Goal: Task Accomplishment & Management: Complete application form

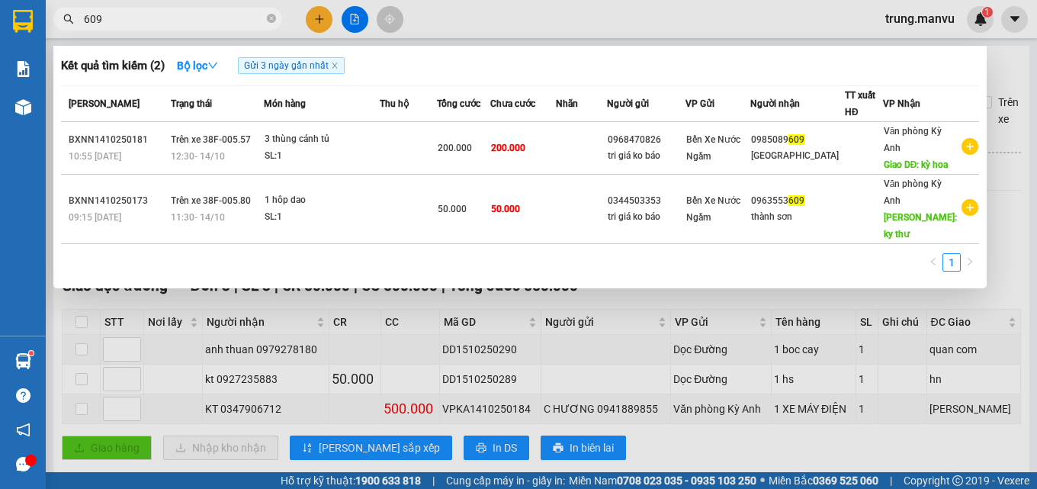
scroll to position [42, 0]
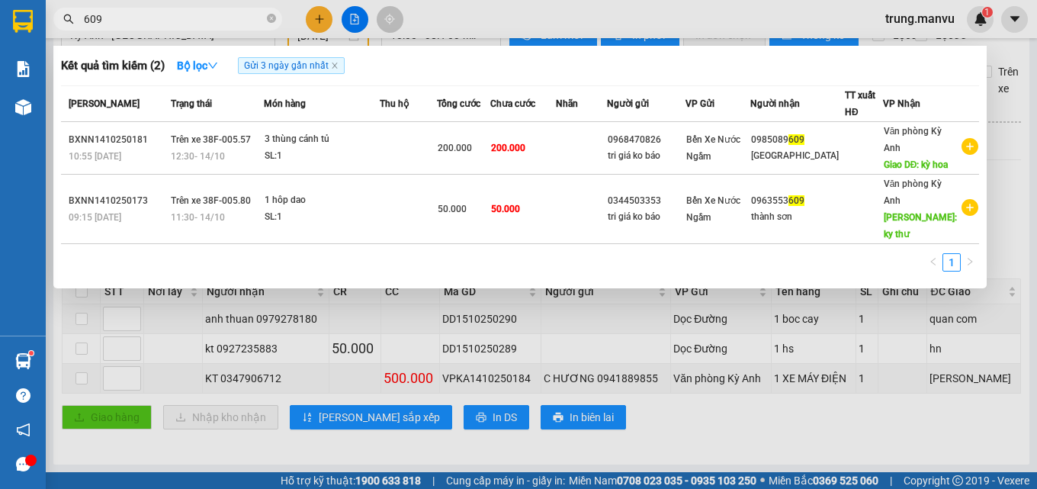
click at [194, 26] on input "609" at bounding box center [174, 19] width 180 height 17
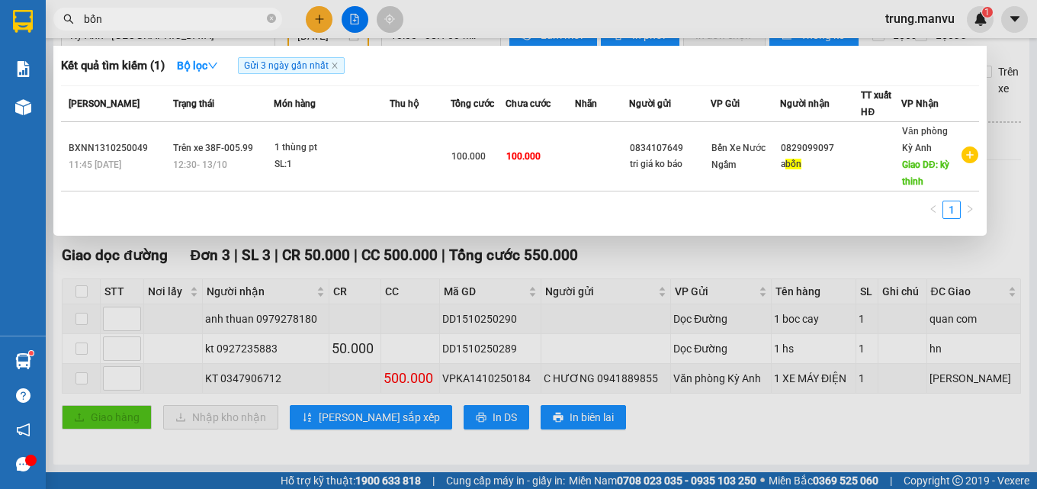
type input "bốn"
click at [638, 258] on div at bounding box center [518, 244] width 1037 height 489
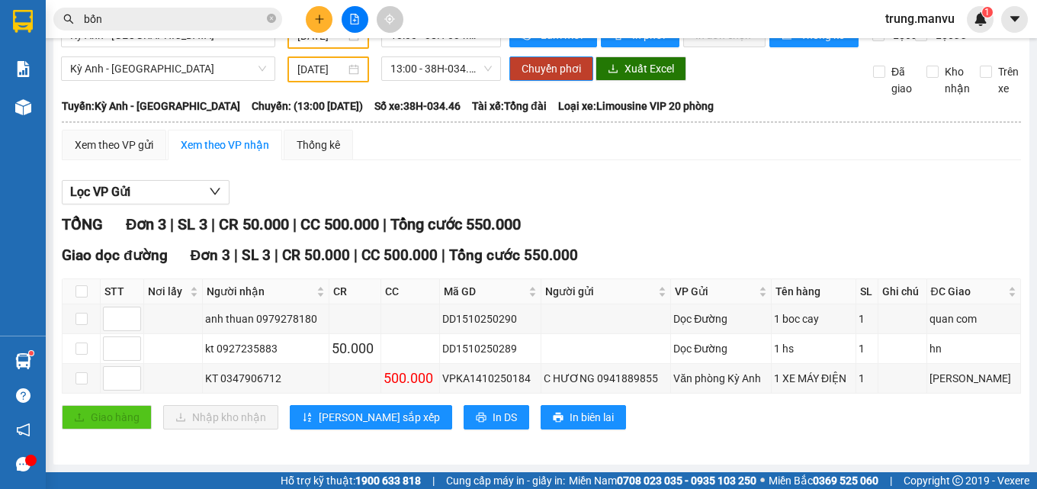
click at [198, 15] on input "bốn" at bounding box center [174, 19] width 180 height 17
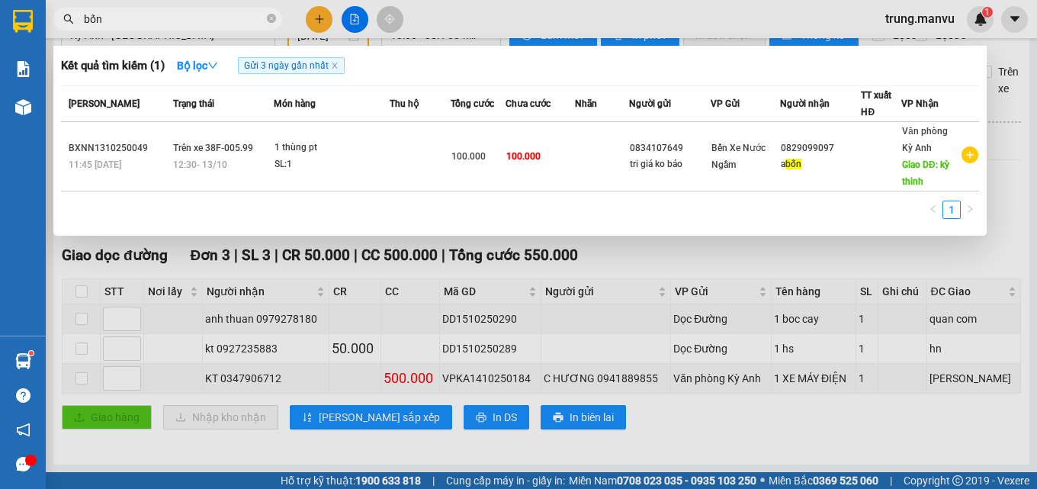
click at [198, 15] on input "bốn" at bounding box center [174, 19] width 180 height 17
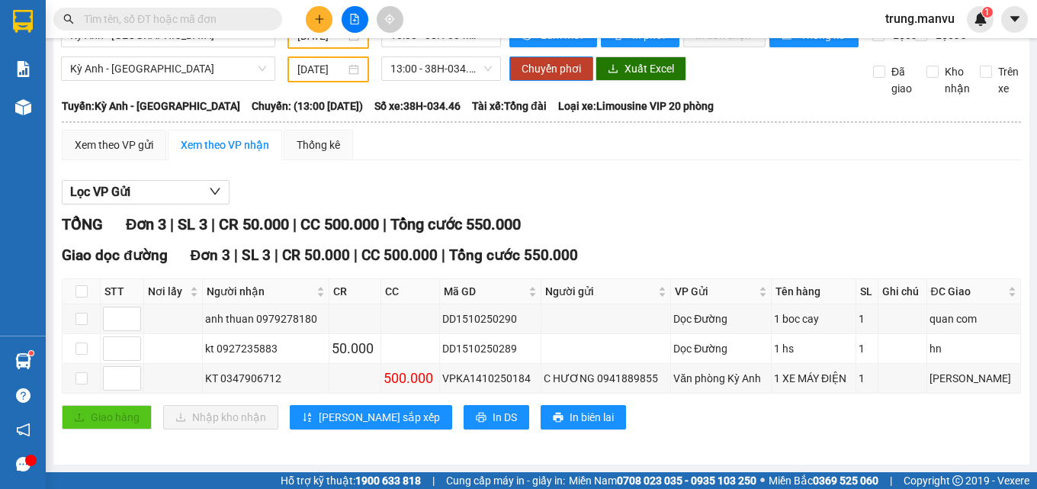
scroll to position [0, 0]
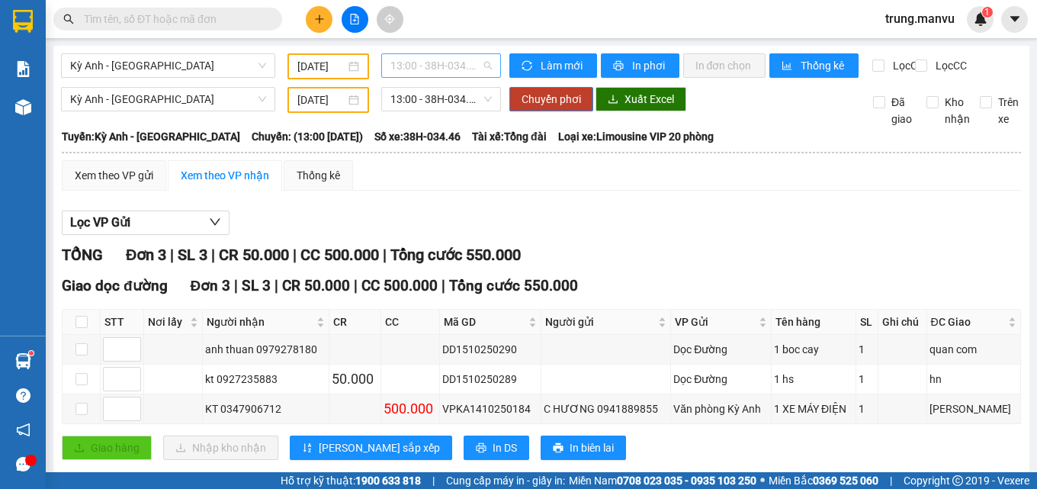
click at [443, 70] on span "13:00 - 38H-034.46" at bounding box center [440, 65] width 101 height 23
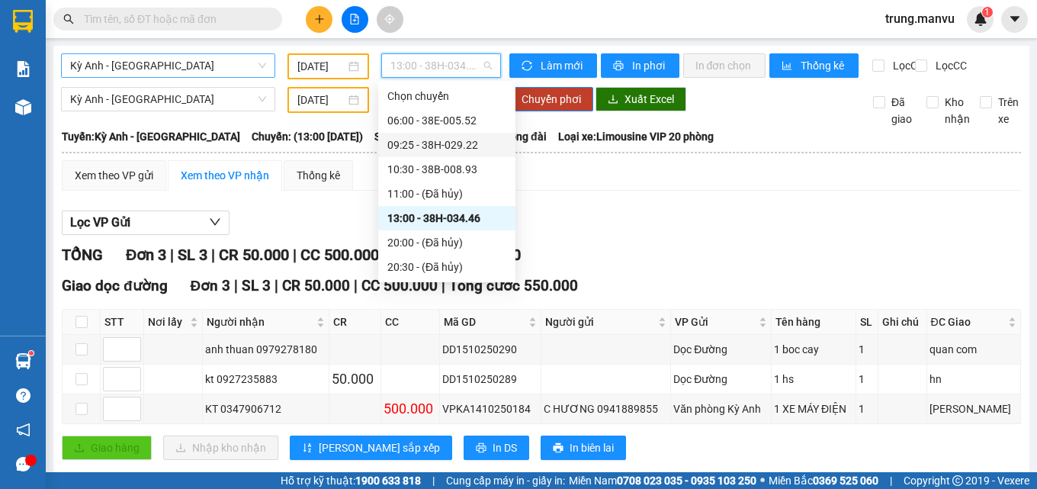
click at [149, 57] on span "Kỳ Anh - [GEOGRAPHIC_DATA]" at bounding box center [168, 65] width 196 height 23
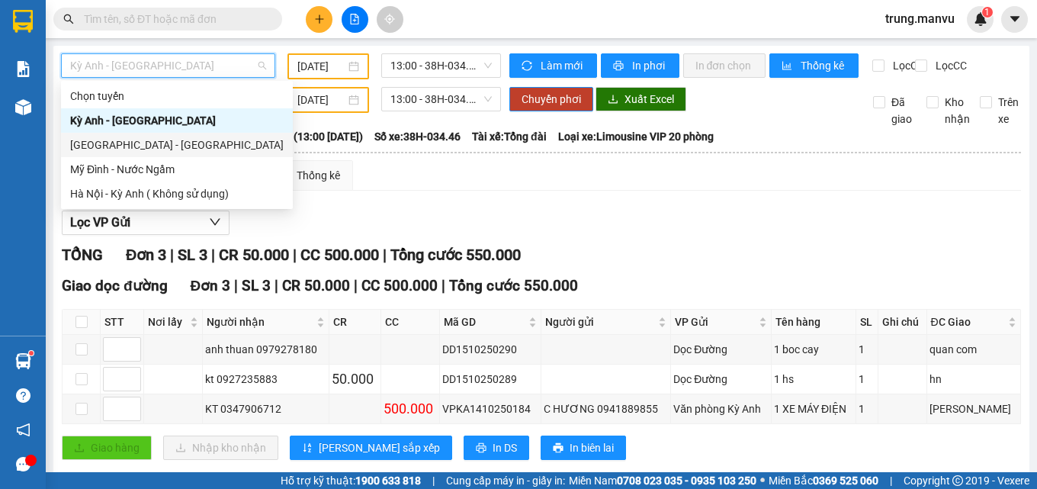
click at [100, 135] on div "[GEOGRAPHIC_DATA] - [GEOGRAPHIC_DATA]" at bounding box center [177, 145] width 232 height 24
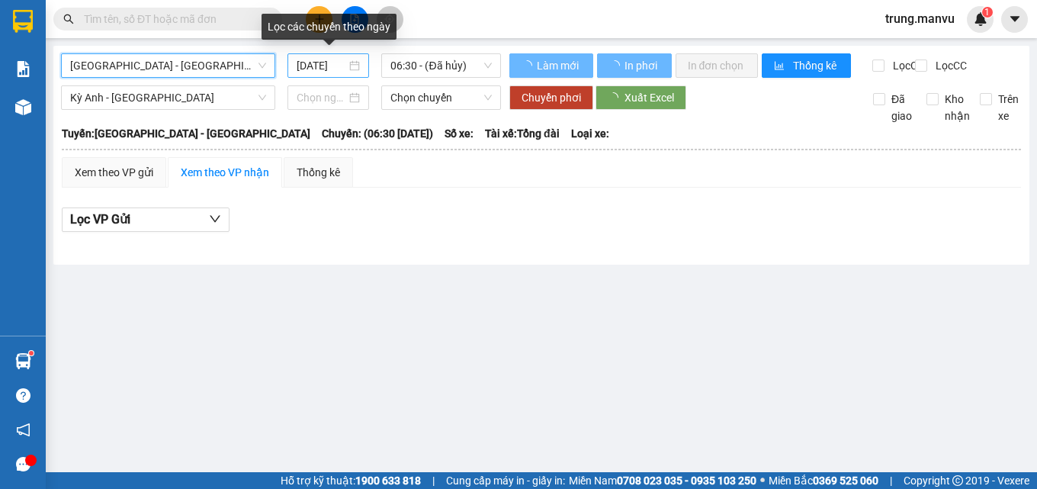
click at [329, 66] on input "[DATE]" at bounding box center [321, 65] width 50 height 17
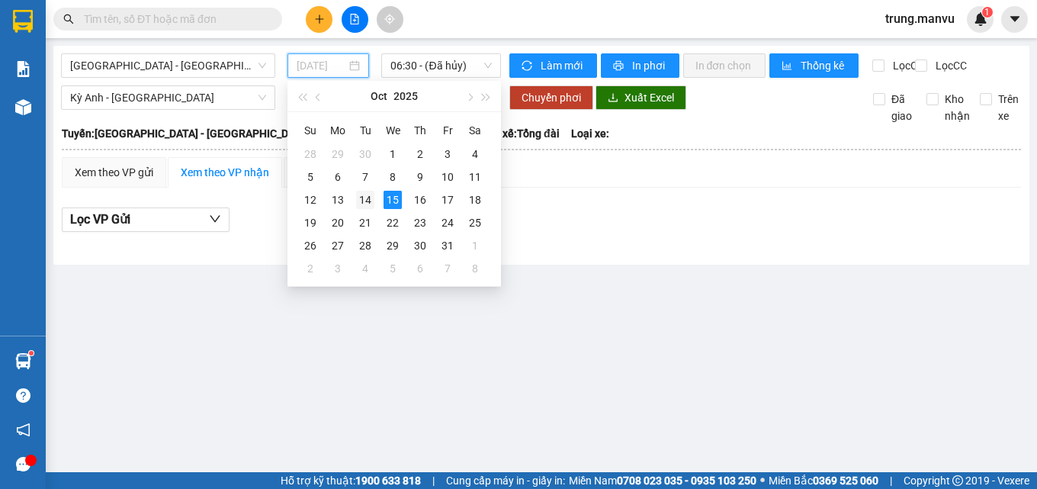
click at [371, 204] on div "14" at bounding box center [365, 200] width 18 height 18
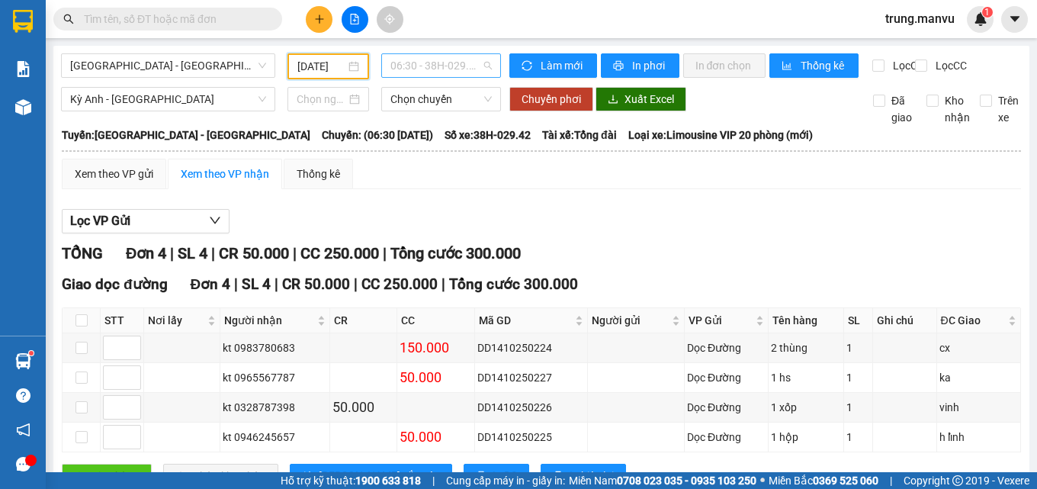
click at [436, 66] on span "06:30 - 38H-029.42" at bounding box center [440, 65] width 101 height 23
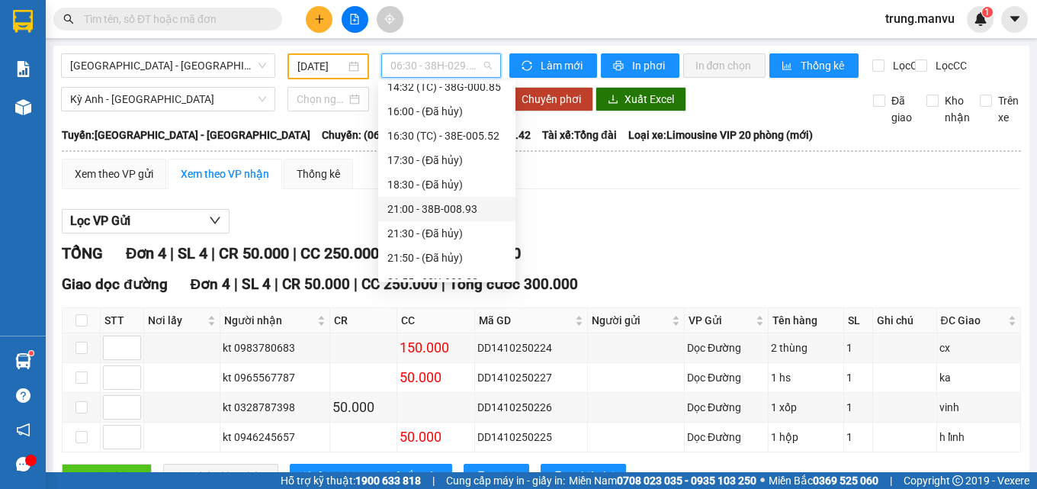
scroll to position [76, 0]
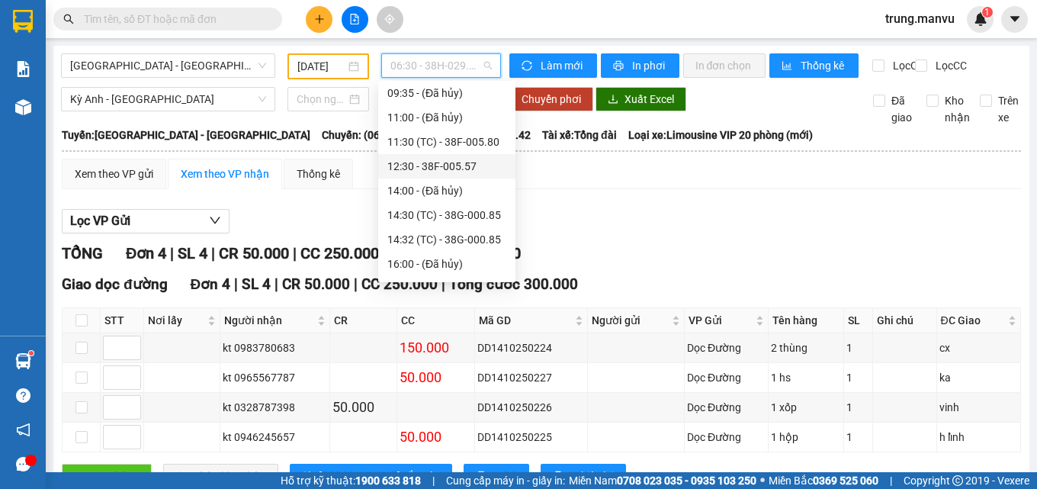
drag, startPoint x: 620, startPoint y: 178, endPoint x: 391, endPoint y: 8, distance: 284.9
click at [582, 147] on table "Mận Vũ 02393865689 Cơ sở 1: Cạnh hiệu sách nhân dân Kỳ Anh - Cơ sở 2: Đối diện …" at bounding box center [541, 317] width 960 height 382
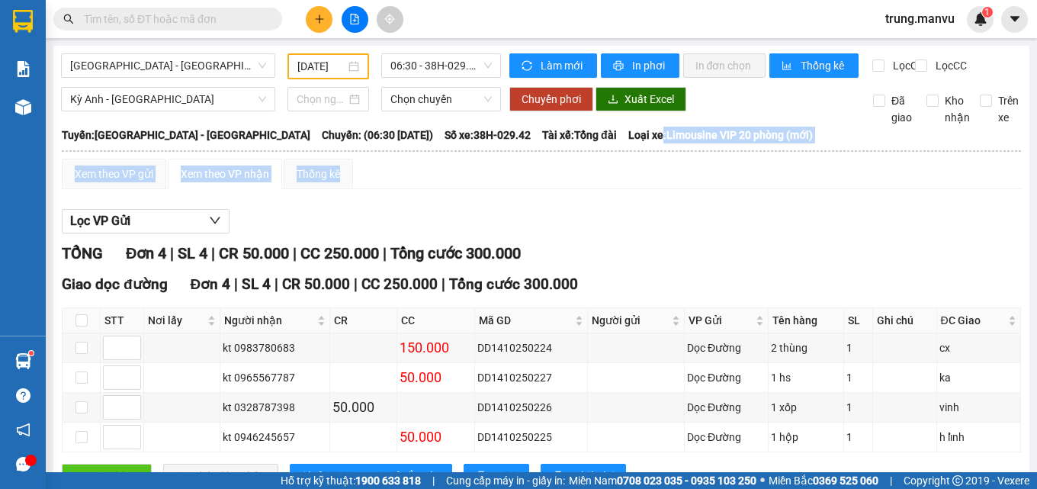
click at [520, 189] on div "Xem theo VP gửi Xem theo VP nhận Thống kê" at bounding box center [541, 174] width 959 height 30
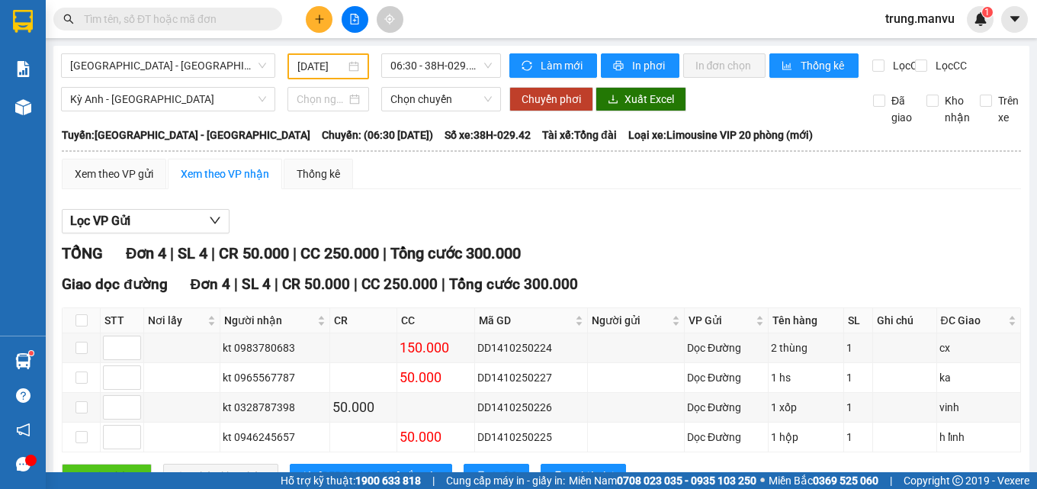
click at [400, 53] on div "Hà Nội - Kỳ Anh 14/10/2025 06:30 - 38H-029.42 Làm mới In phơi In đơn chọn Thống…" at bounding box center [541, 284] width 976 height 477
click at [437, 72] on span "06:30 - 38H-029.42" at bounding box center [440, 65] width 101 height 23
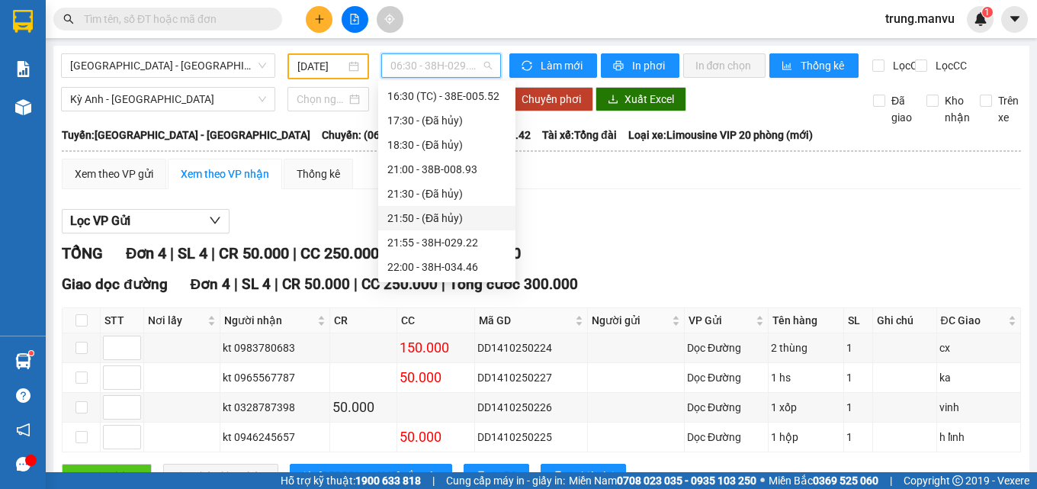
scroll to position [192, 0]
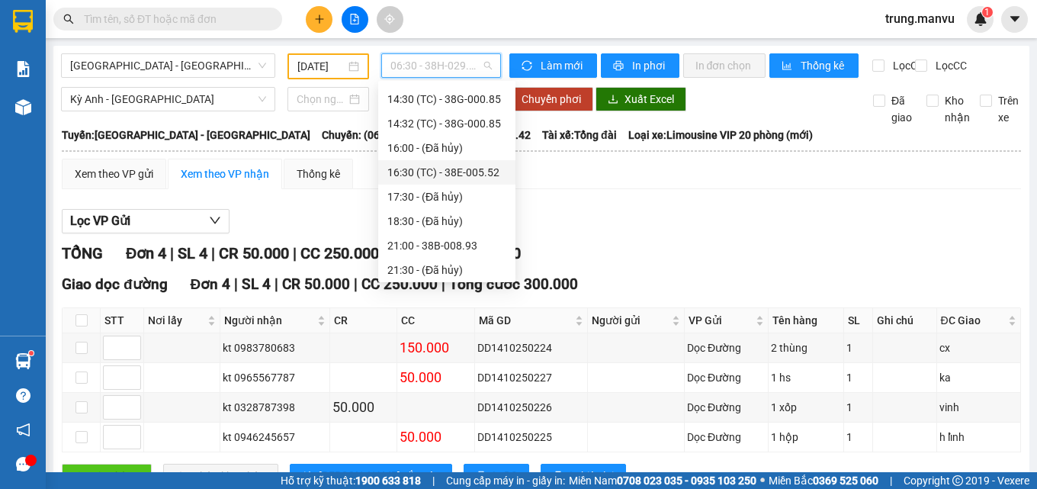
click at [486, 171] on div "16:30 (TC) - 38E-005.52" at bounding box center [446, 172] width 119 height 17
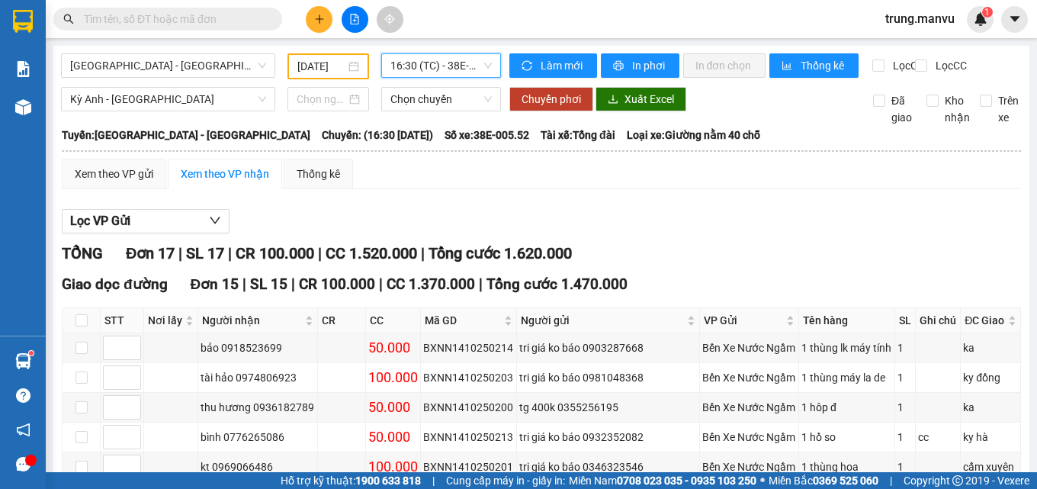
click at [316, 68] on input "14/10/2025" at bounding box center [321, 66] width 49 height 17
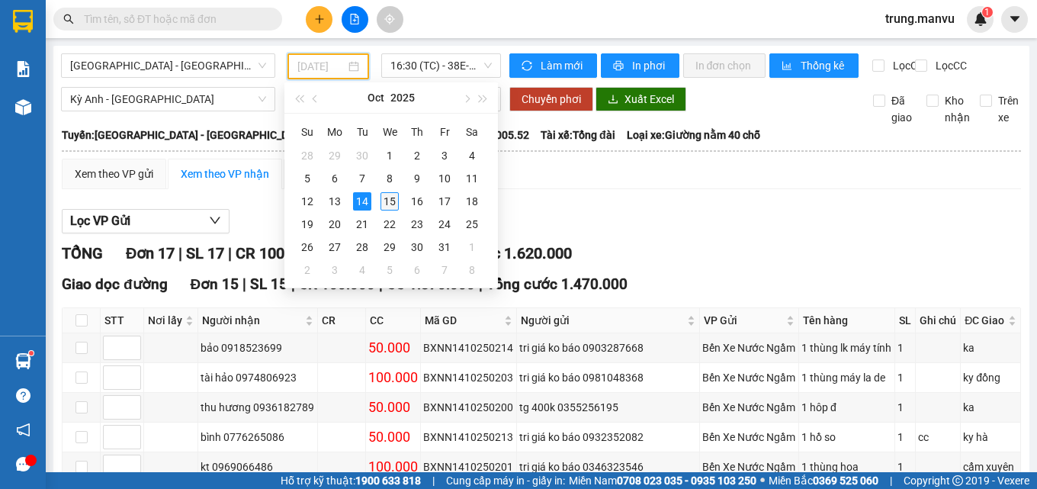
click at [389, 197] on div "15" at bounding box center [389, 201] width 18 height 18
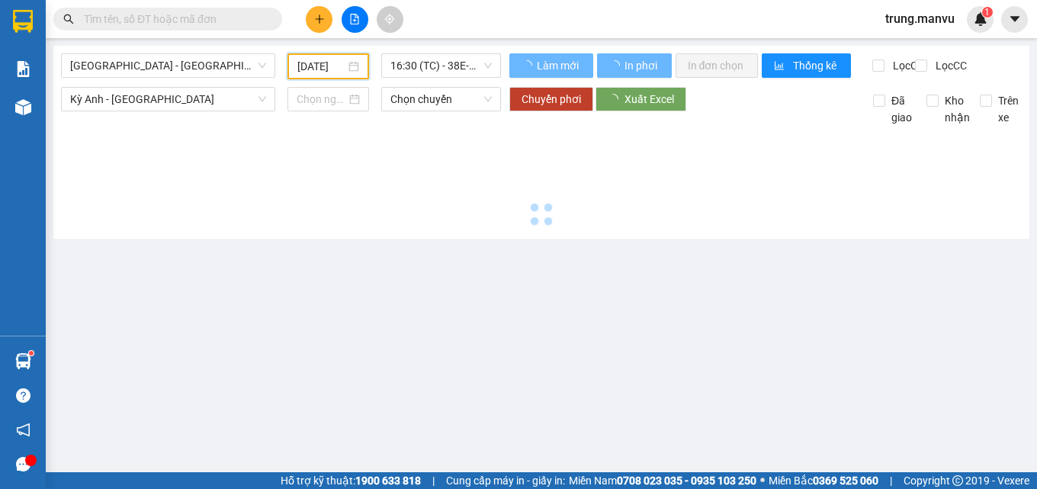
type input "[DATE]"
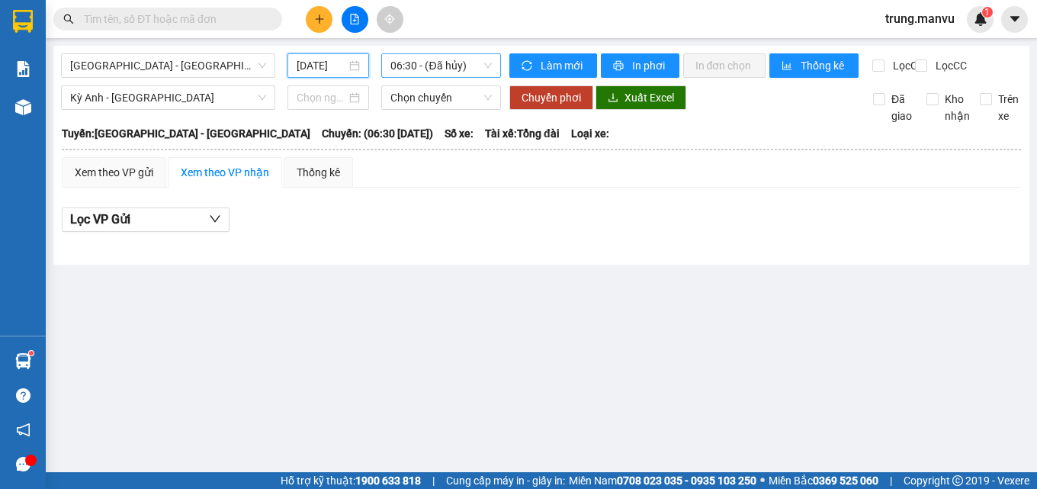
click at [425, 68] on span "06:30 - (Đã hủy)" at bounding box center [440, 65] width 101 height 23
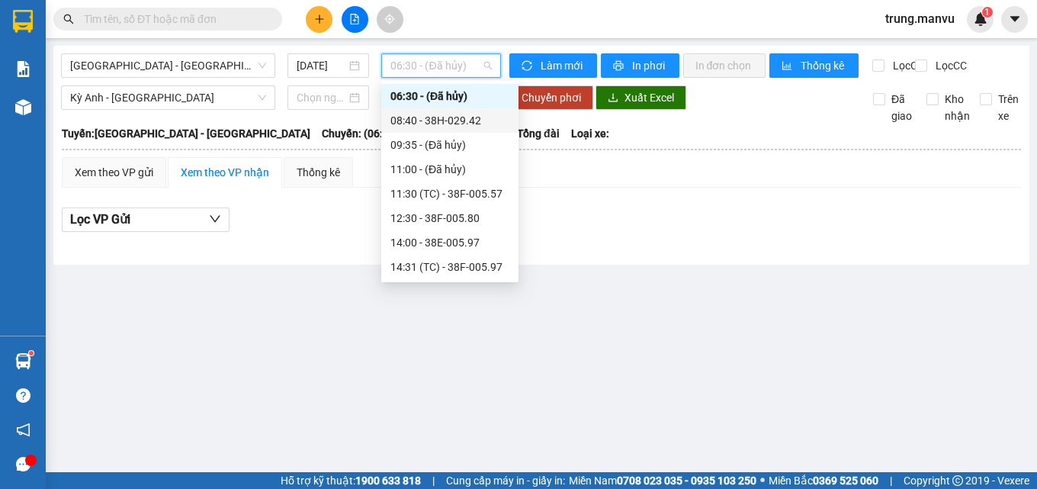
click at [477, 123] on div "08:40 - 38H-029.42" at bounding box center [449, 120] width 119 height 17
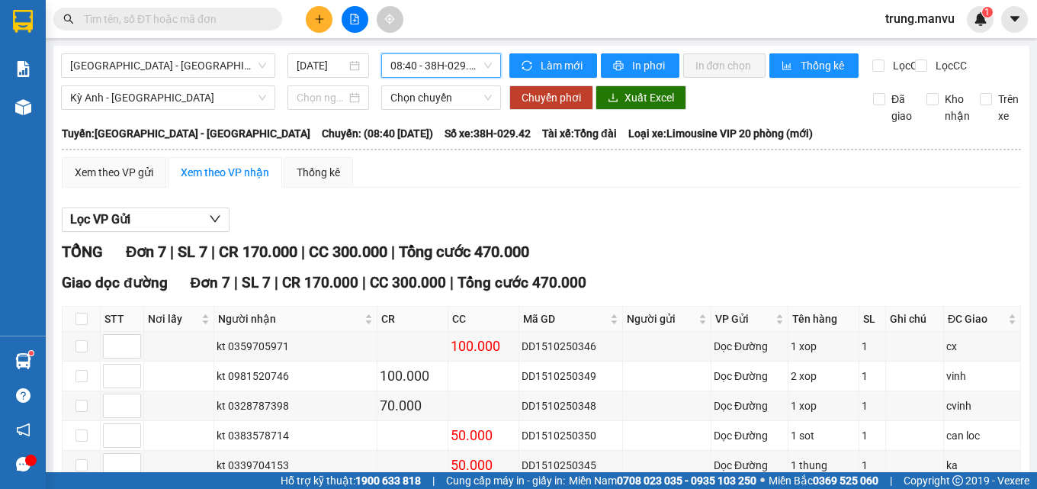
click at [458, 77] on div "08:40 - 38H-029.42" at bounding box center [441, 65] width 120 height 24
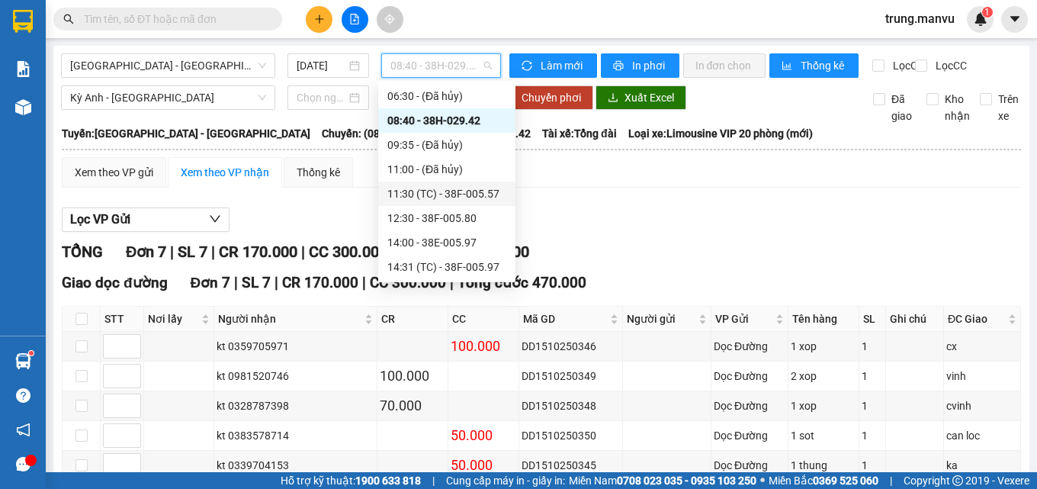
click at [464, 188] on div "11:30 (TC) - 38F-005.57" at bounding box center [446, 193] width 119 height 17
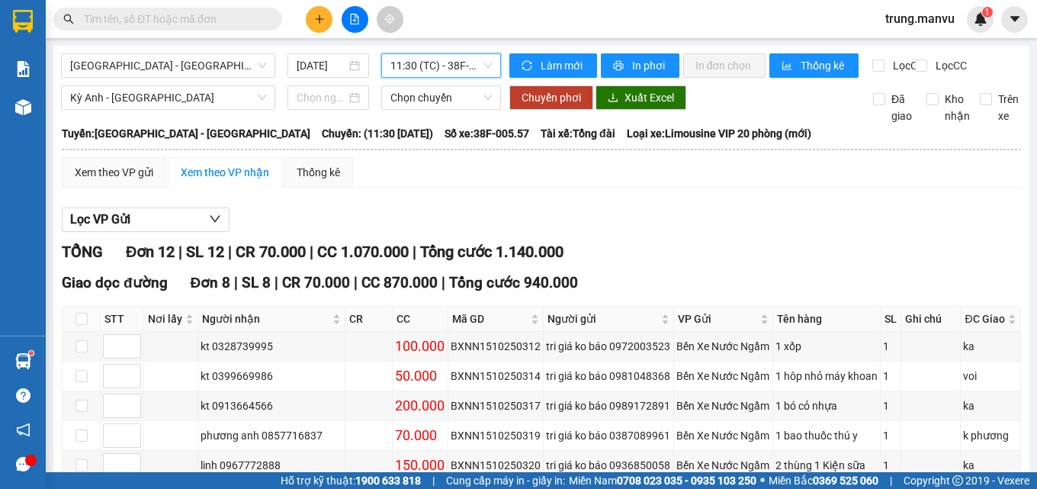
click at [447, 72] on span "11:30 (TC) - 38F-005.57" at bounding box center [440, 65] width 101 height 23
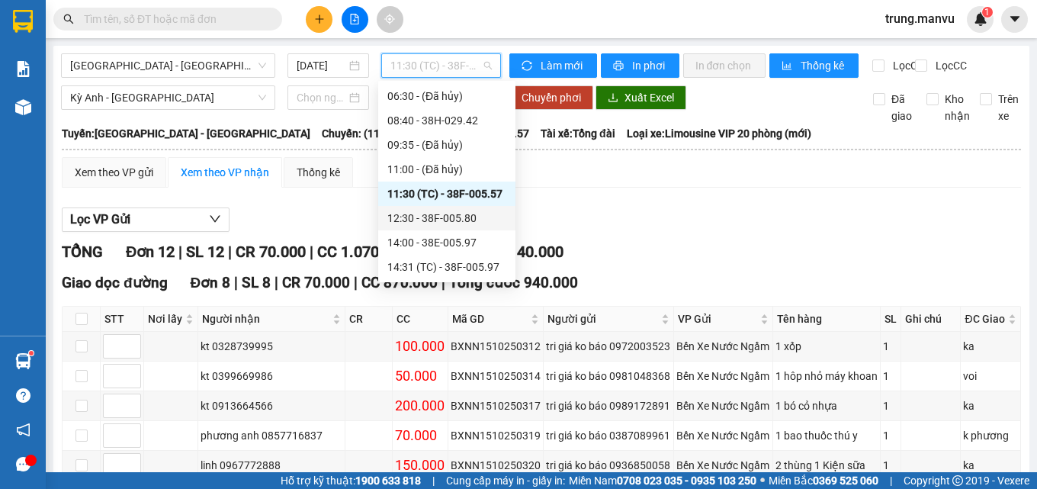
click at [454, 218] on div "12:30 - 38F-005.80" at bounding box center [446, 218] width 119 height 17
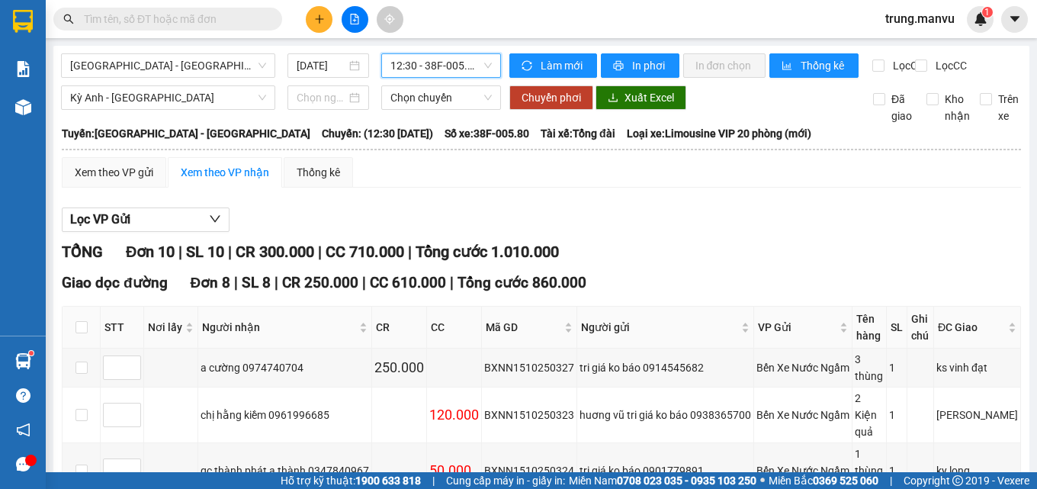
click at [442, 66] on span "12:30 - 38F-005.80" at bounding box center [440, 65] width 101 height 23
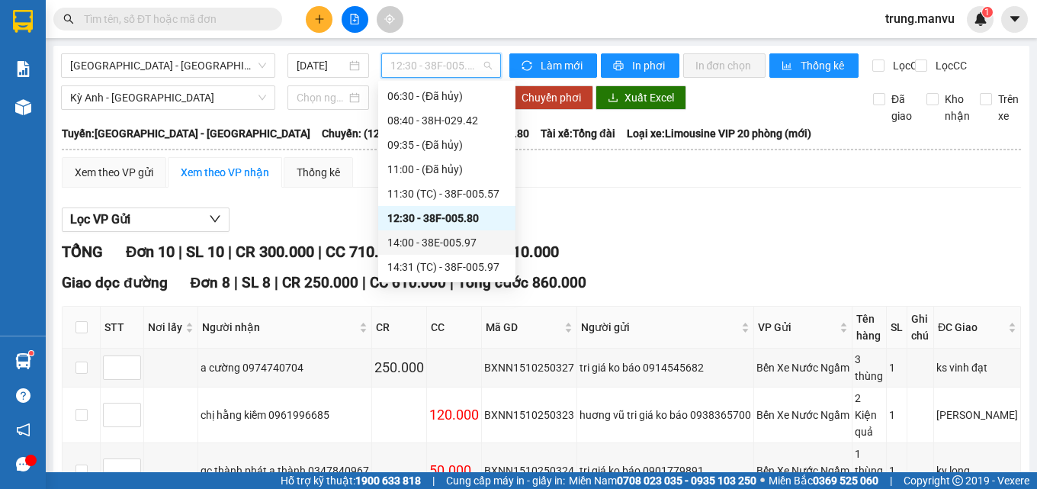
click at [452, 236] on div "14:00 - 38E-005.97" at bounding box center [446, 242] width 119 height 17
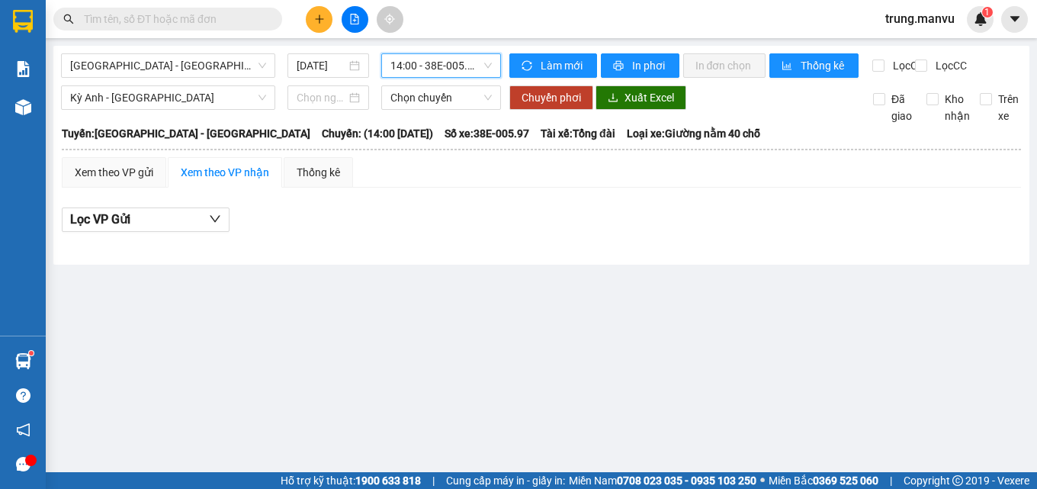
click at [444, 68] on span "14:00 - 38E-005.97" at bounding box center [440, 65] width 101 height 23
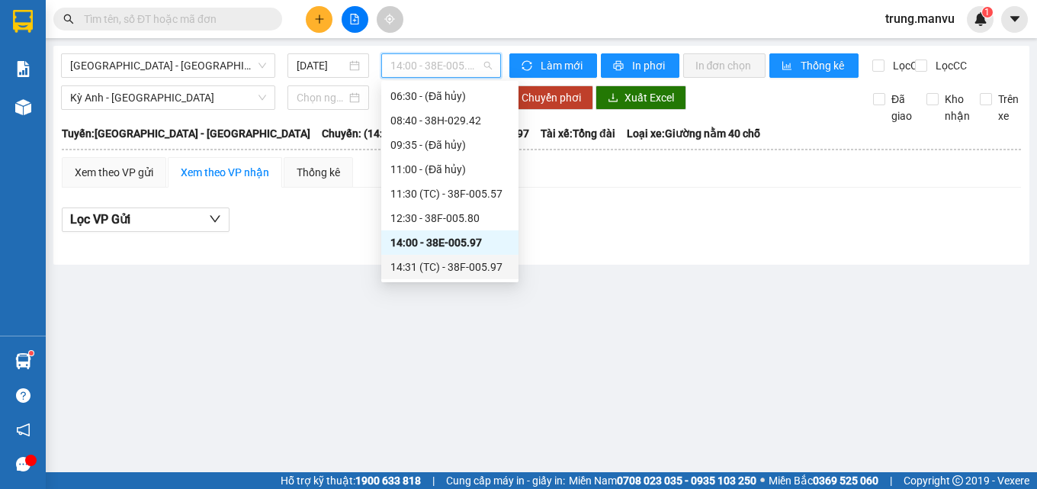
click at [466, 271] on div "14:31 (TC) - 38F-005.97" at bounding box center [449, 266] width 119 height 17
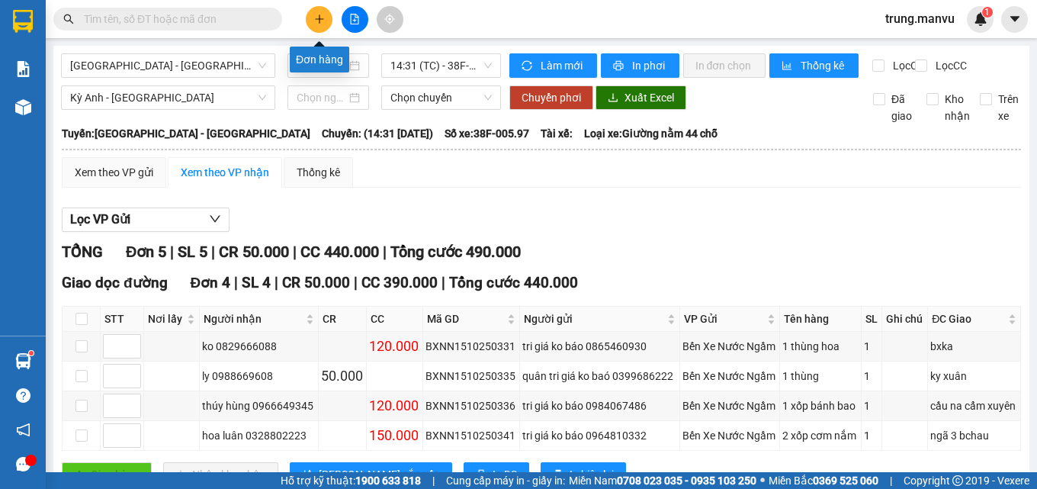
click at [319, 19] on icon "plus" at bounding box center [319, 18] width 8 height 1
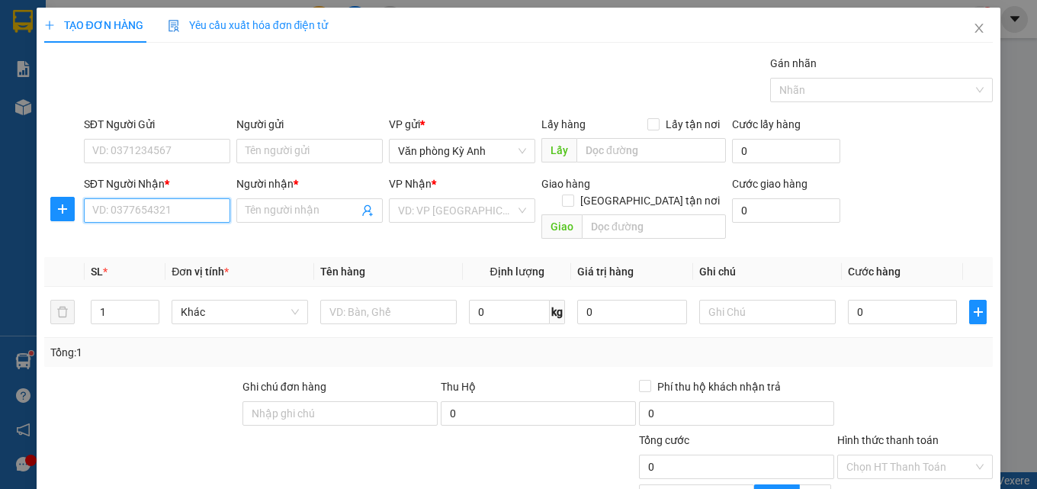
click at [209, 204] on input "SĐT Người Nhận *" at bounding box center [157, 210] width 146 height 24
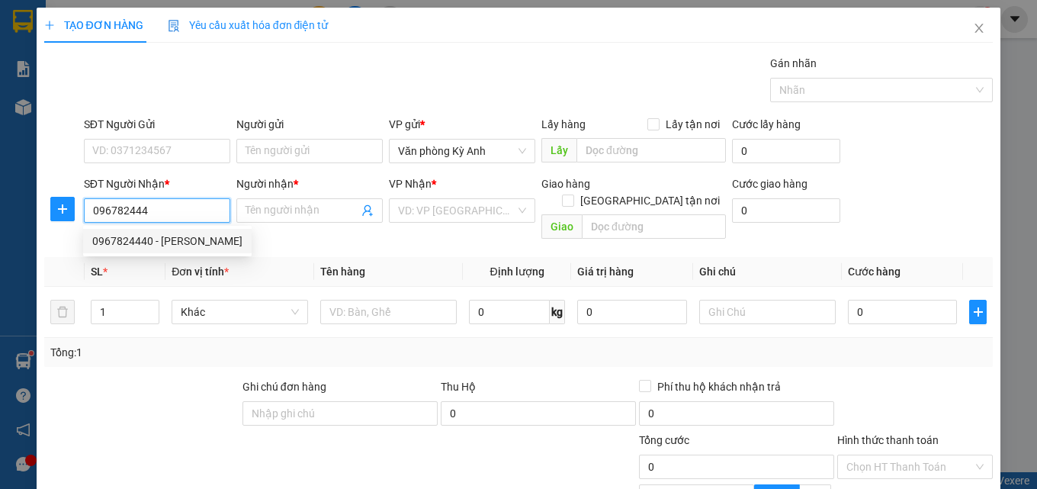
click at [137, 233] on div "0967824440 - chi hong" at bounding box center [167, 240] width 150 height 17
type input "0967824440"
type input "[PERSON_NAME]"
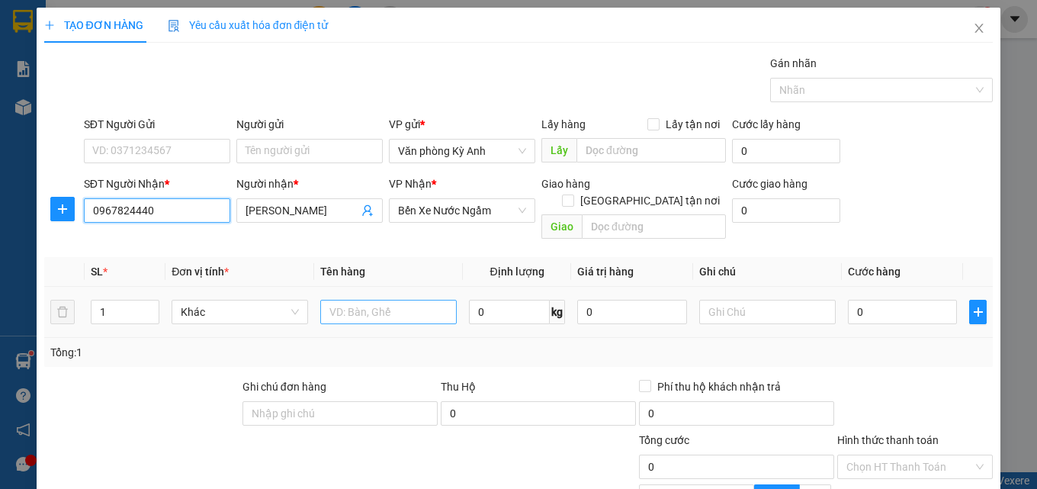
type input "0967824440"
click at [386, 300] on input "text" at bounding box center [388, 312] width 136 height 24
click at [497, 202] on span "Bến Xe Nước Ngầm" at bounding box center [462, 210] width 128 height 23
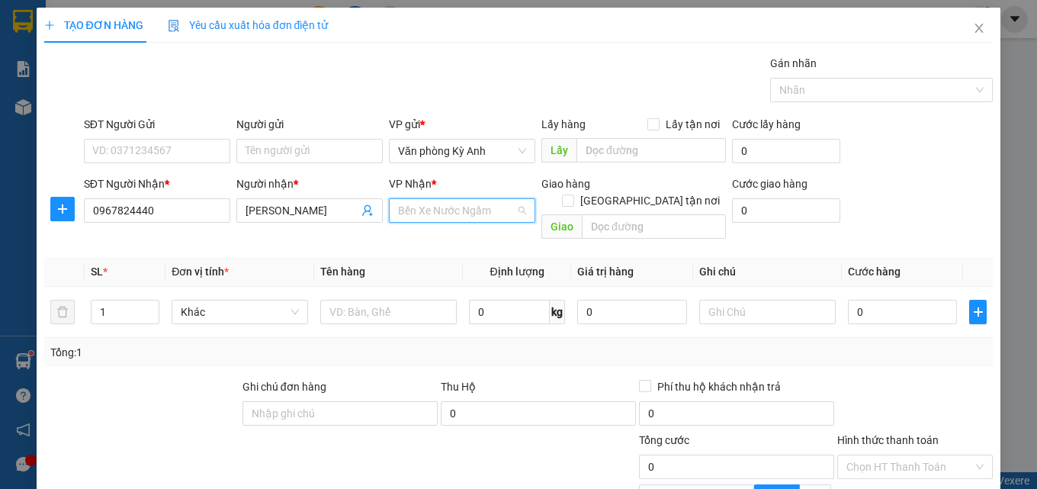
click at [497, 202] on span "Bến Xe Nước Ngầm" at bounding box center [462, 210] width 128 height 23
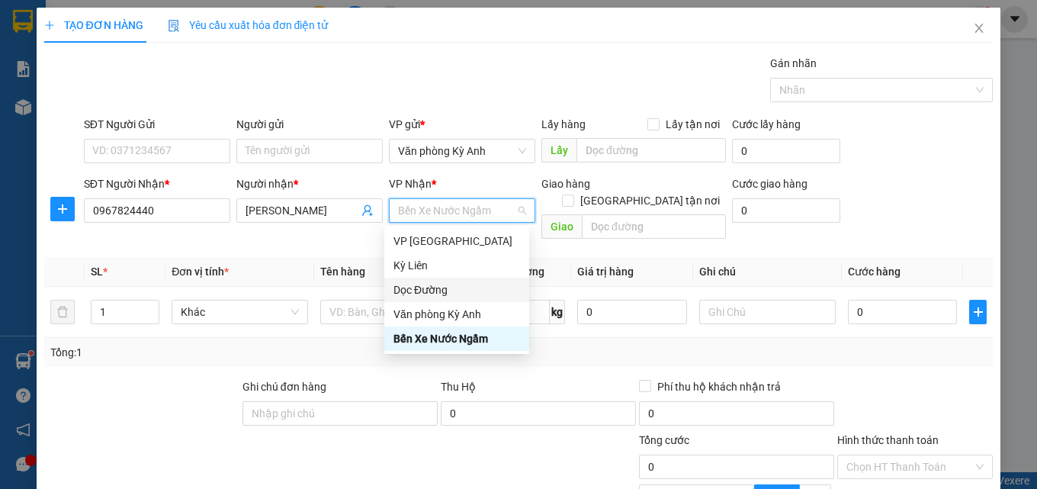
click at [437, 286] on div "Dọc Đường" at bounding box center [456, 289] width 127 height 17
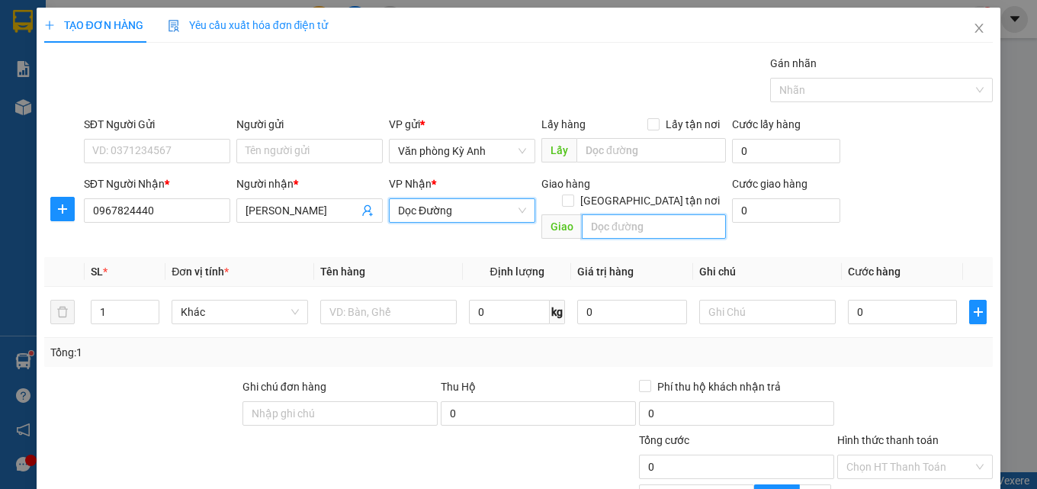
click at [592, 214] on input "text" at bounding box center [654, 226] width 144 height 24
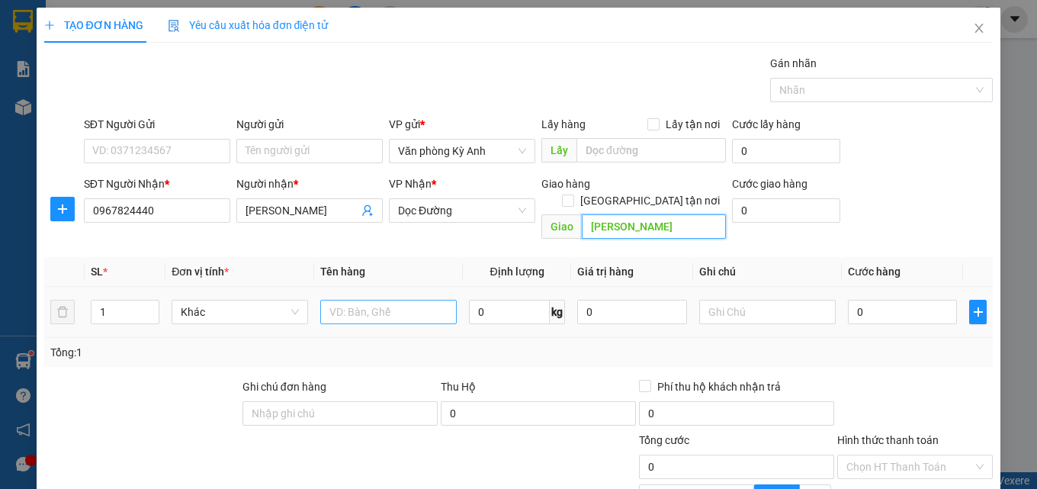
type input "thuong tin"
click at [421, 300] on input "text" at bounding box center [388, 312] width 136 height 24
type input "1 thung"
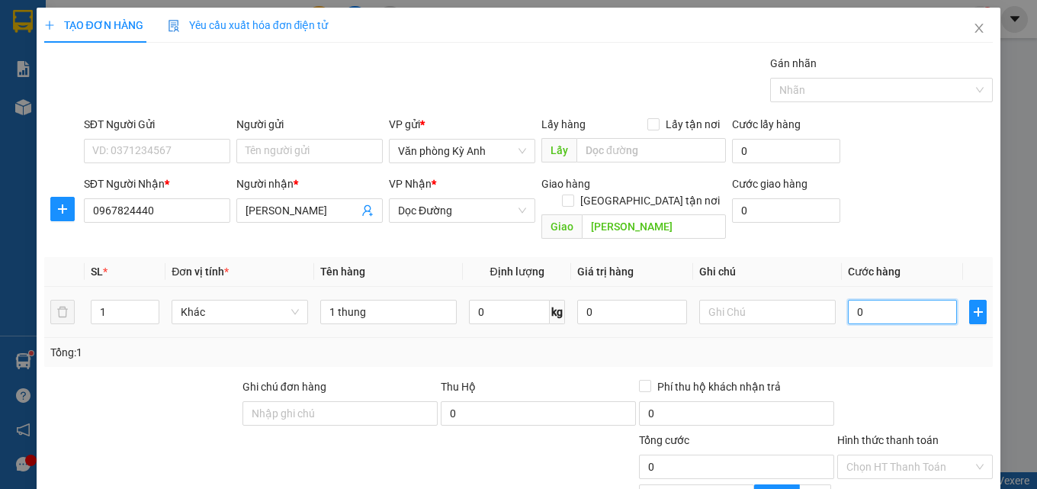
click at [861, 300] on input "0" at bounding box center [903, 312] width 110 height 24
type input "5"
type input "50"
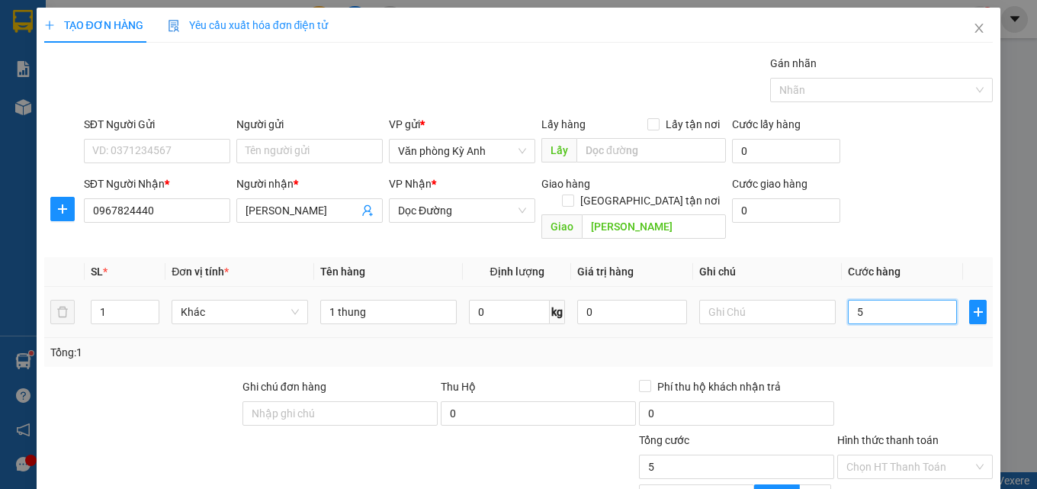
type input "50"
type input "500"
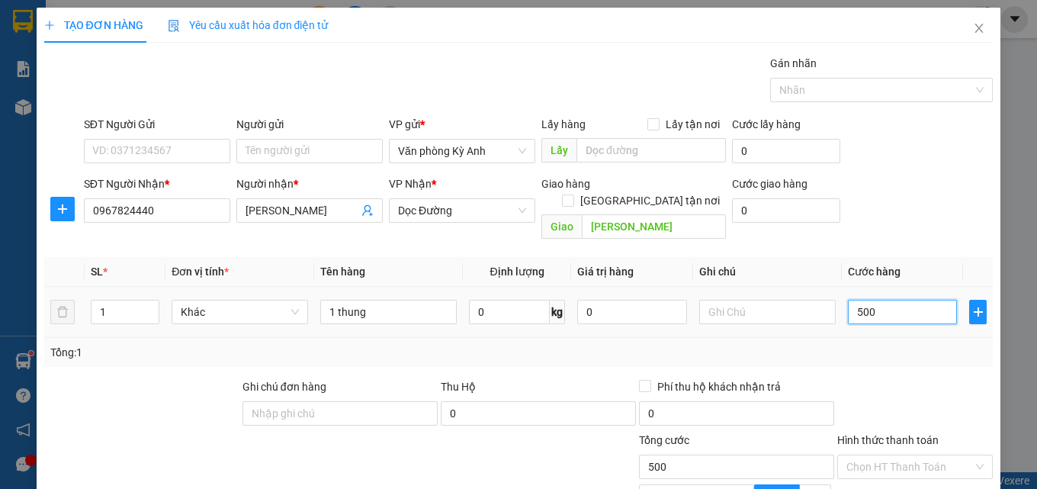
type input "5.000"
type input "50.000"
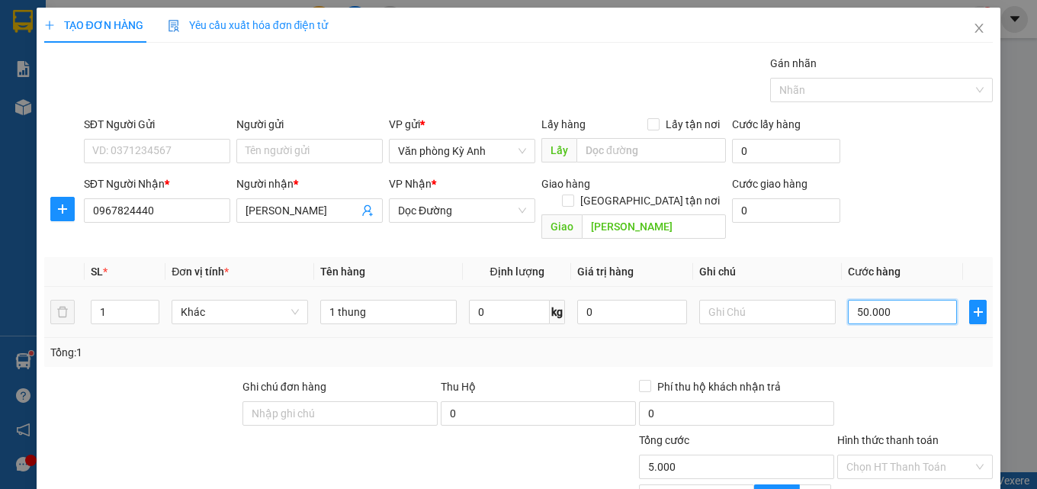
type input "50.000"
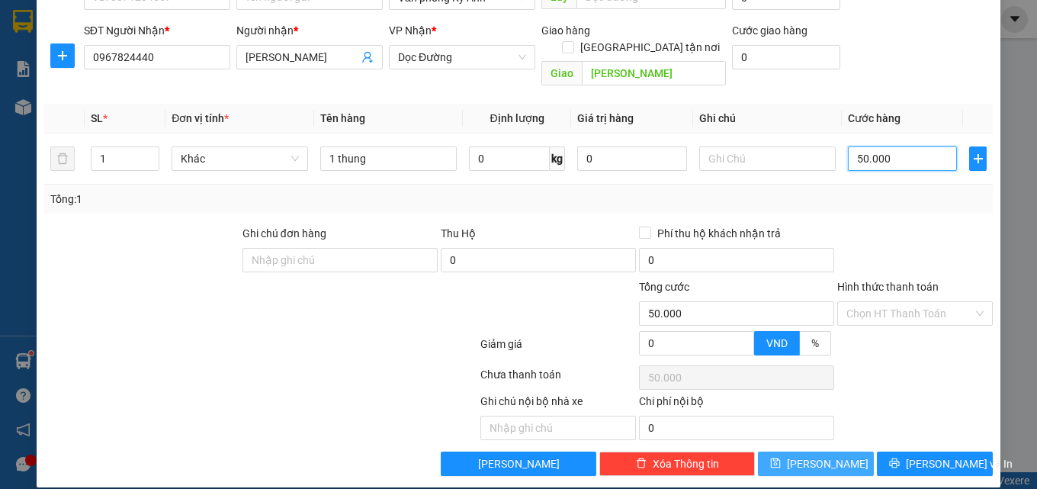
type input "50.000"
click at [835, 451] on button "[PERSON_NAME]" at bounding box center [816, 463] width 116 height 24
type input "0"
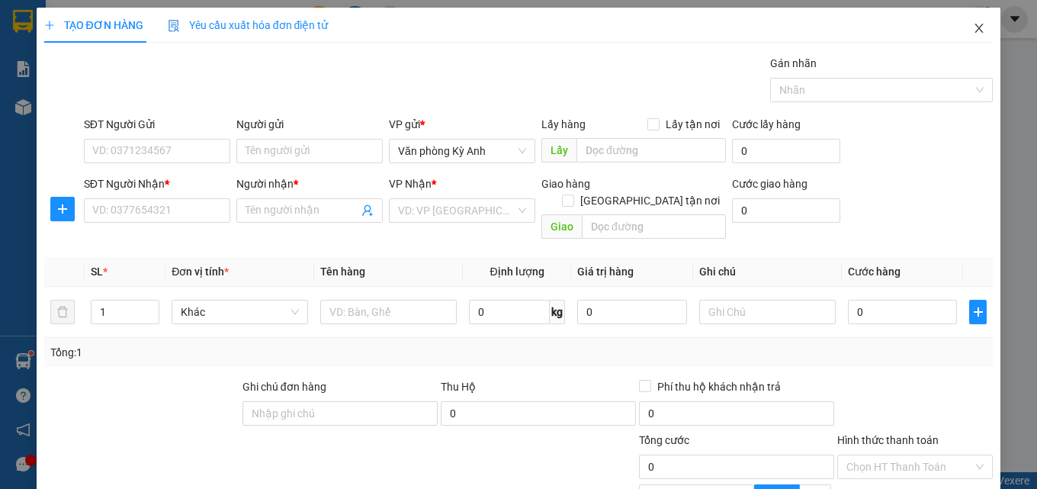
click at [973, 28] on icon "close" at bounding box center [979, 28] width 12 height 12
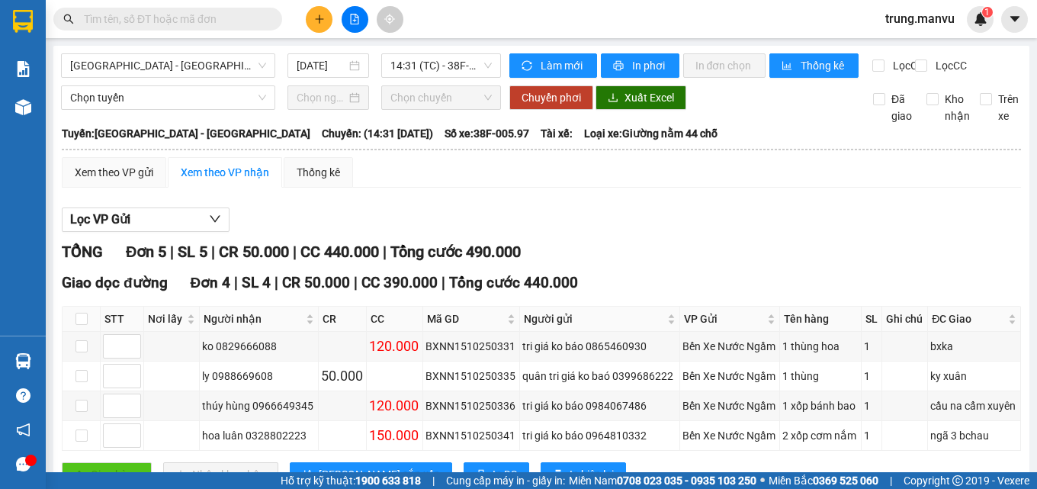
click at [177, 23] on input "text" at bounding box center [174, 19] width 180 height 17
click at [91, 18] on input "text" at bounding box center [174, 19] width 180 height 17
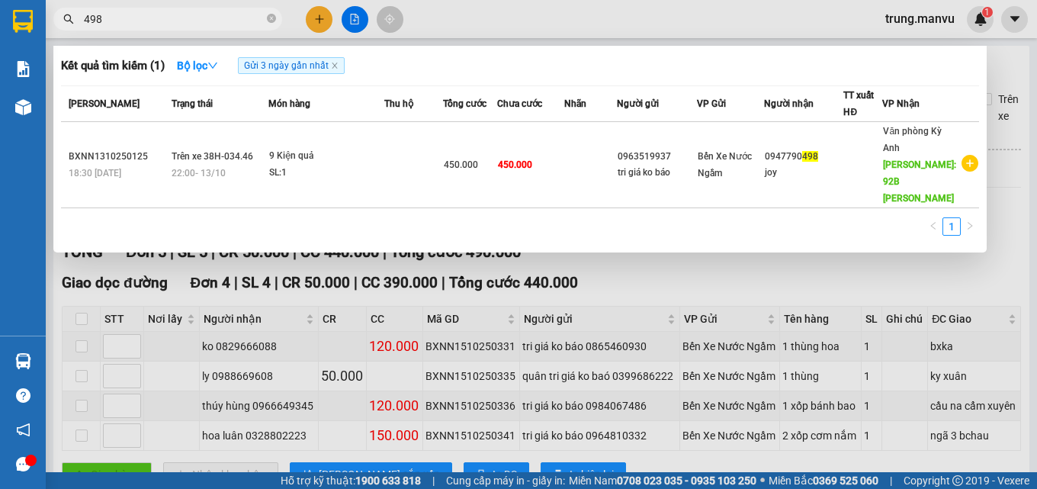
type input "498"
click at [348, 18] on div at bounding box center [518, 244] width 1037 height 489
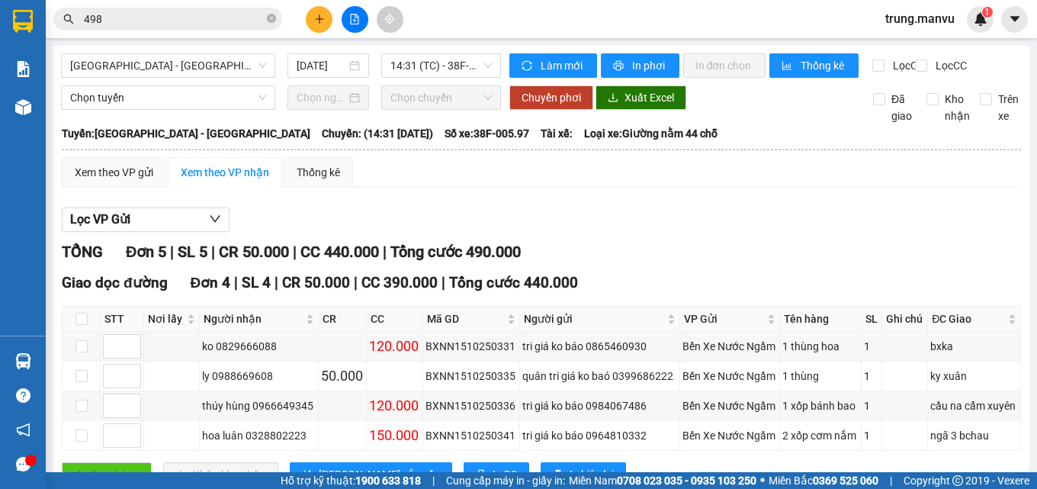
click at [141, 21] on input "498" at bounding box center [174, 19] width 180 height 17
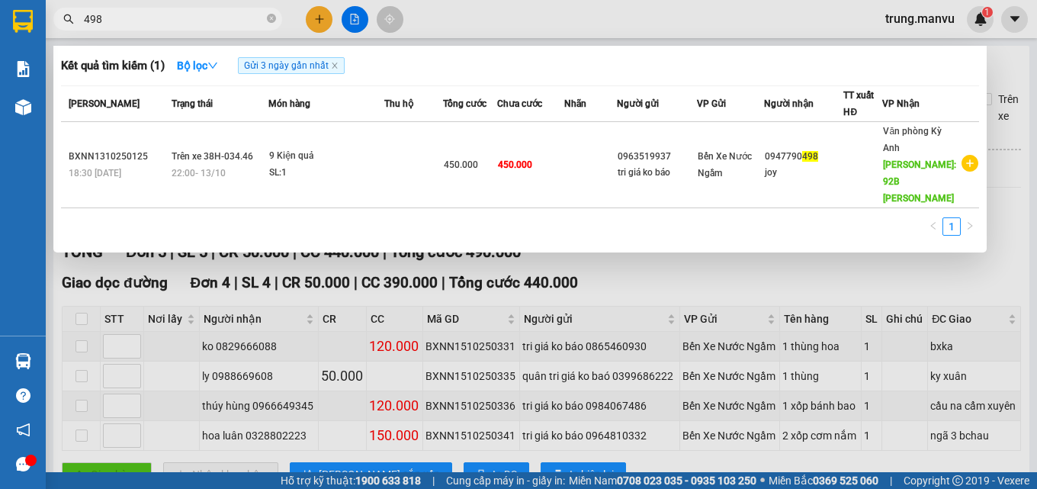
click at [561, 269] on div at bounding box center [518, 244] width 1037 height 489
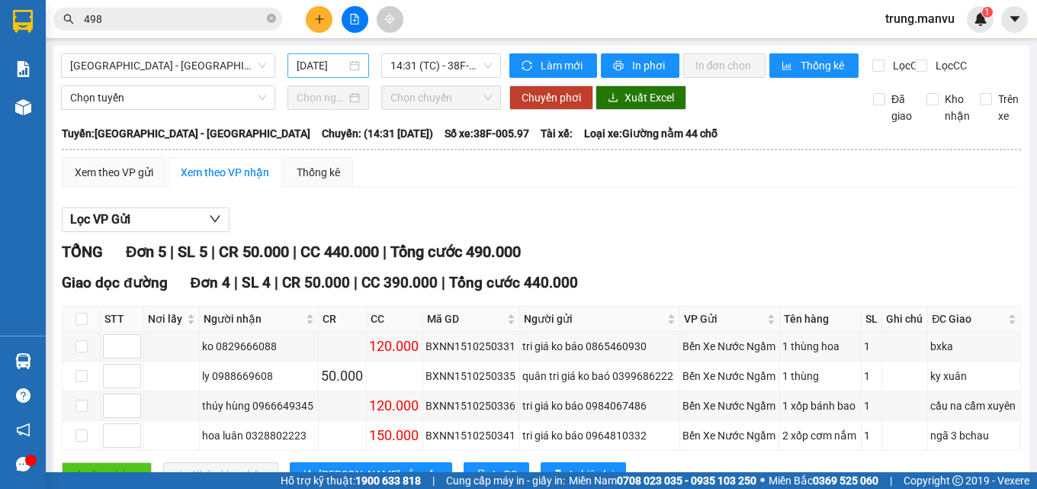
click at [317, 67] on input "[DATE]" at bounding box center [321, 65] width 50 height 17
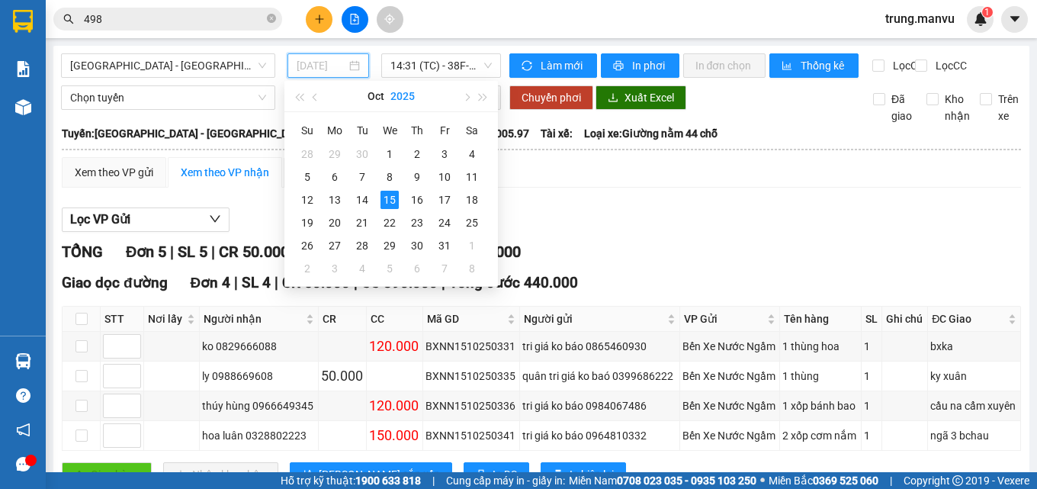
type input "[DATE]"
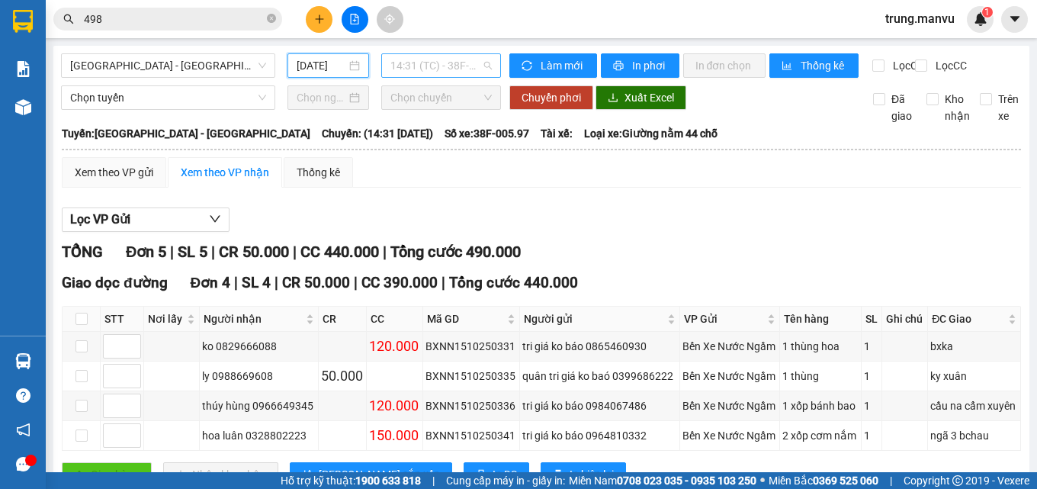
click at [428, 57] on span "14:31 (TC) - 38F-005.97" at bounding box center [440, 65] width 101 height 23
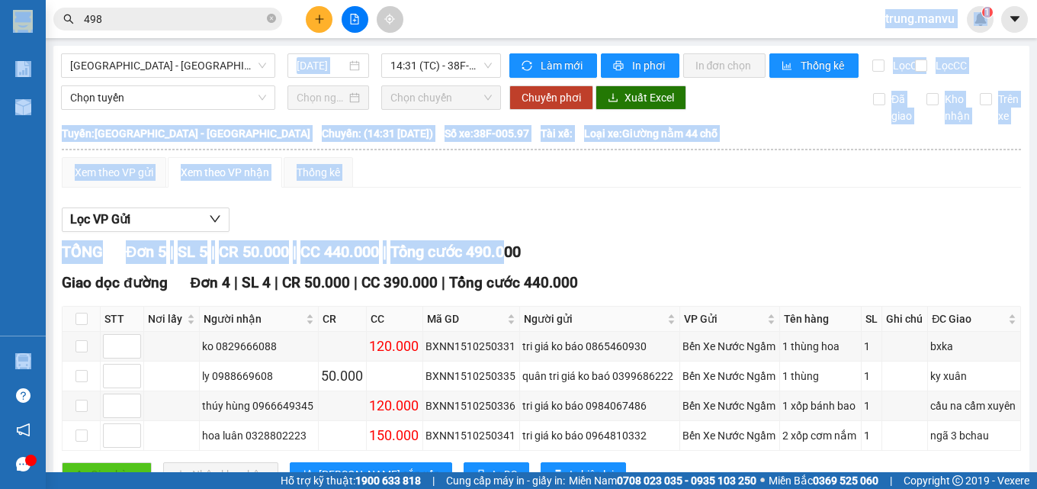
click at [524, 258] on section "Kết quả tìm kiếm ( 1 ) Bộ lọc Gửi 3 ngày gần nhất Mã ĐH Trạng thái Món hàng Thu…" at bounding box center [518, 244] width 1037 height 489
click at [630, 232] on div "Lọc VP Gửi" at bounding box center [541, 219] width 959 height 25
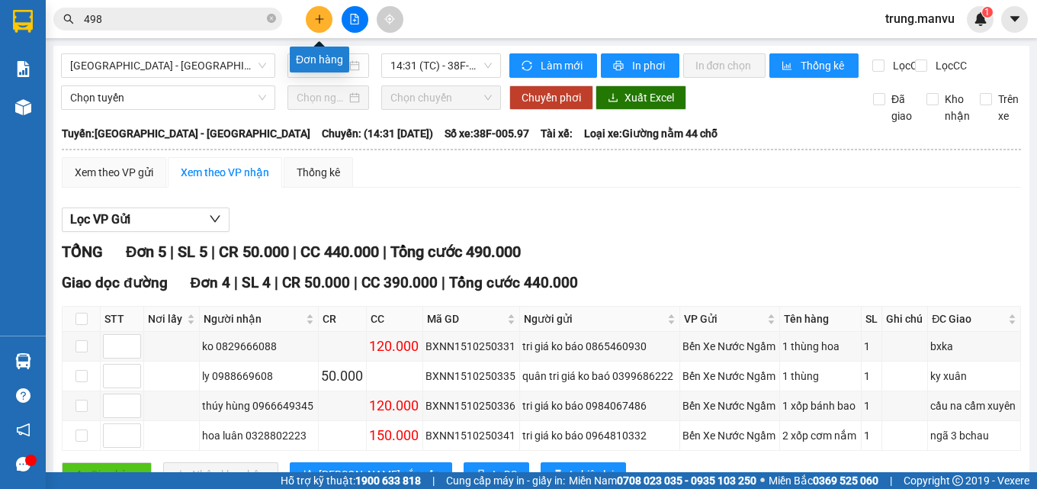
click at [325, 18] on button at bounding box center [319, 19] width 27 height 27
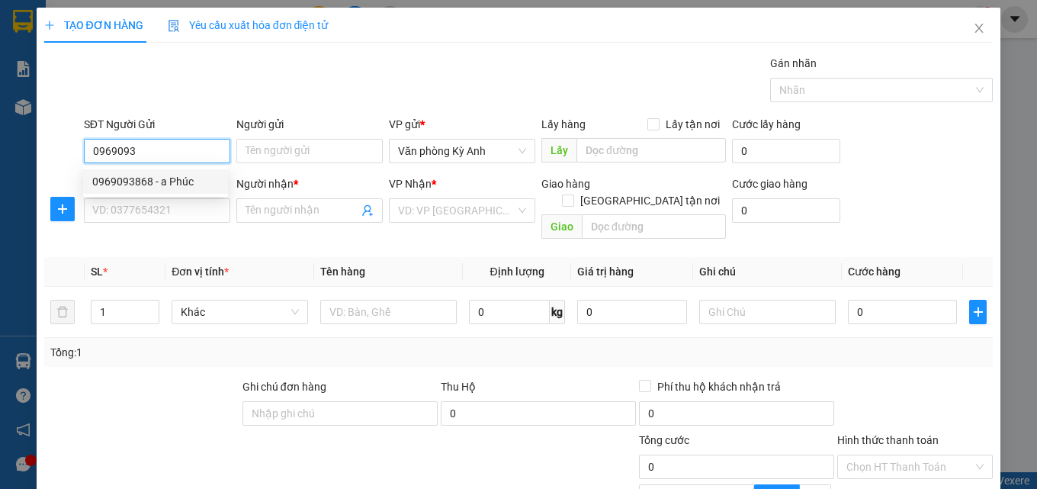
click at [177, 174] on div "0969093868 - a Phúc" at bounding box center [155, 181] width 127 height 17
type input "0969093868"
type input "a [DEMOGRAPHIC_DATA]"
type input "0969093868"
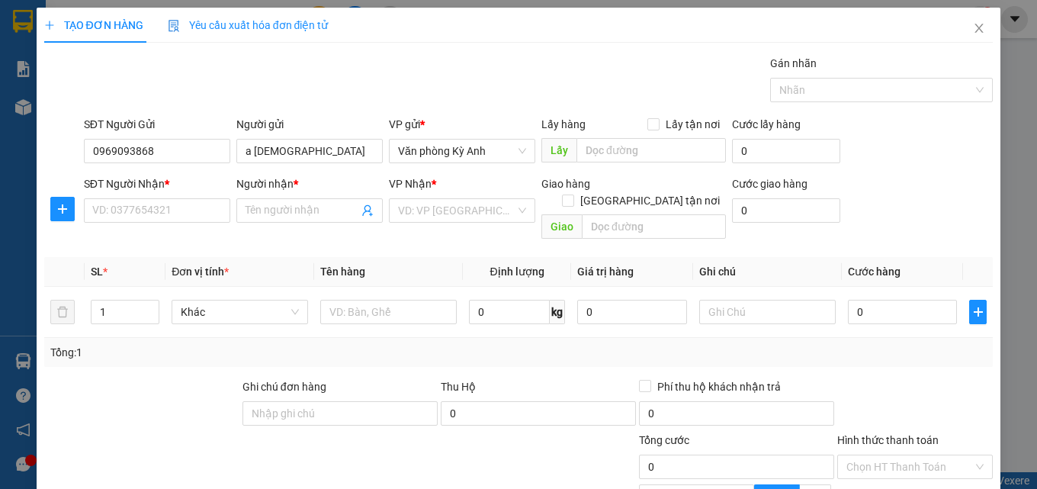
click at [199, 227] on div "SĐT Người Nhận * VD: 0377654321" at bounding box center [157, 201] width 146 height 53
click at [194, 215] on input "SĐT Người Nhận *" at bounding box center [157, 210] width 146 height 24
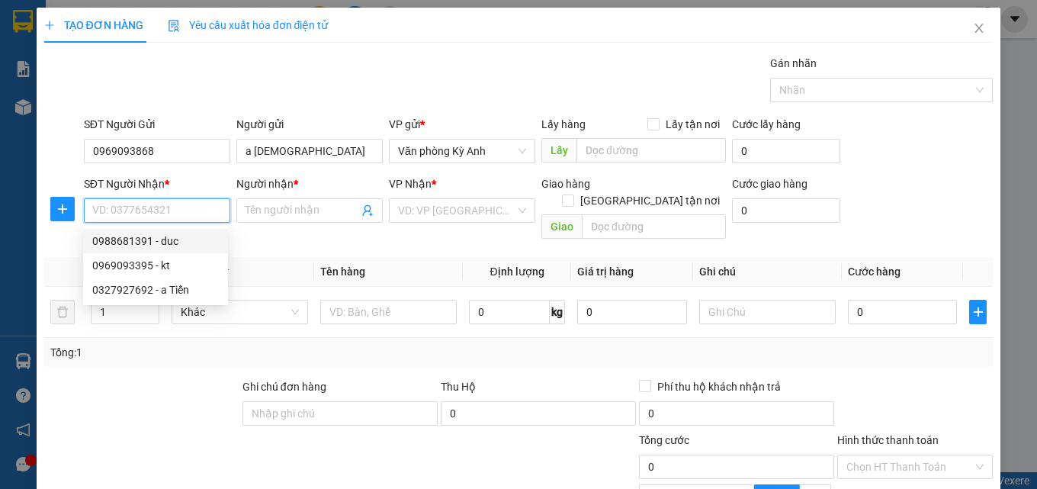
click at [139, 247] on div "0988681391 - duc" at bounding box center [155, 240] width 127 height 17
type input "0988681391"
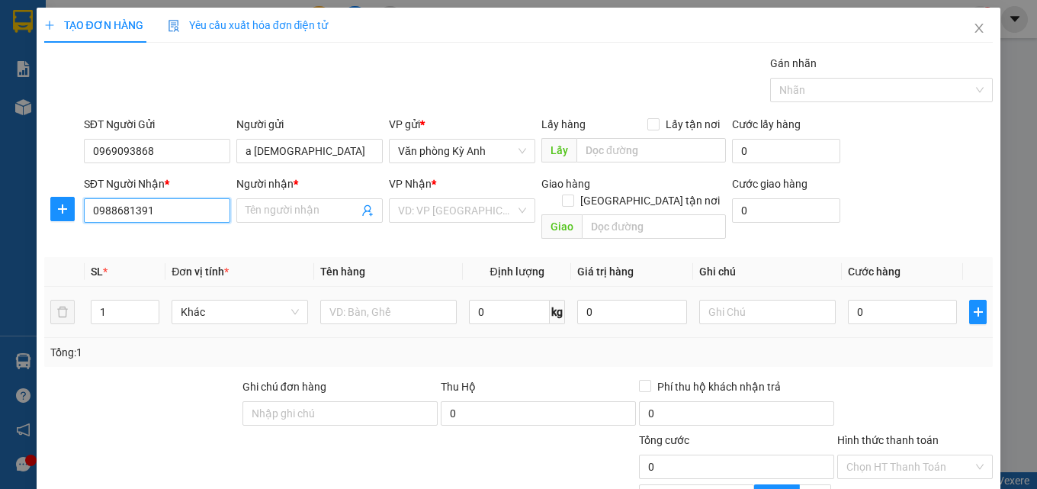
type input "duc"
type input "đong van"
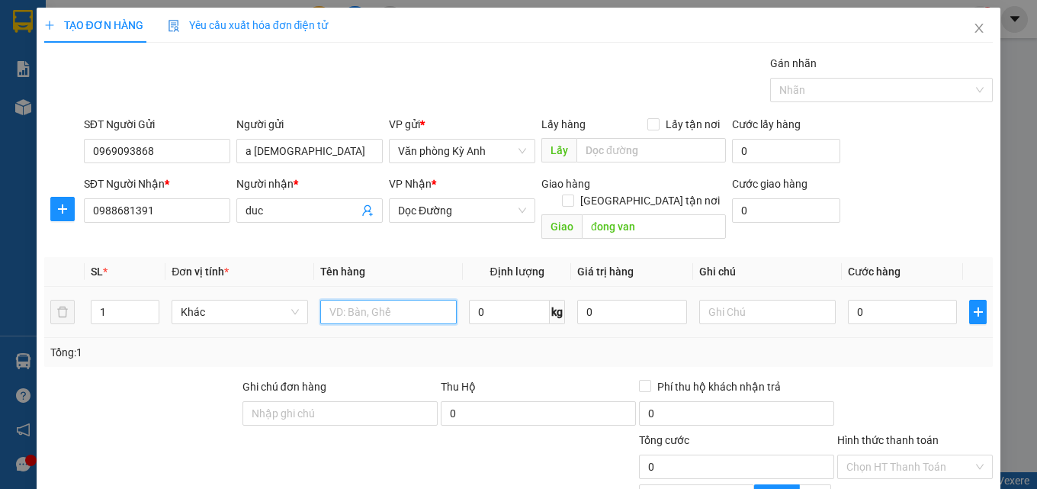
click at [376, 300] on input "text" at bounding box center [388, 312] width 136 height 24
type input "1 xop"
click at [888, 300] on input "0" at bounding box center [903, 312] width 110 height 24
type input "5"
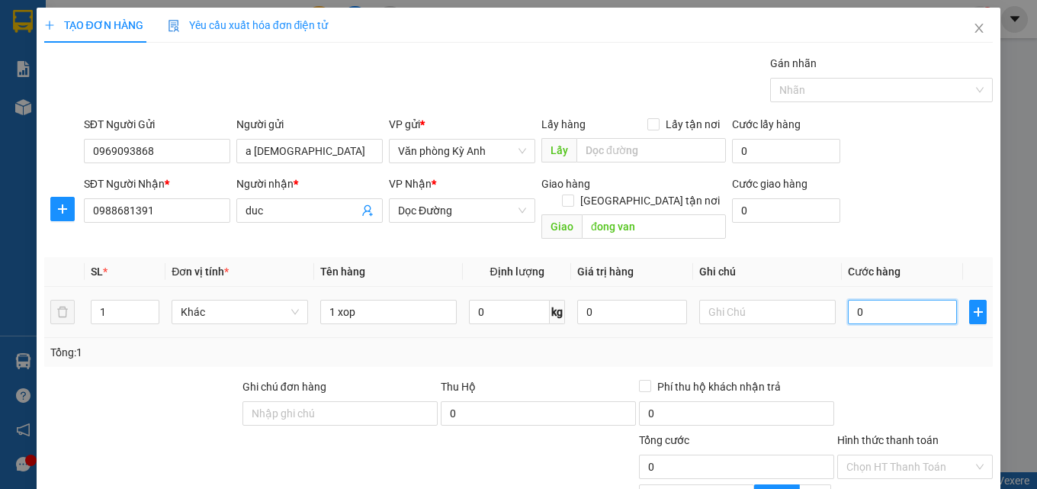
type input "5"
type input "50"
type input "500"
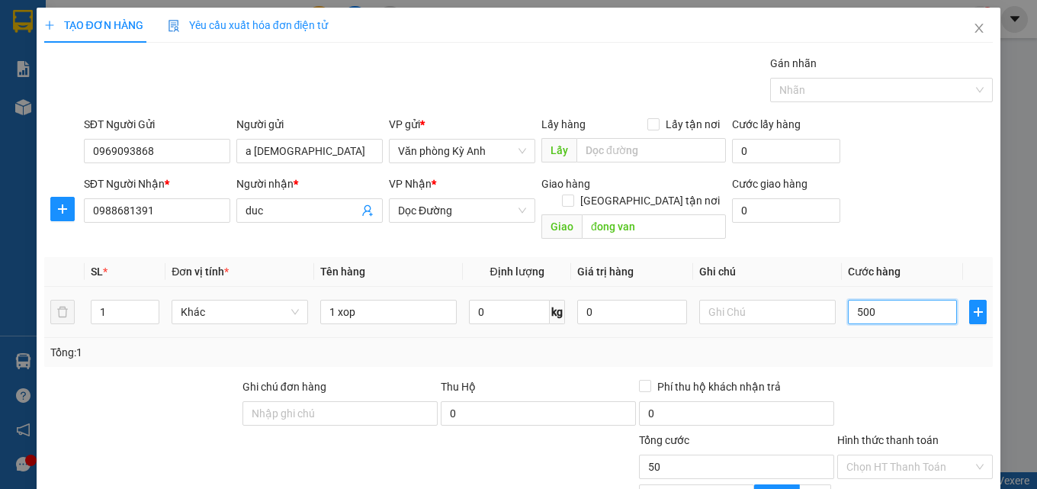
type input "500"
type input "5.000"
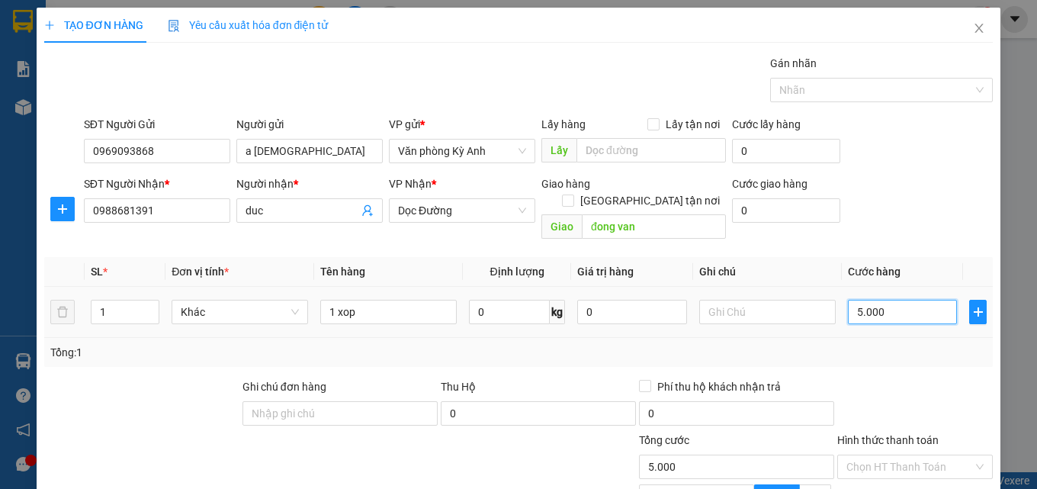
type input "50.000"
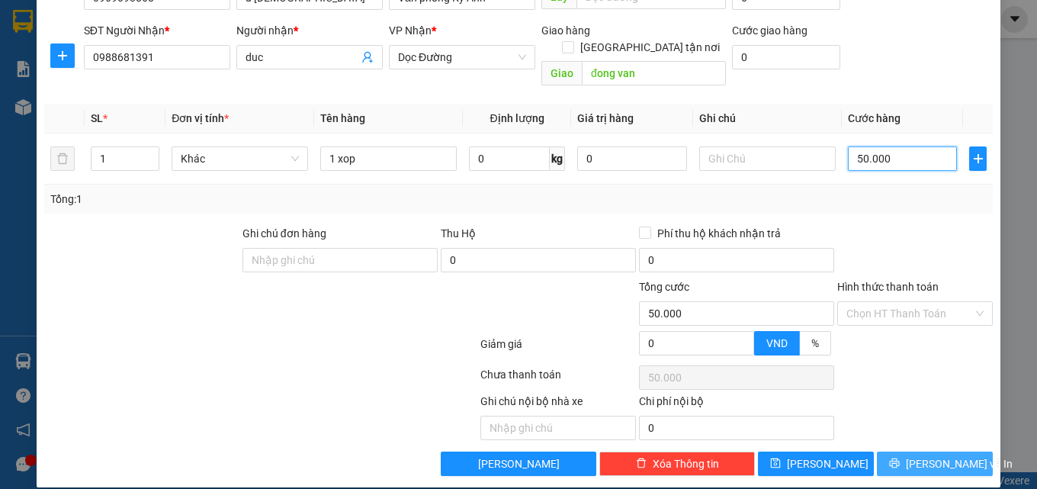
type input "50.000"
click at [949, 455] on span "[PERSON_NAME] và In" at bounding box center [958, 463] width 107 height 17
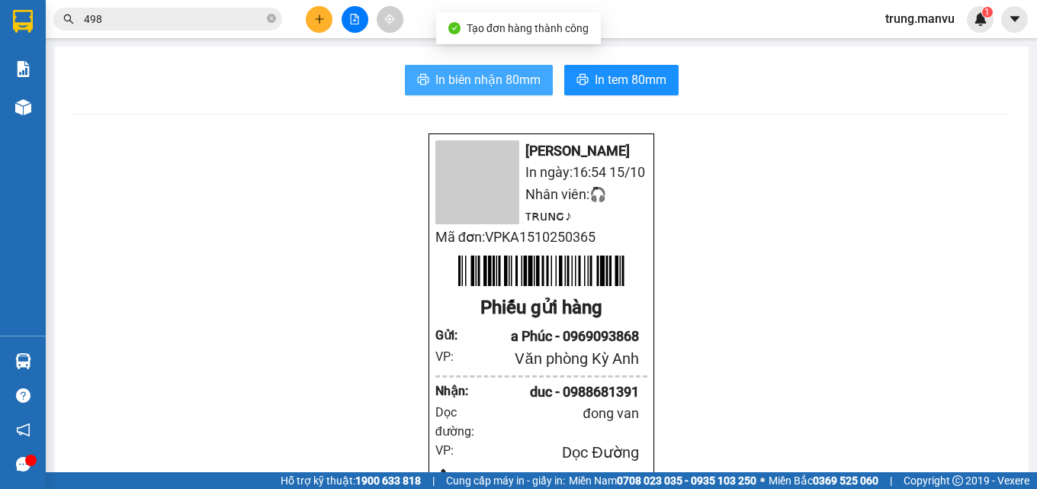
click at [497, 73] on span "In biên nhận 80mm" at bounding box center [487, 79] width 105 height 19
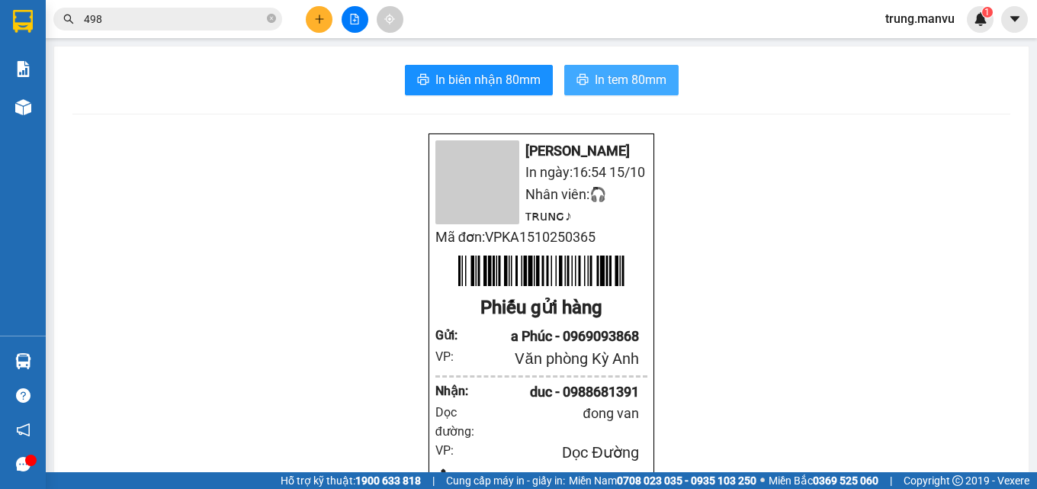
click at [569, 66] on button "In tem 80mm" at bounding box center [621, 80] width 114 height 30
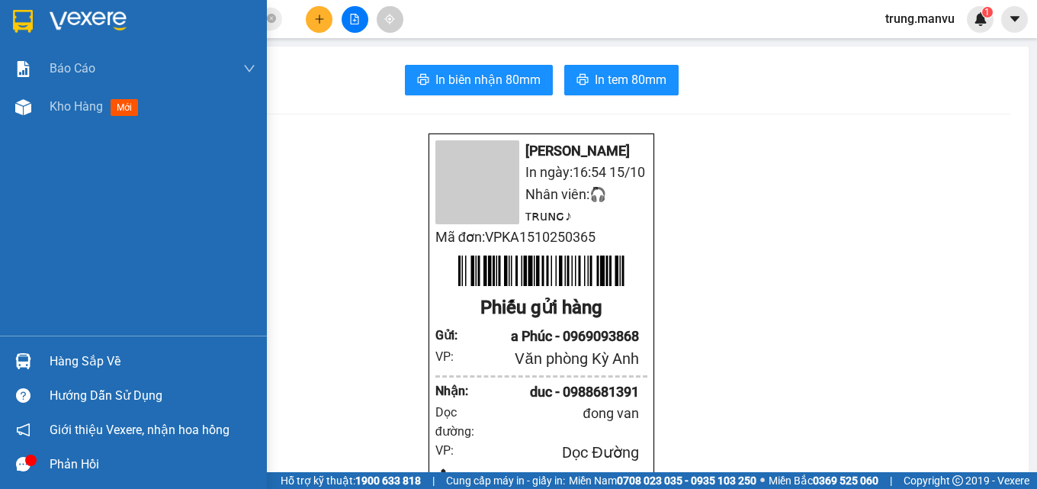
click at [8, 26] on div at bounding box center [133, 25] width 267 height 50
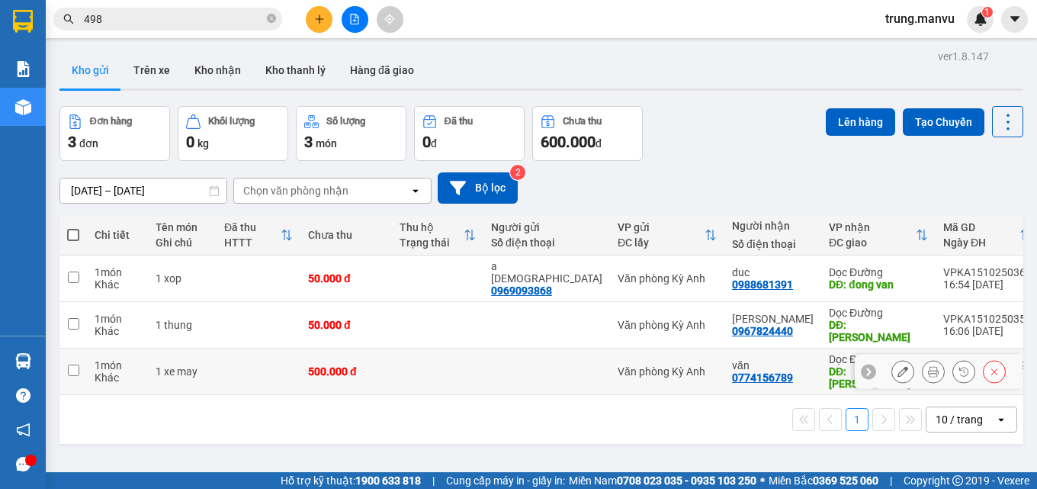
click at [829, 365] on div "DĐ: [PERSON_NAME]" at bounding box center [878, 377] width 99 height 24
checkbox input "true"
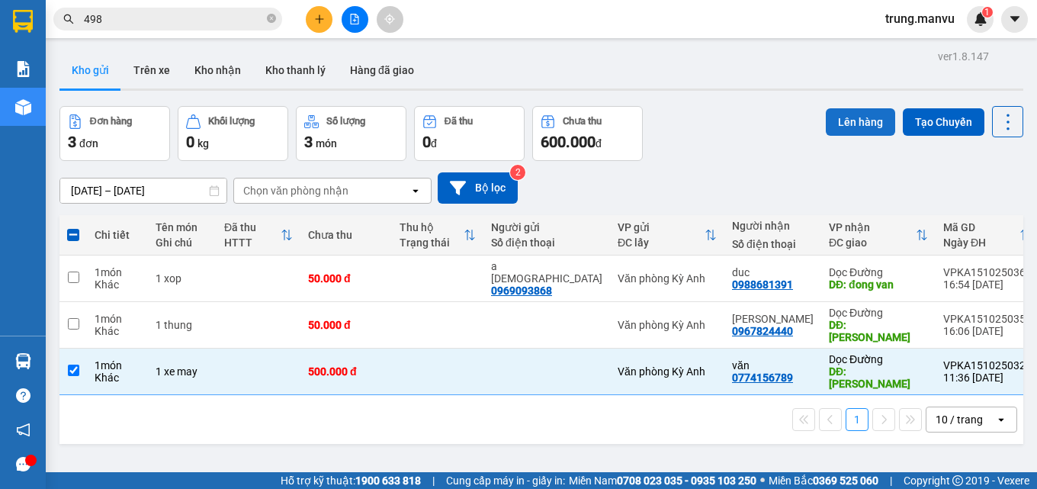
click at [826, 120] on button "Lên hàng" at bounding box center [859, 121] width 69 height 27
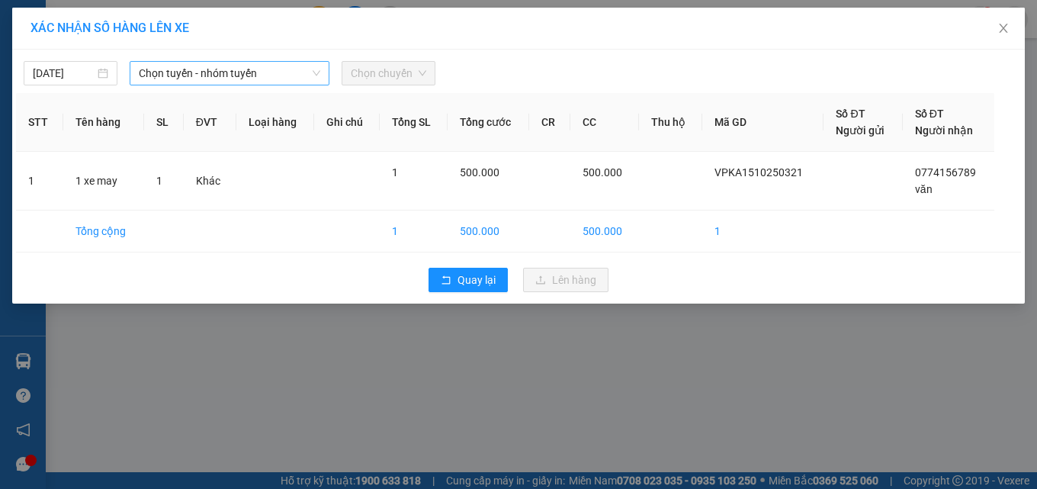
drag, startPoint x: 201, startPoint y: 70, endPoint x: 200, endPoint y: 82, distance: 12.3
click at [201, 71] on span "Chọn tuyến - nhóm tuyến" at bounding box center [229, 73] width 181 height 23
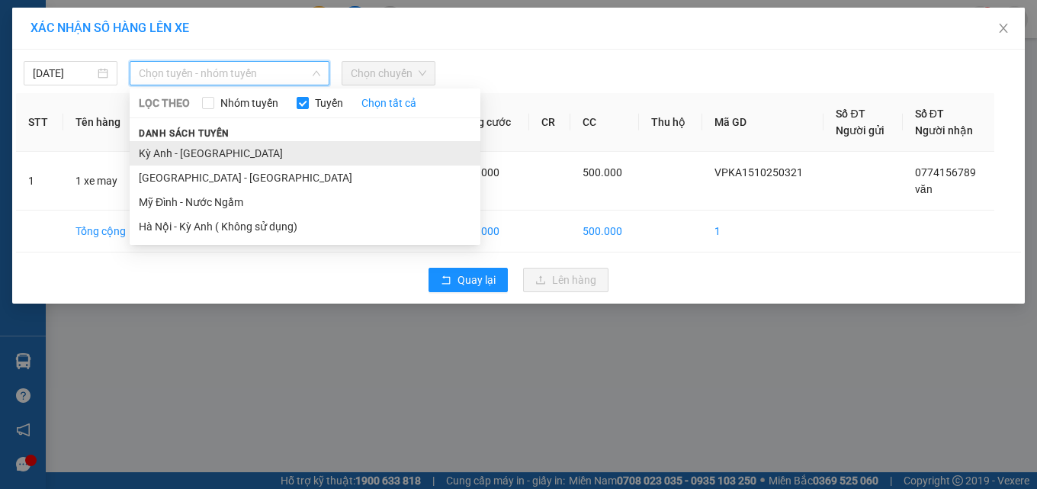
click at [168, 155] on li "Kỳ Anh - [GEOGRAPHIC_DATA]" at bounding box center [305, 153] width 351 height 24
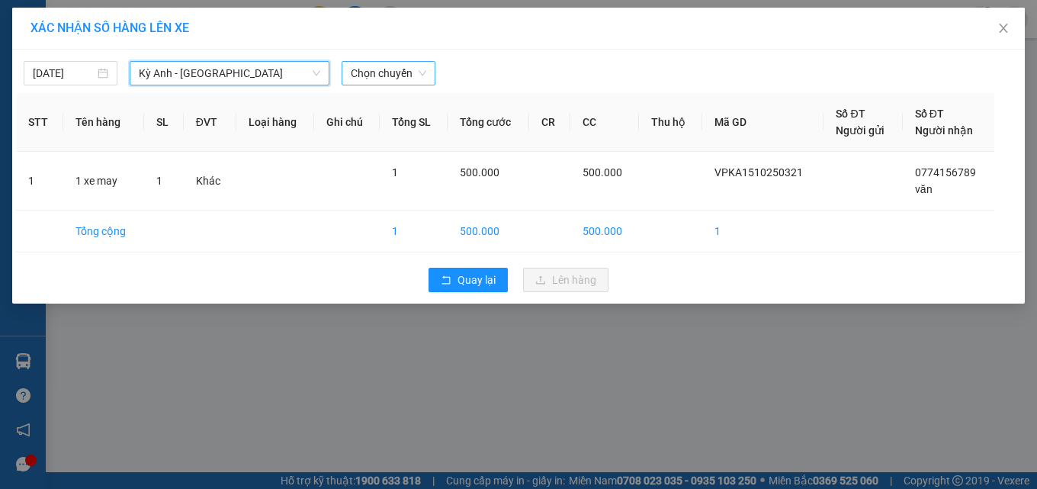
click at [370, 83] on span "Chọn chuyến" at bounding box center [388, 73] width 75 height 23
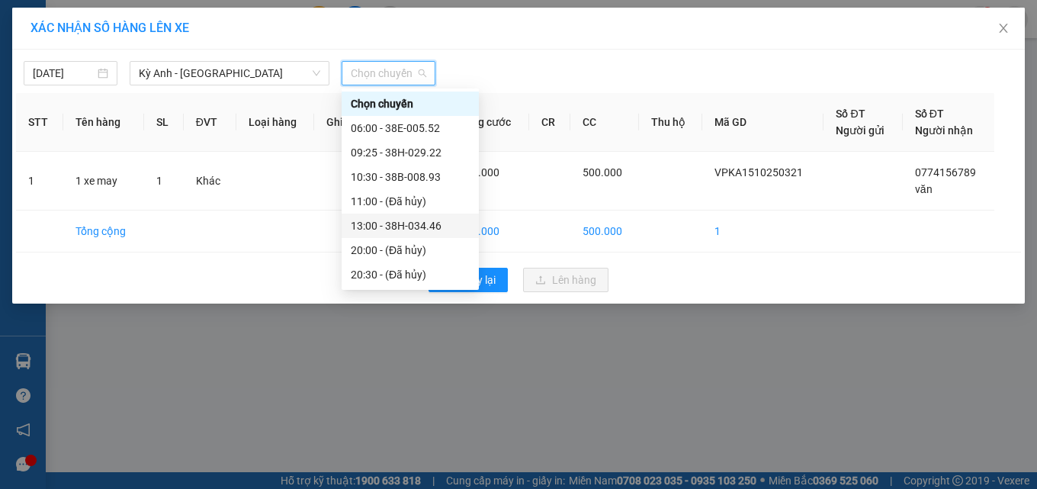
click at [432, 223] on div "13:00 - 38H-034.46" at bounding box center [410, 225] width 119 height 17
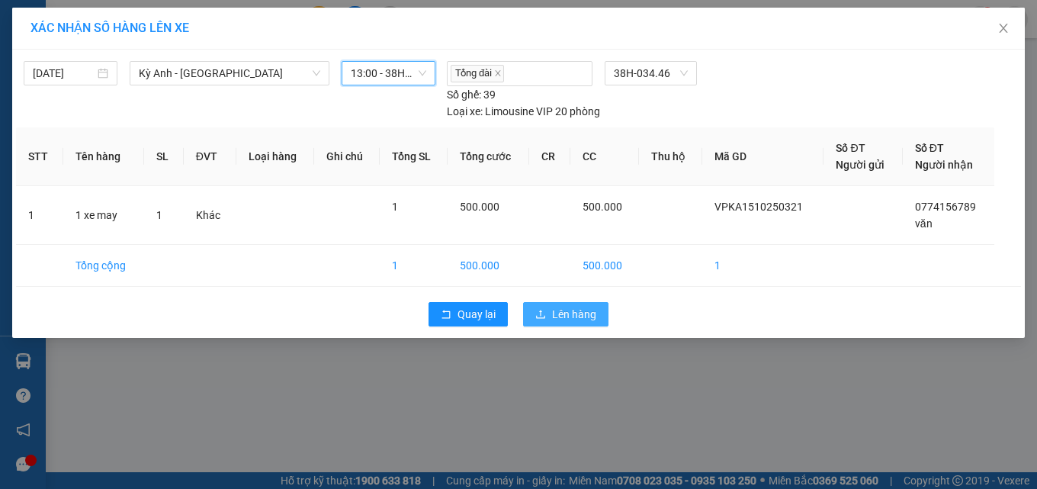
click at [591, 316] on span "Lên hàng" at bounding box center [574, 314] width 44 height 17
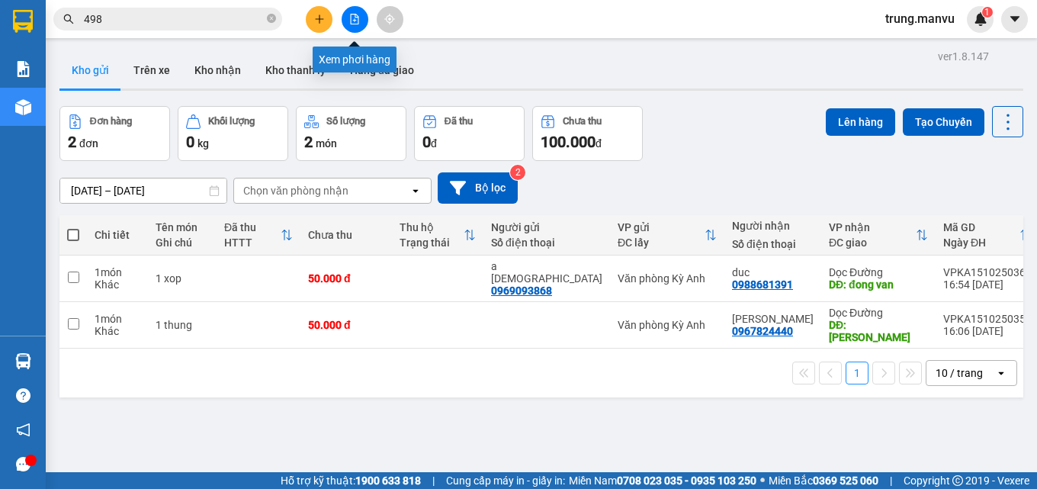
click at [361, 22] on button at bounding box center [354, 19] width 27 height 27
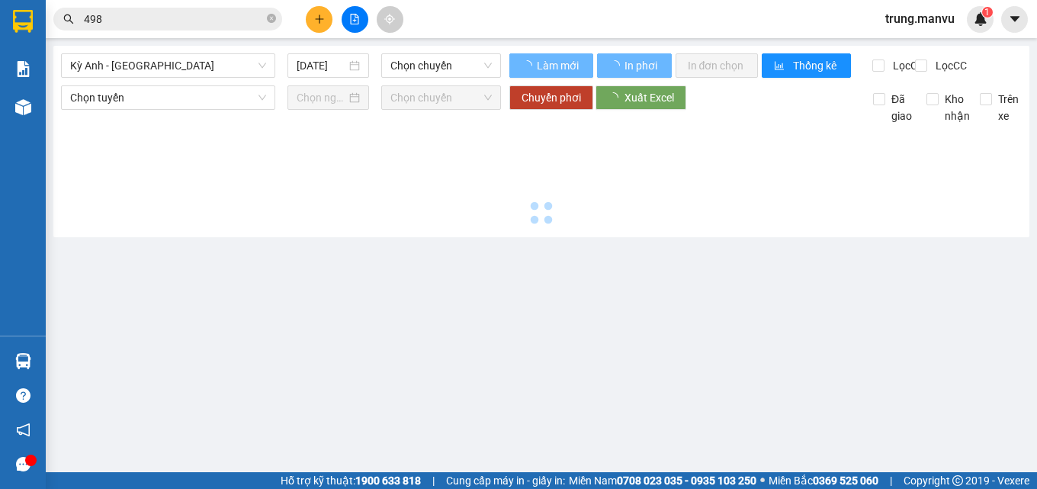
click at [353, 20] on icon "file-add" at bounding box center [354, 19] width 11 height 11
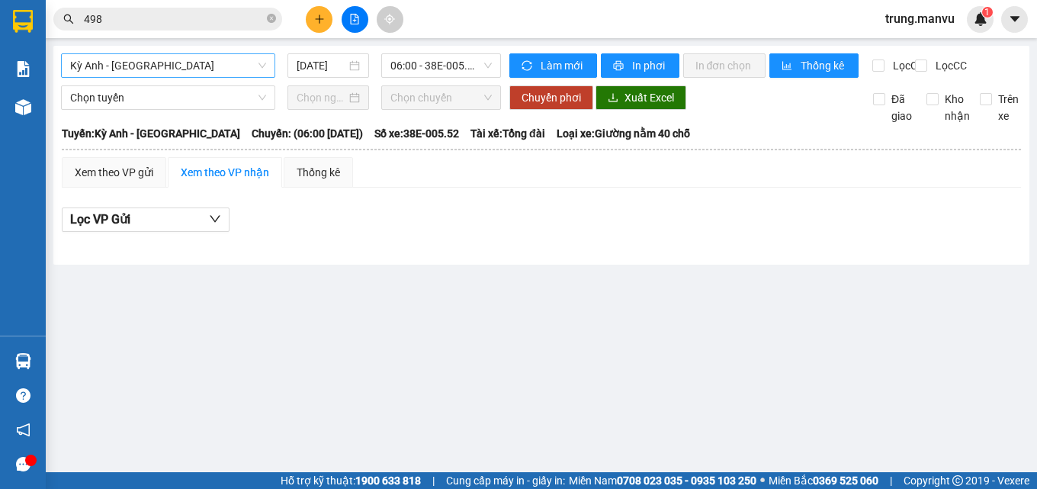
click at [197, 60] on span "Kỳ Anh - [GEOGRAPHIC_DATA]" at bounding box center [168, 65] width 196 height 23
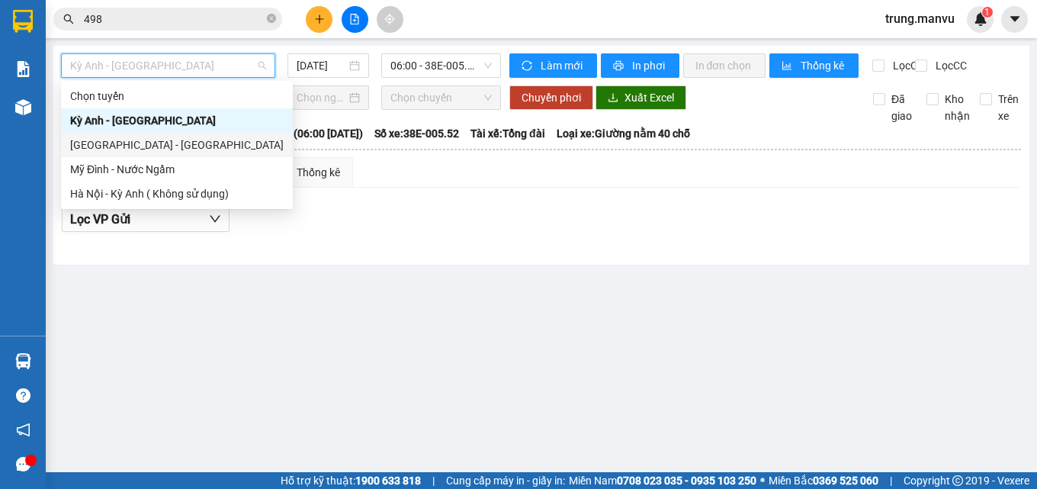
click at [88, 136] on div "[GEOGRAPHIC_DATA] - [GEOGRAPHIC_DATA]" at bounding box center [177, 145] width 232 height 24
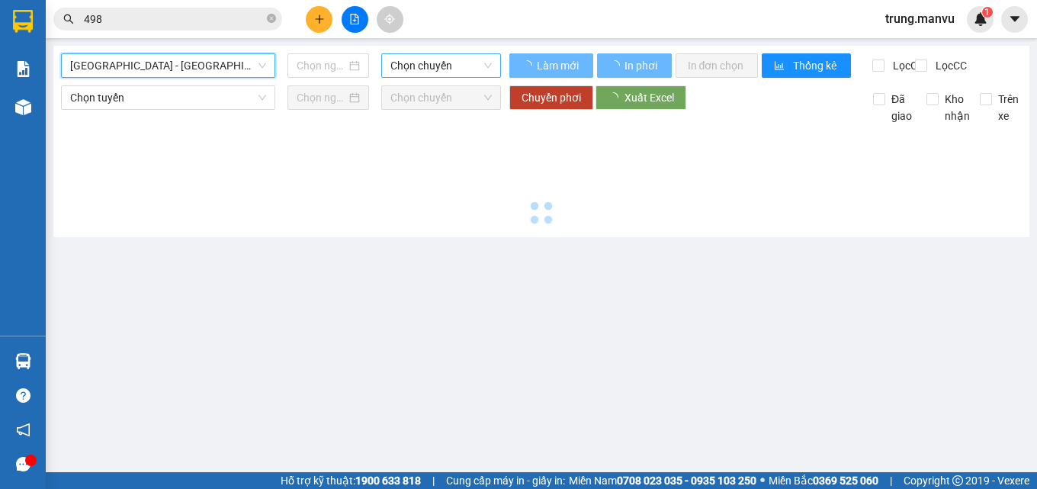
type input "[DATE]"
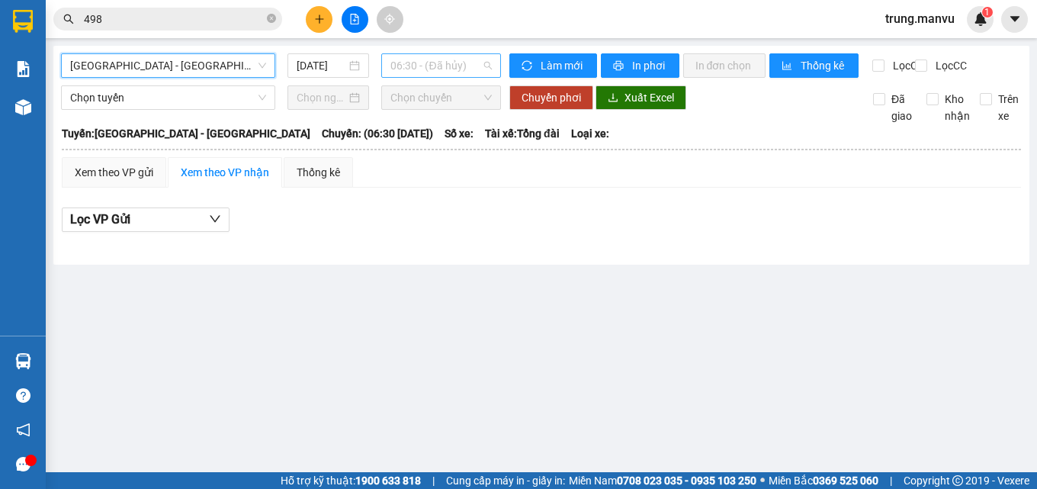
click at [427, 64] on span "06:30 - (Đã hủy)" at bounding box center [440, 65] width 101 height 23
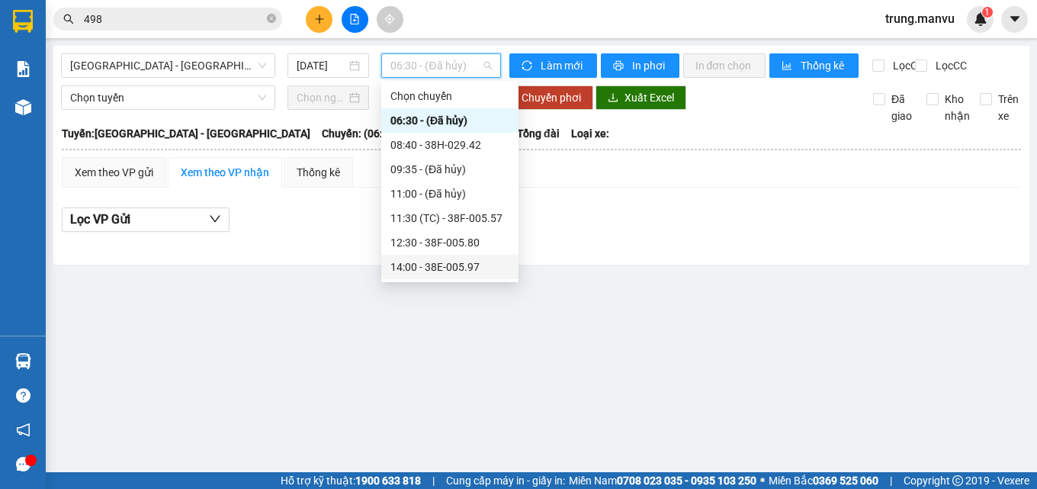
scroll to position [76, 0]
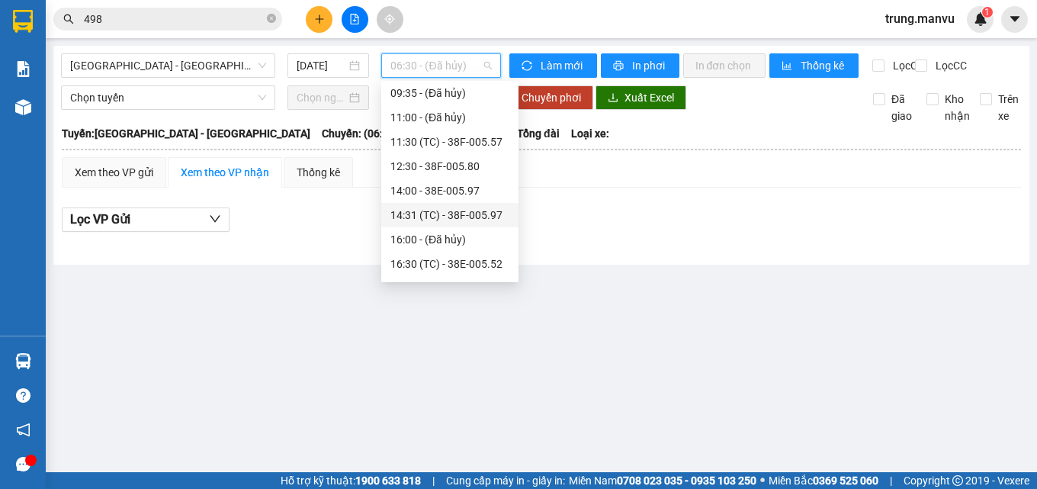
click at [470, 208] on div "14:31 (TC) - 38F-005.97" at bounding box center [449, 215] width 119 height 17
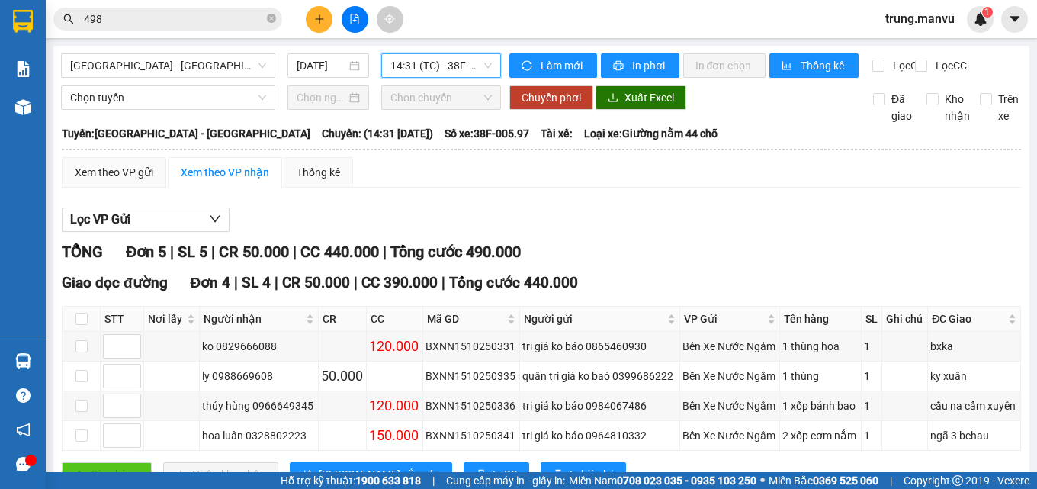
click at [448, 69] on span "14:31 (TC) - 38F-005.97" at bounding box center [440, 65] width 101 height 23
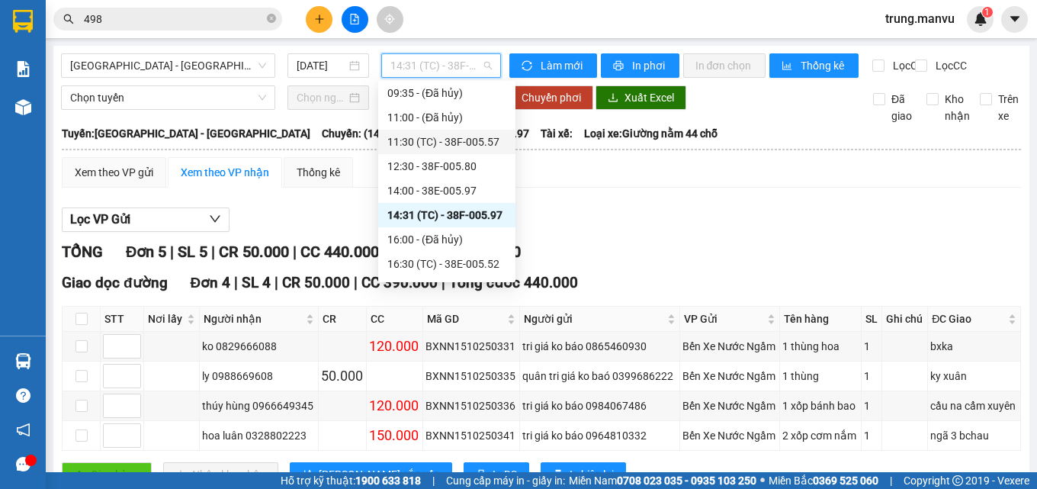
click at [475, 142] on div "11:30 (TC) - 38F-005.57" at bounding box center [446, 141] width 119 height 17
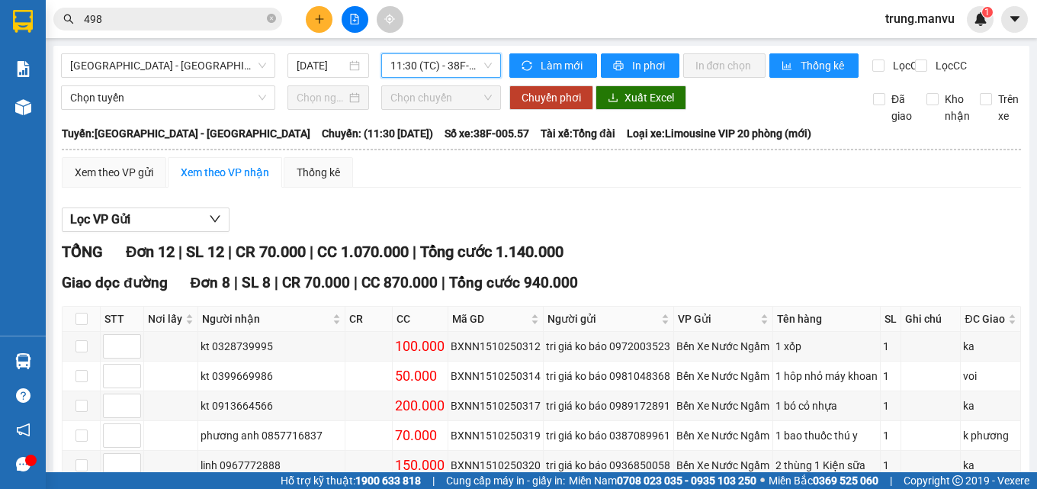
click at [431, 68] on span "11:30 (TC) - 38F-005.57" at bounding box center [440, 65] width 101 height 23
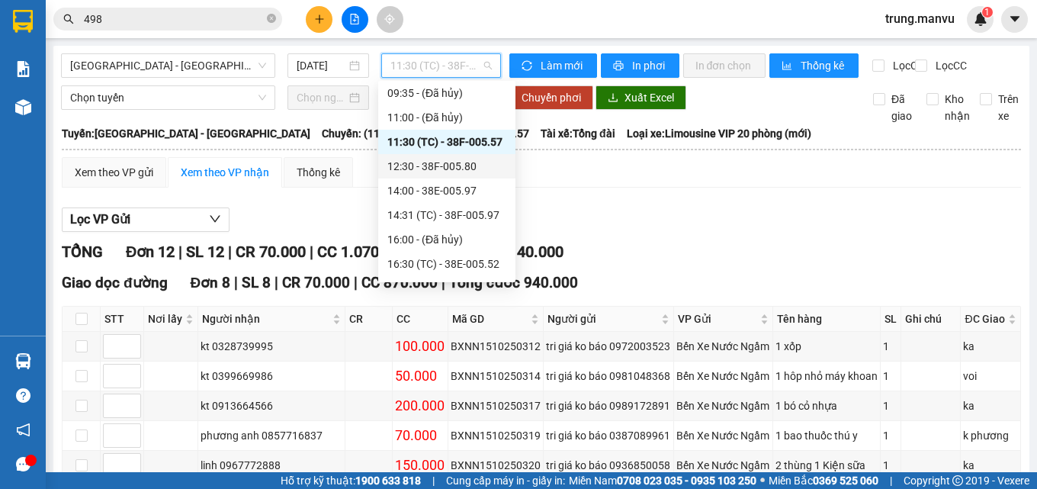
click at [466, 168] on div "12:30 - 38F-005.80" at bounding box center [446, 166] width 119 height 17
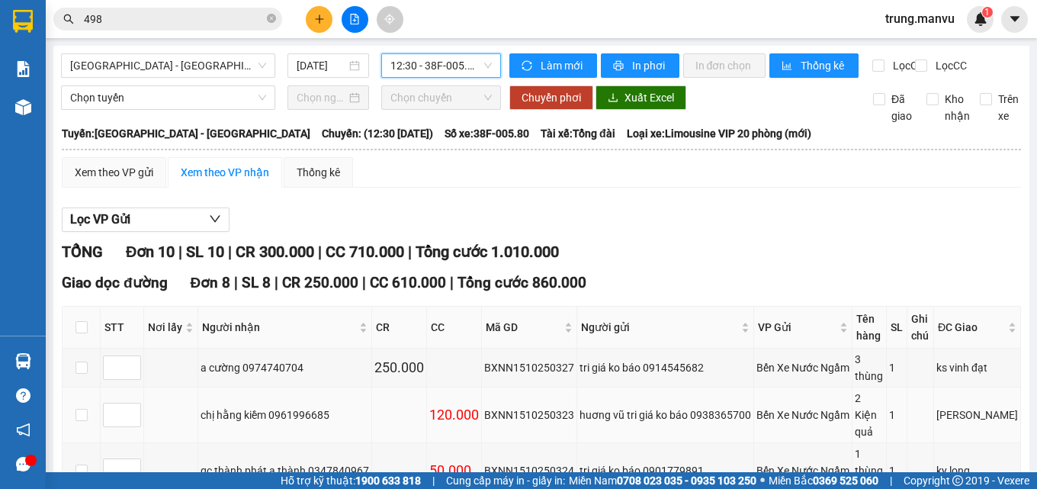
scroll to position [305, 0]
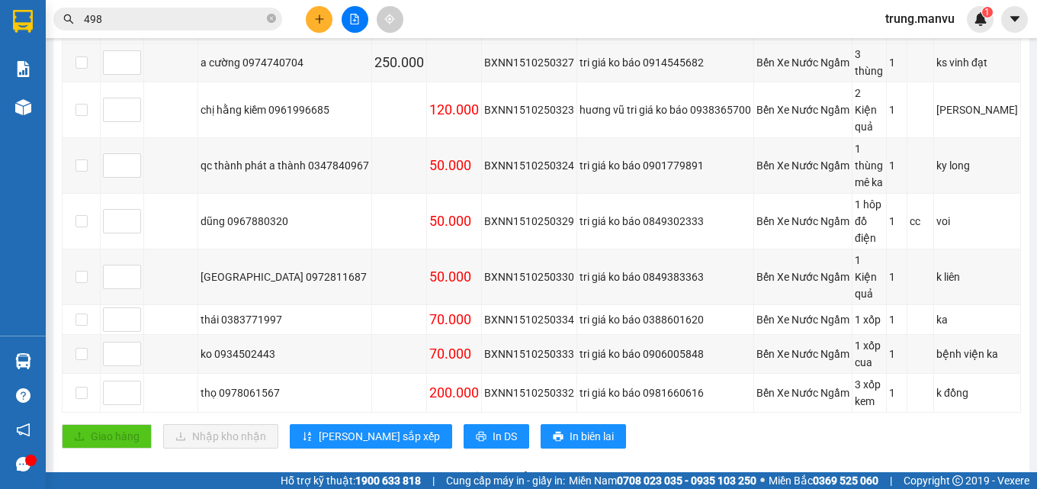
click at [168, 21] on input "498" at bounding box center [174, 19] width 180 height 17
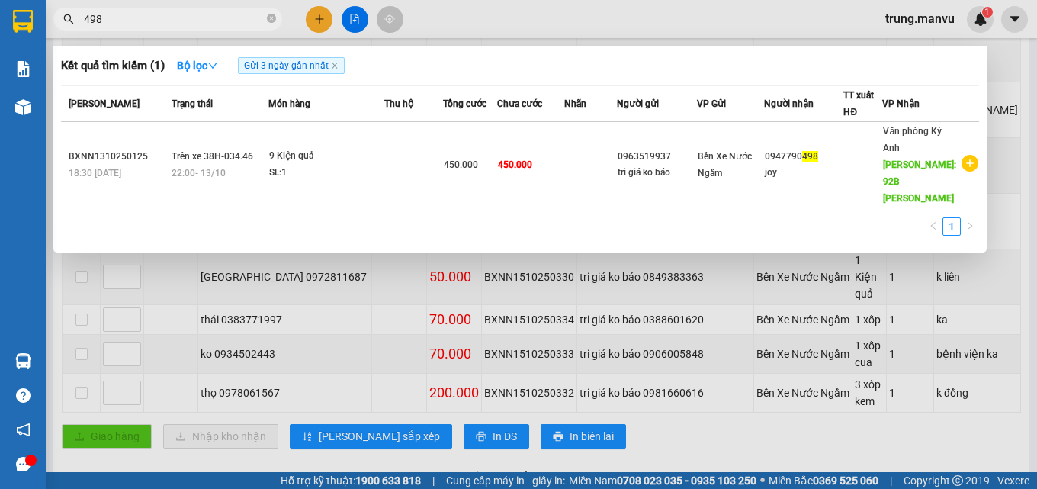
click at [168, 21] on input "498" at bounding box center [174, 19] width 180 height 17
click at [654, 374] on div at bounding box center [518, 244] width 1037 height 489
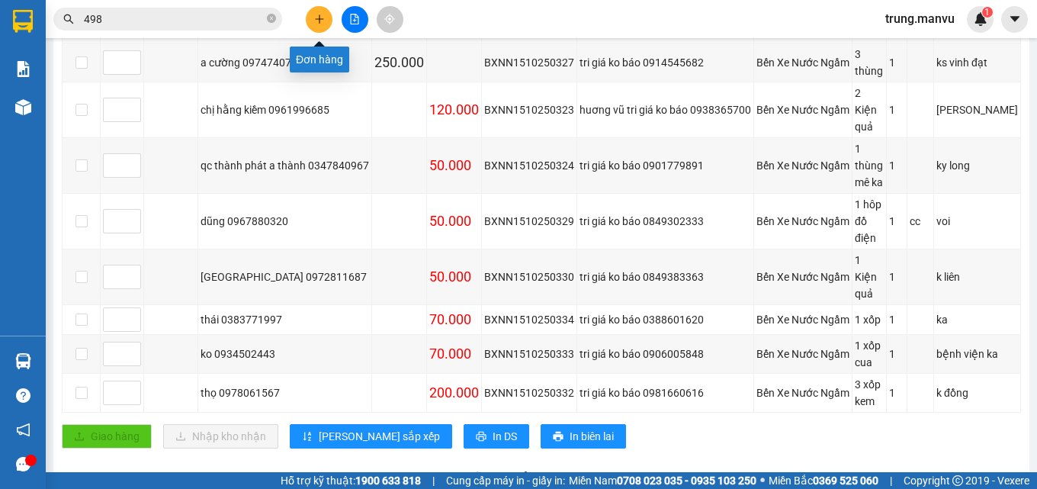
click at [321, 18] on icon "plus" at bounding box center [319, 19] width 11 height 11
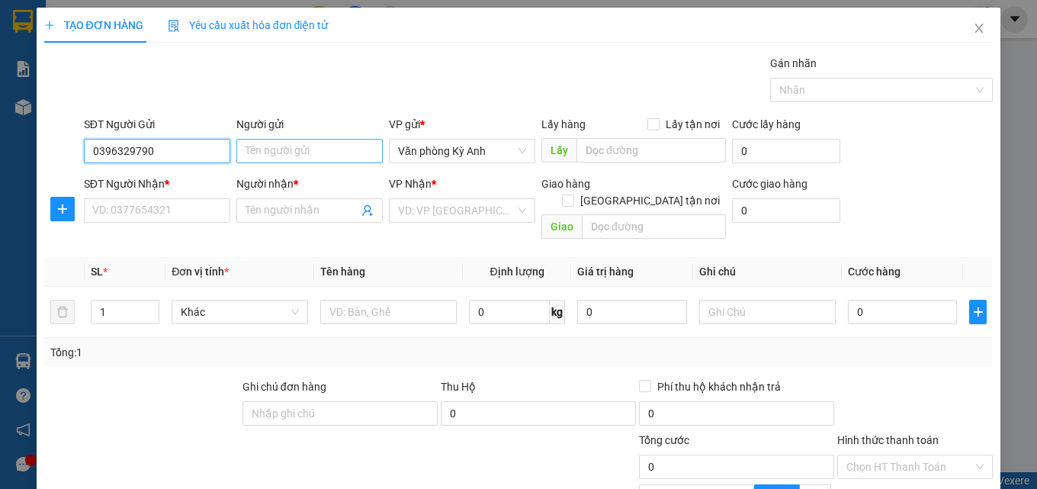
type input "0396329790"
click at [300, 149] on input "Người gửi" at bounding box center [309, 151] width 146 height 24
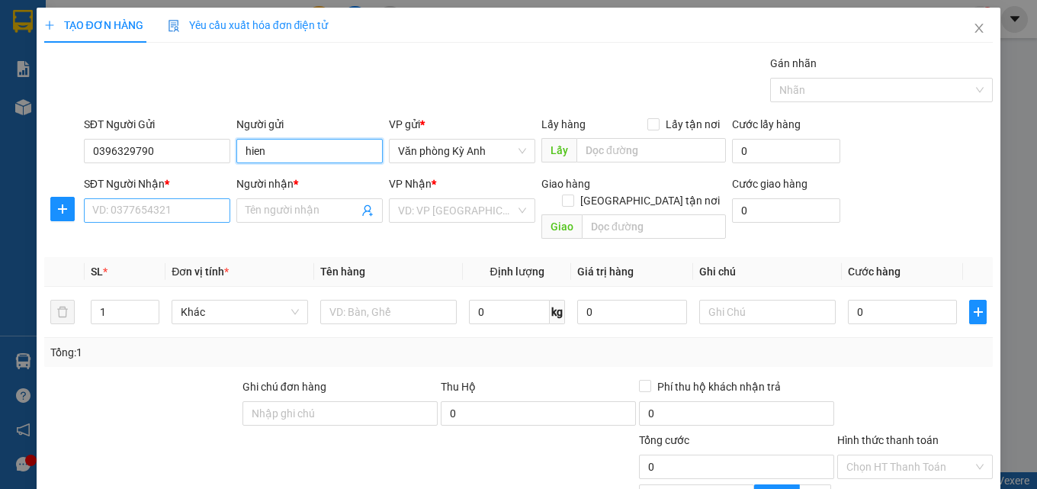
type input "hien"
click at [190, 213] on input "SĐT Người Nhận *" at bounding box center [157, 210] width 146 height 24
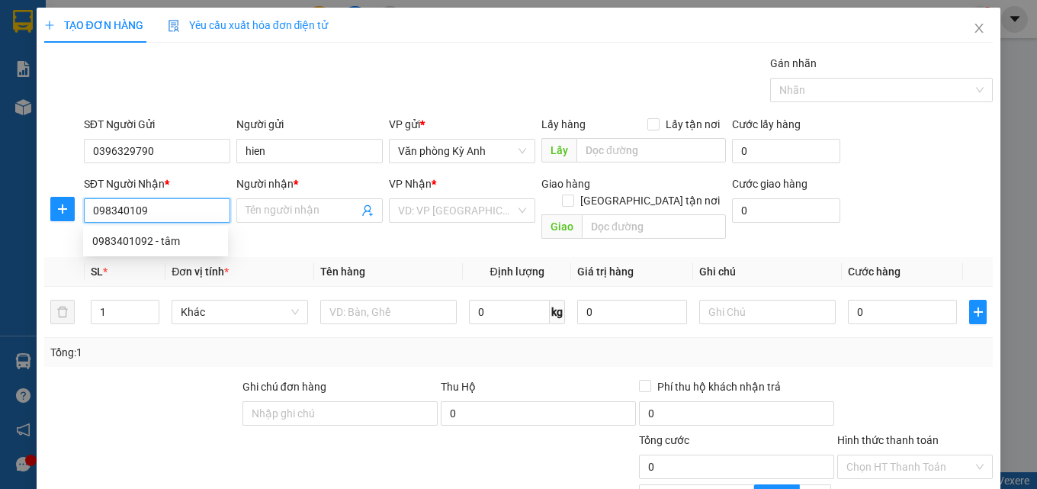
type input "0983401092"
click at [207, 236] on div "0983401092 - tâm" at bounding box center [155, 240] width 127 height 17
type input "tâm"
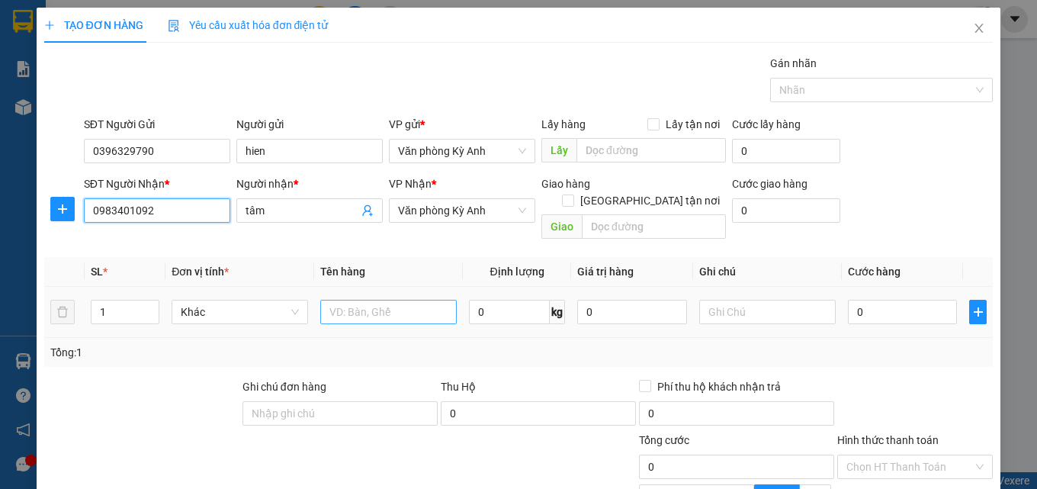
type input "0983401092"
click at [372, 300] on input "text" at bounding box center [388, 312] width 136 height 24
click at [435, 205] on span "Văn phòng Kỳ Anh" at bounding box center [462, 210] width 128 height 23
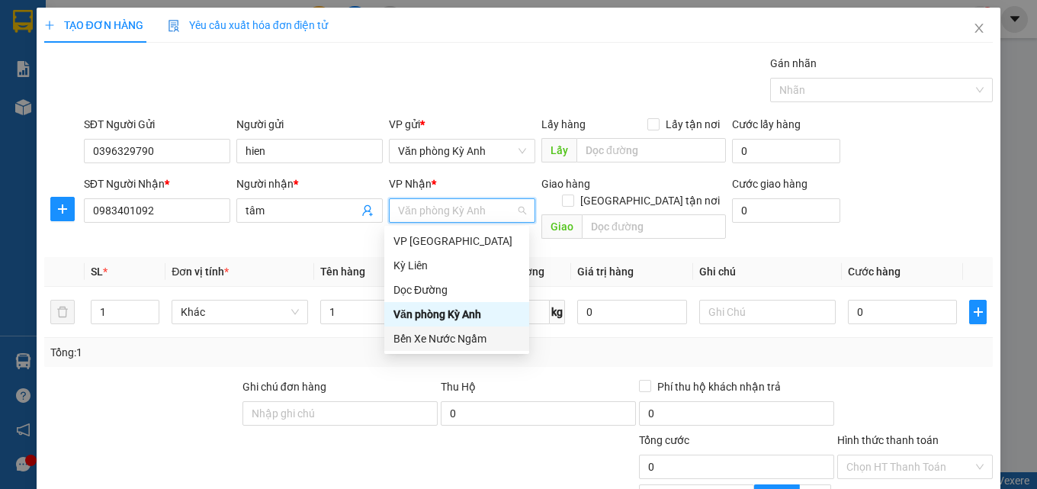
click at [431, 338] on div "Bến Xe Nước Ngầm" at bounding box center [456, 338] width 127 height 17
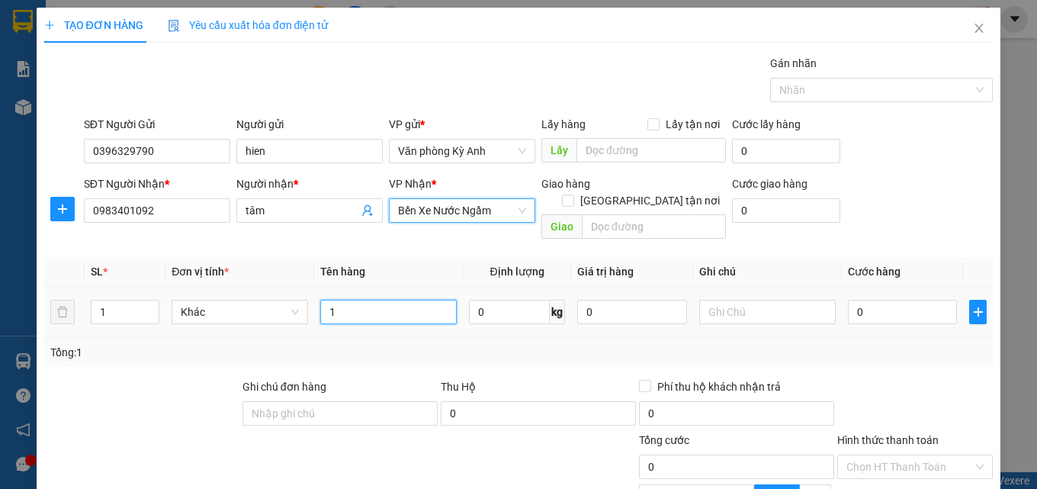
click at [380, 301] on input "1" at bounding box center [388, 312] width 136 height 24
type input "1 p bi"
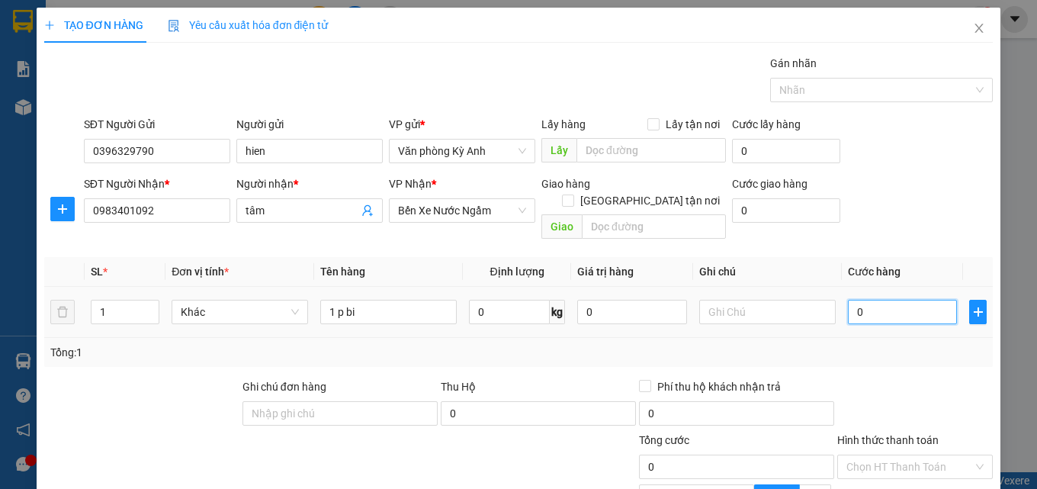
click at [865, 300] on input "0" at bounding box center [903, 312] width 110 height 24
type input "5"
type input "50"
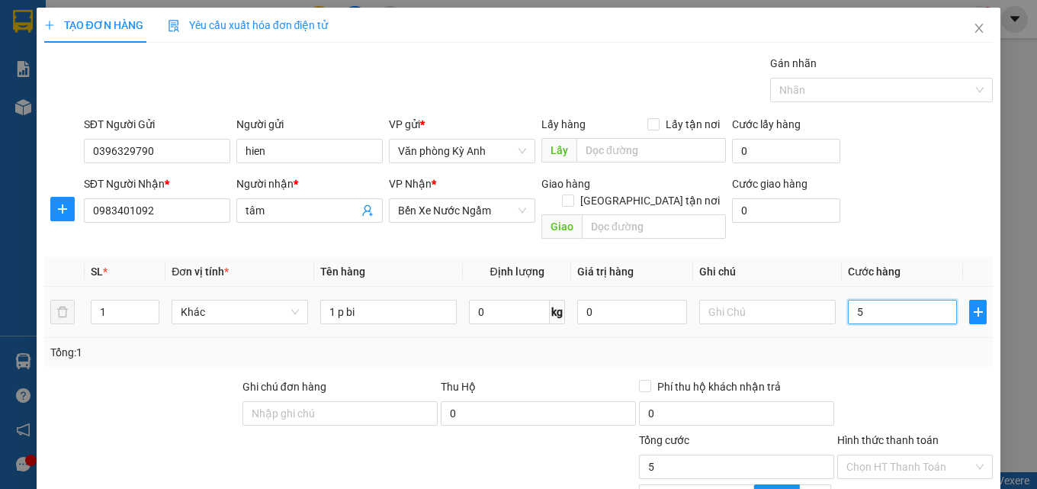
type input "50"
type input "500"
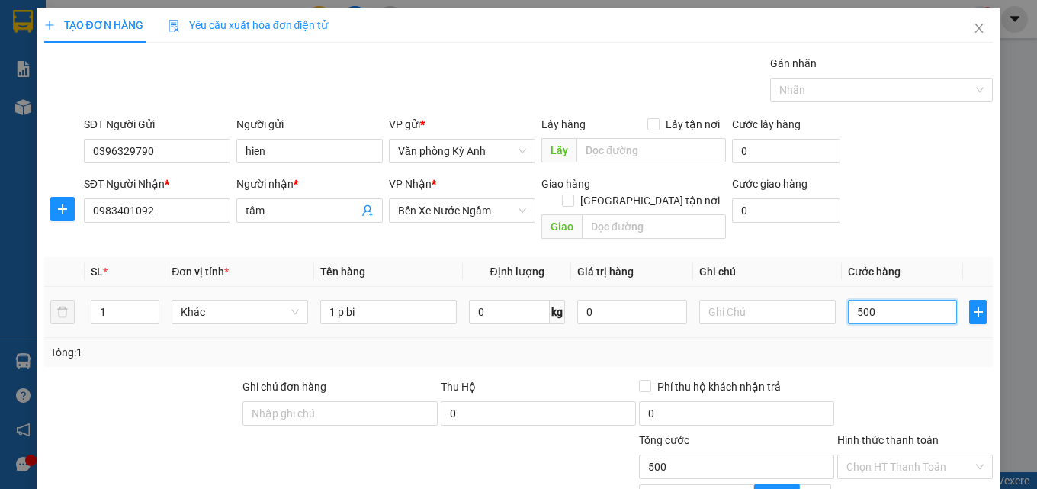
type input "5.000"
type input "50.000"
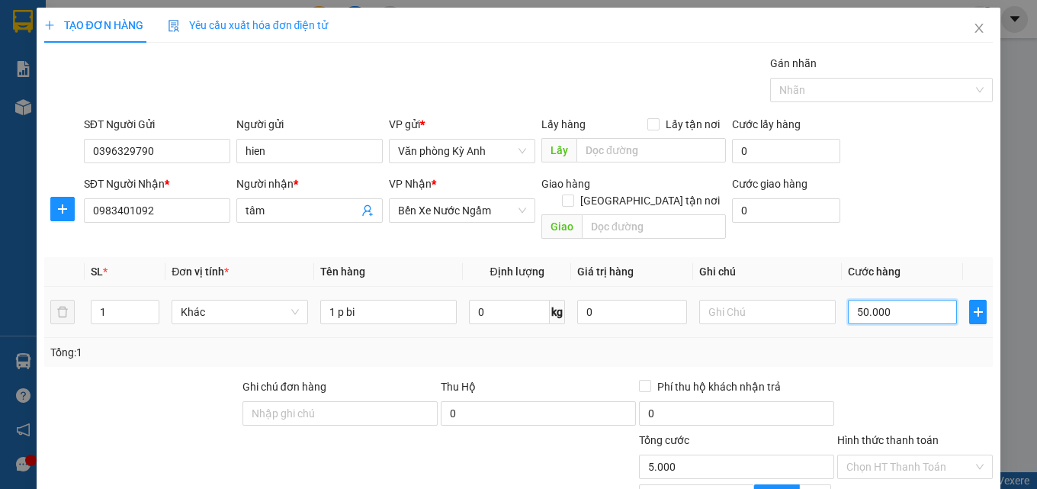
type input "50.000"
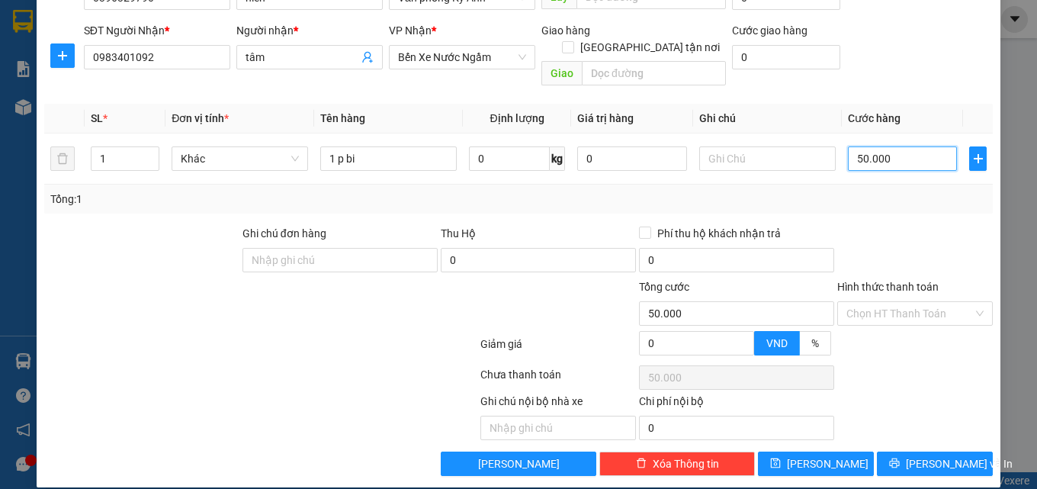
type input "50.000"
click at [900, 278] on div "Hình thức thanh toán" at bounding box center [914, 289] width 155 height 23
click at [893, 303] on input "Hình thức thanh toán" at bounding box center [909, 313] width 127 height 23
click at [946, 455] on span "[PERSON_NAME] và In" at bounding box center [958, 463] width 107 height 17
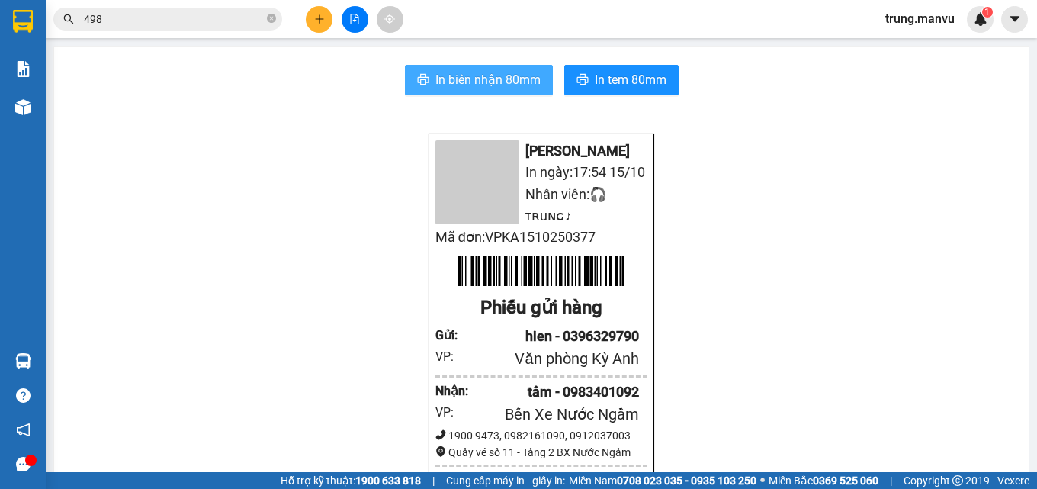
click at [463, 86] on span "In biên nhận 80mm" at bounding box center [487, 79] width 105 height 19
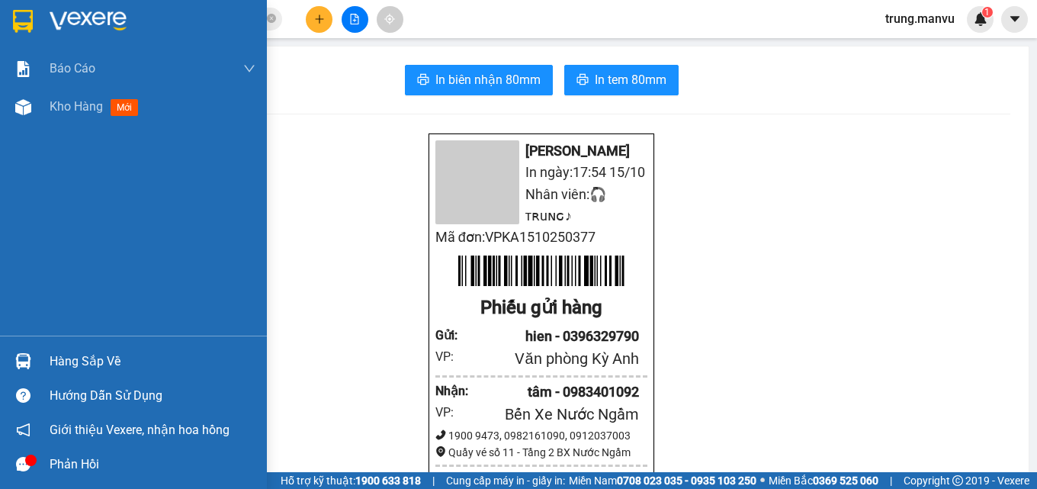
click at [24, 35] on div at bounding box center [133, 25] width 267 height 50
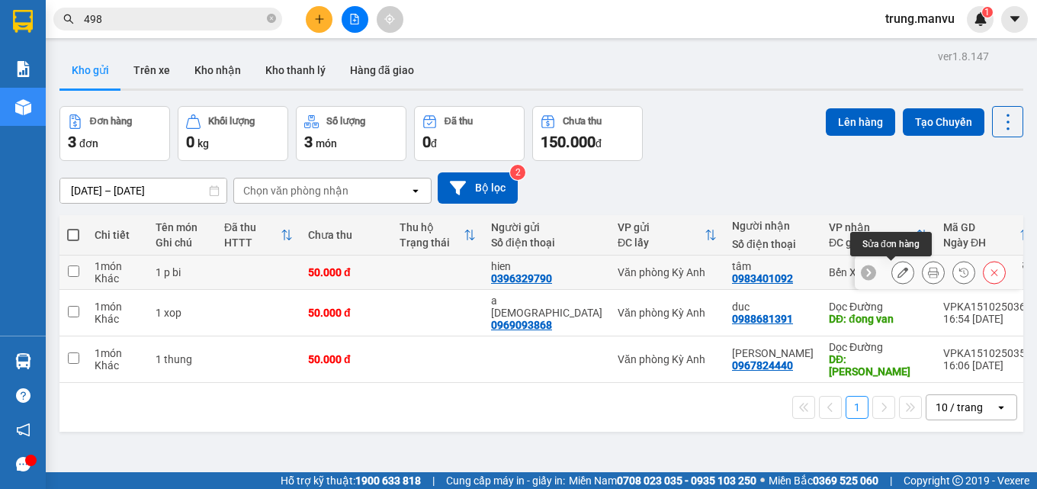
click at [897, 270] on icon at bounding box center [902, 272] width 11 height 11
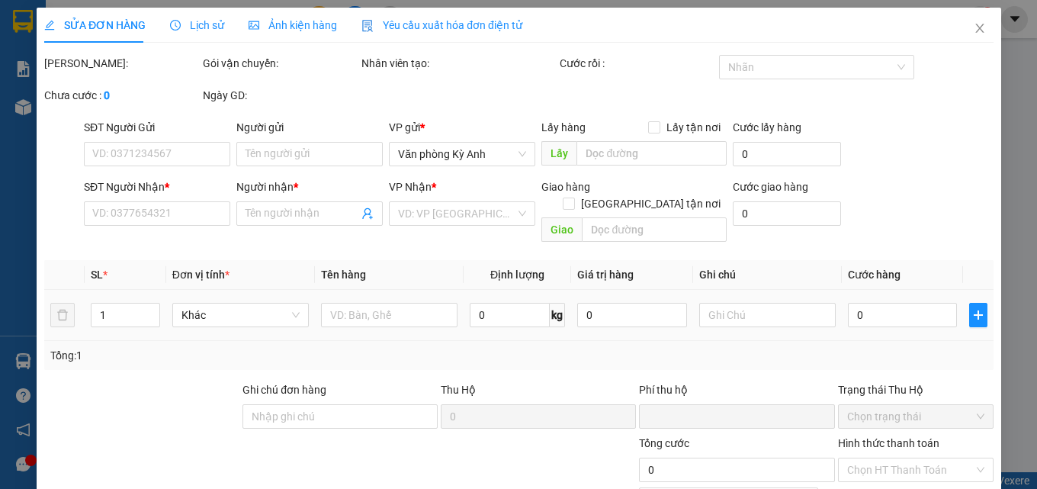
type input "0396329790"
type input "hien"
type input "0983401092"
type input "tâm"
type input "0"
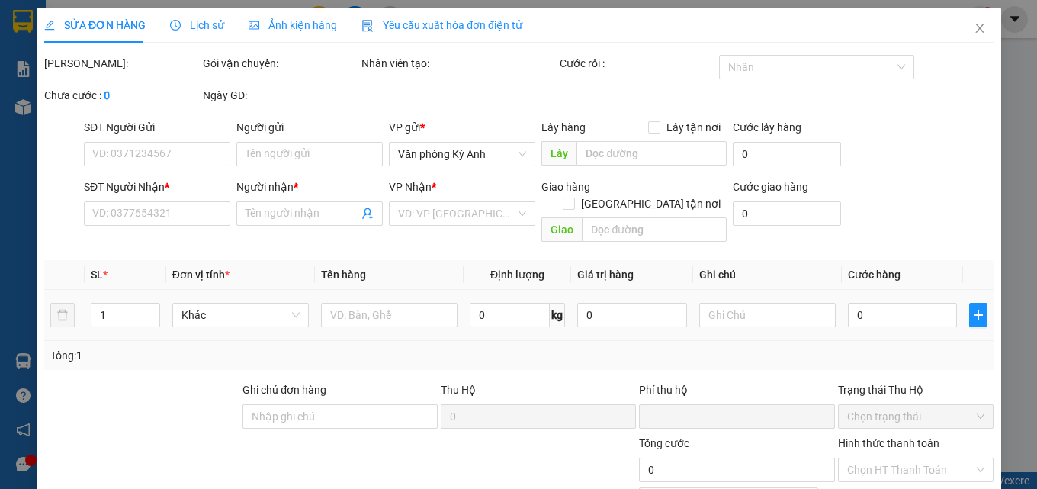
type input "50.000"
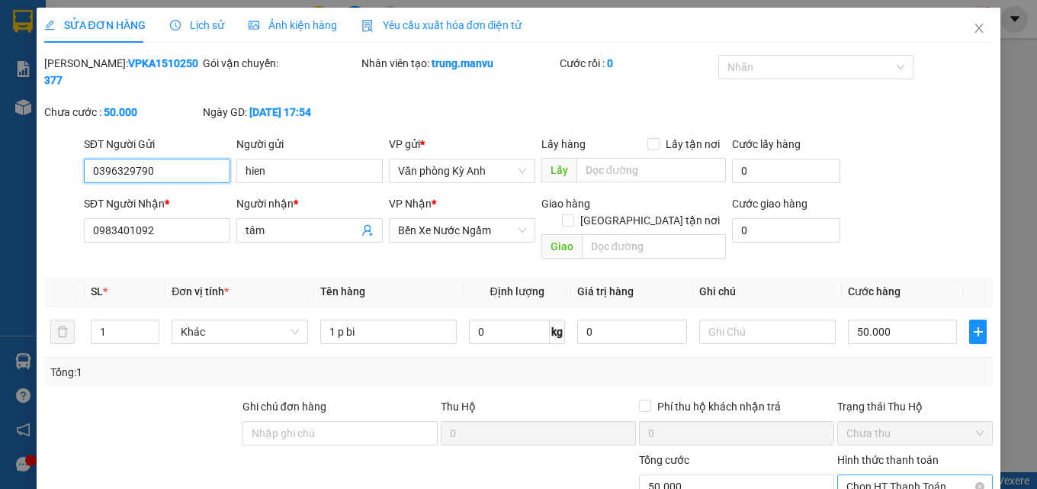
click at [862, 475] on span "Chọn HT Thanh Toán" at bounding box center [914, 486] width 137 height 23
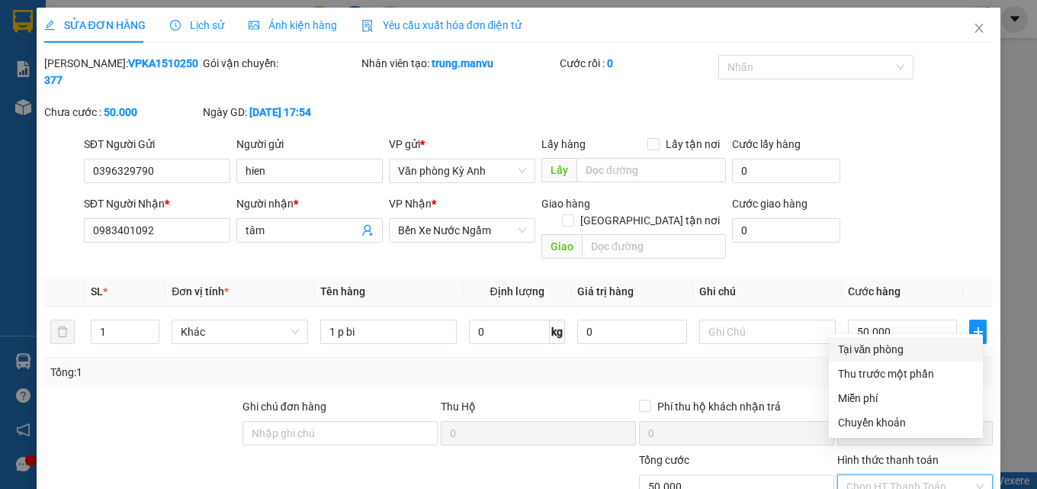
click at [888, 343] on div "Tại văn phòng" at bounding box center [906, 349] width 136 height 17
type input "0"
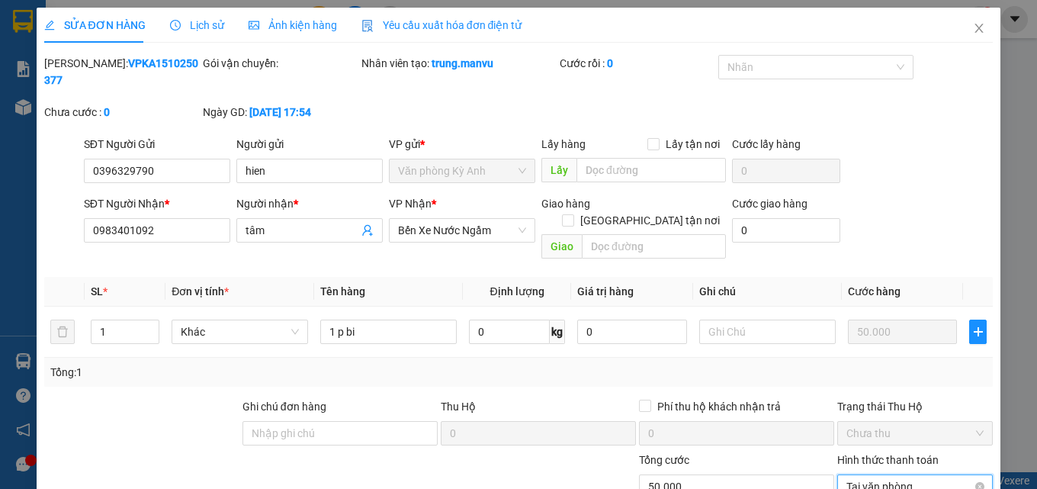
click at [856, 475] on span "Tại văn phòng" at bounding box center [914, 486] width 137 height 23
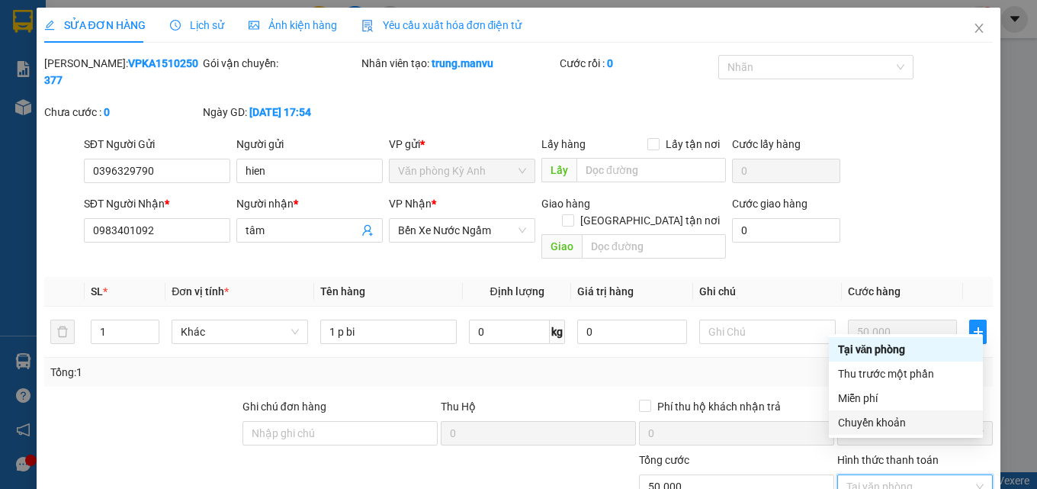
click at [886, 418] on div "Chuyển khoản" at bounding box center [906, 422] width 136 height 17
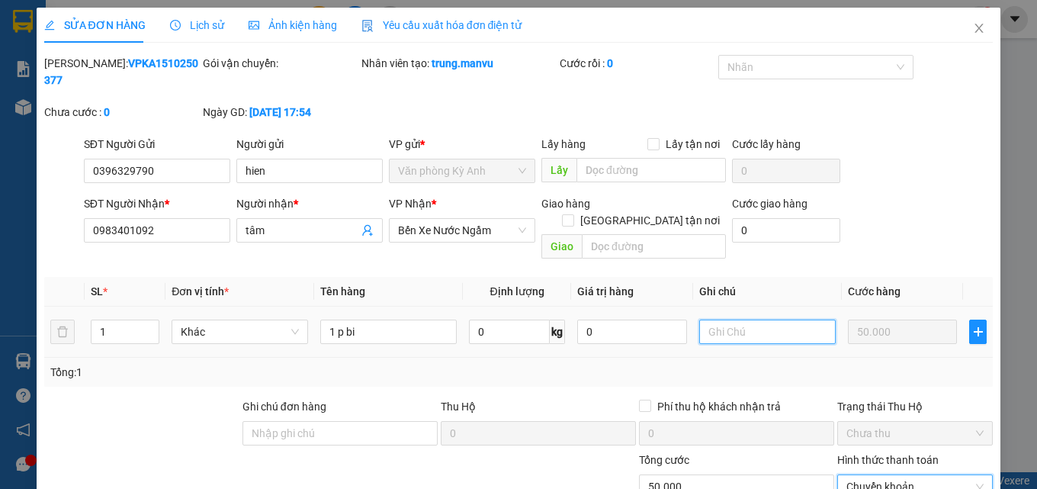
click at [722, 319] on input "text" at bounding box center [767, 331] width 136 height 24
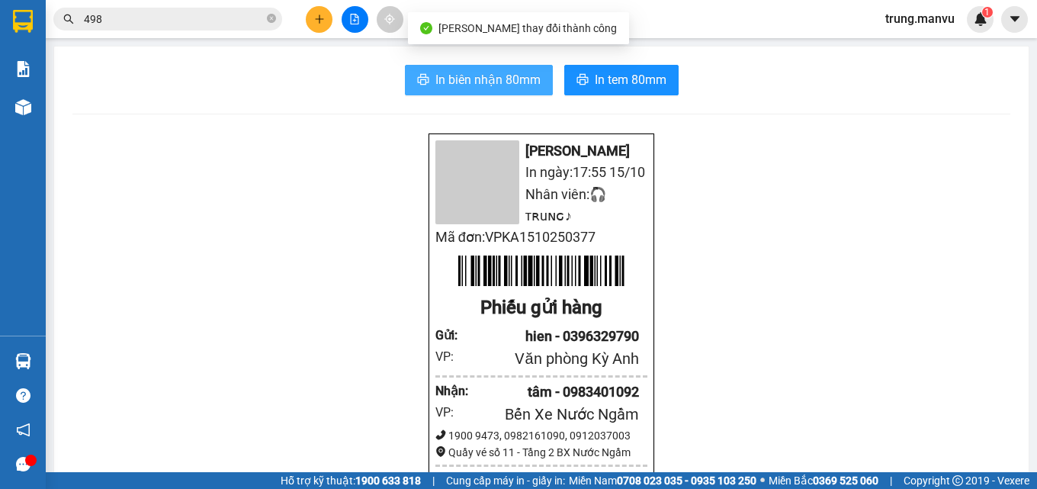
click at [506, 78] on span "In biên nhận 80mm" at bounding box center [487, 79] width 105 height 19
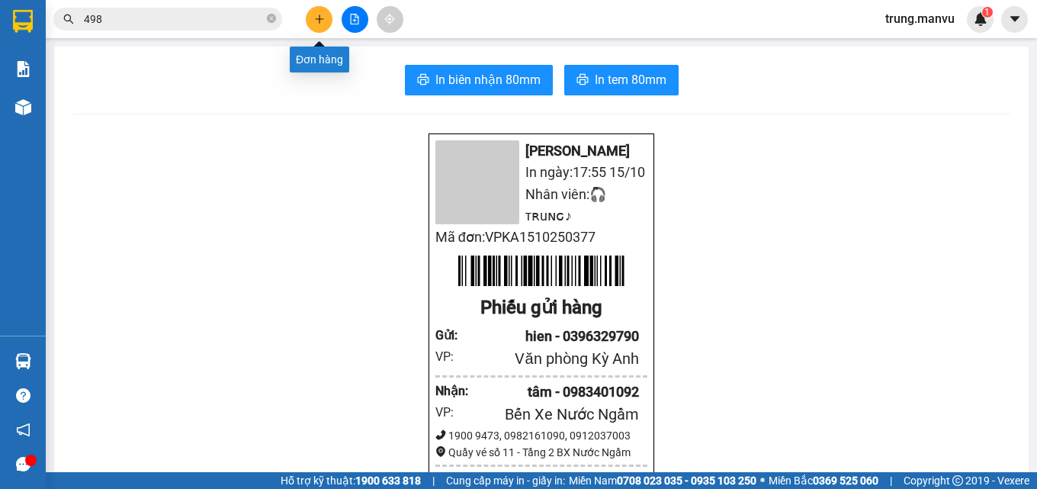
click at [320, 23] on icon "plus" at bounding box center [319, 19] width 11 height 11
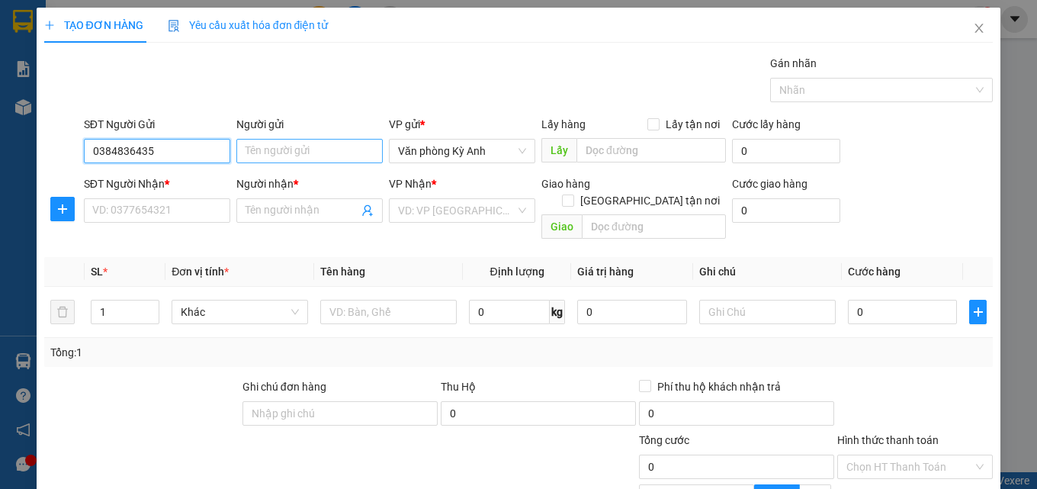
type input "0384836435"
click at [254, 152] on input "Người gửi" at bounding box center [309, 151] width 146 height 24
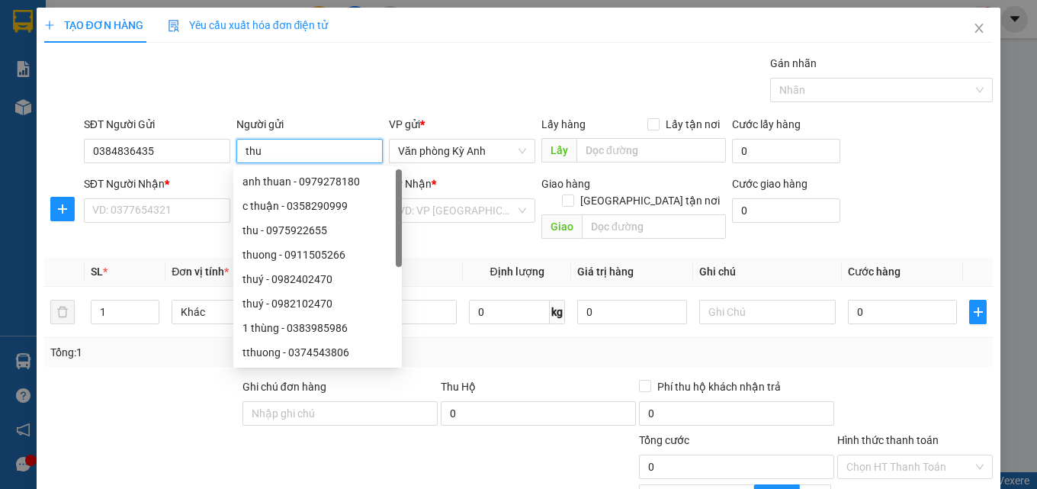
type input "thu"
click at [218, 197] on div "SĐT Người Nhận *" at bounding box center [157, 186] width 146 height 23
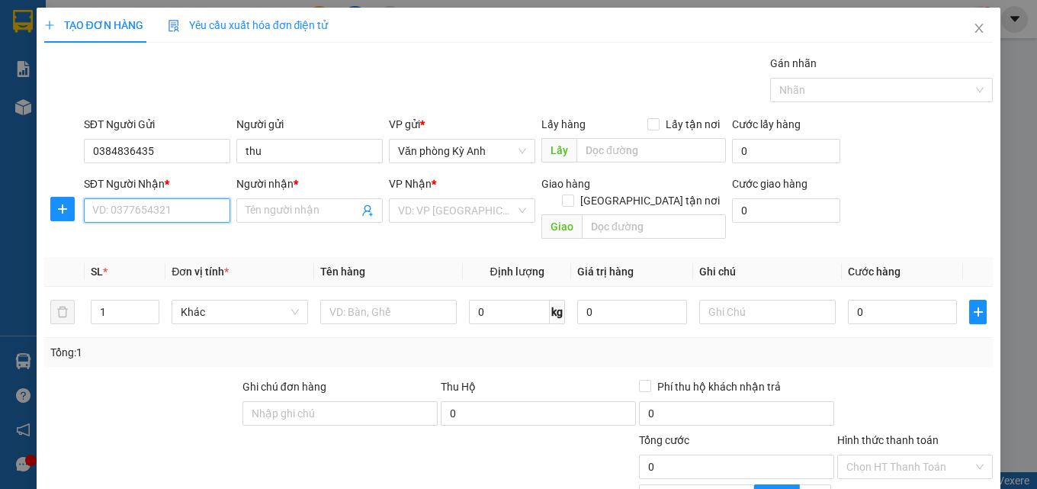
click at [218, 204] on input "SĐT Người Nhận *" at bounding box center [157, 210] width 146 height 24
click at [127, 212] on input "090179526" at bounding box center [157, 210] width 146 height 24
type input "0901790526"
click at [199, 236] on div "0901790526 - quyet" at bounding box center [155, 240] width 127 height 17
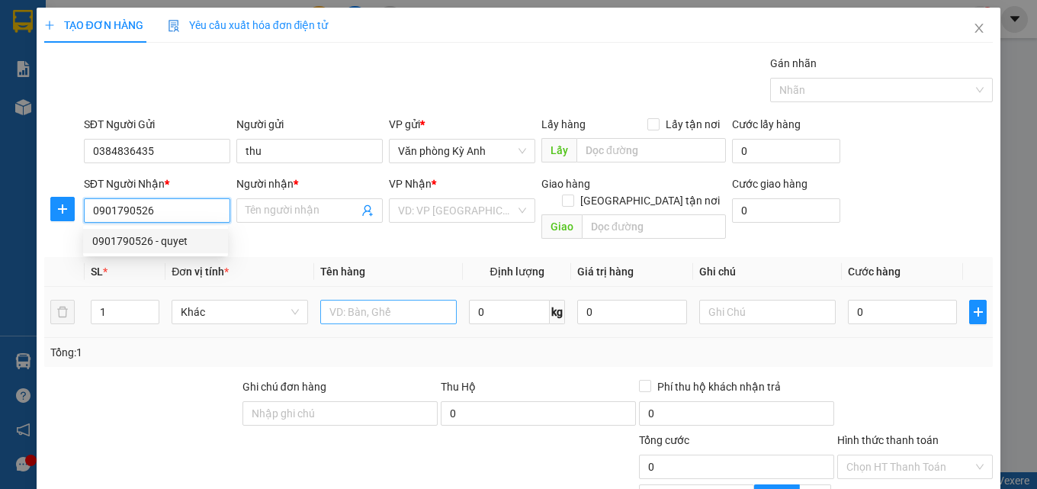
type input "quyet"
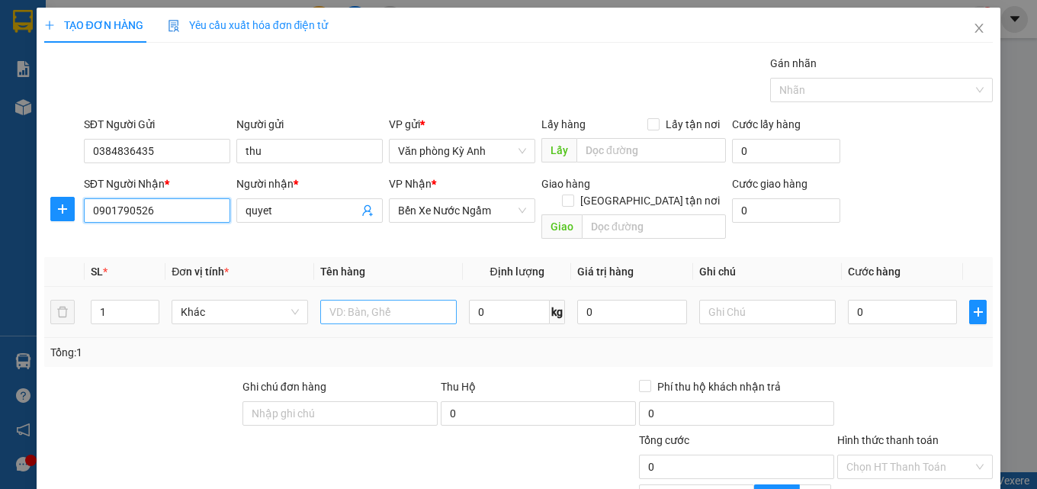
type input "0901790526"
click at [355, 300] on input "text" at bounding box center [388, 312] width 136 height 24
type input "1 p bi"
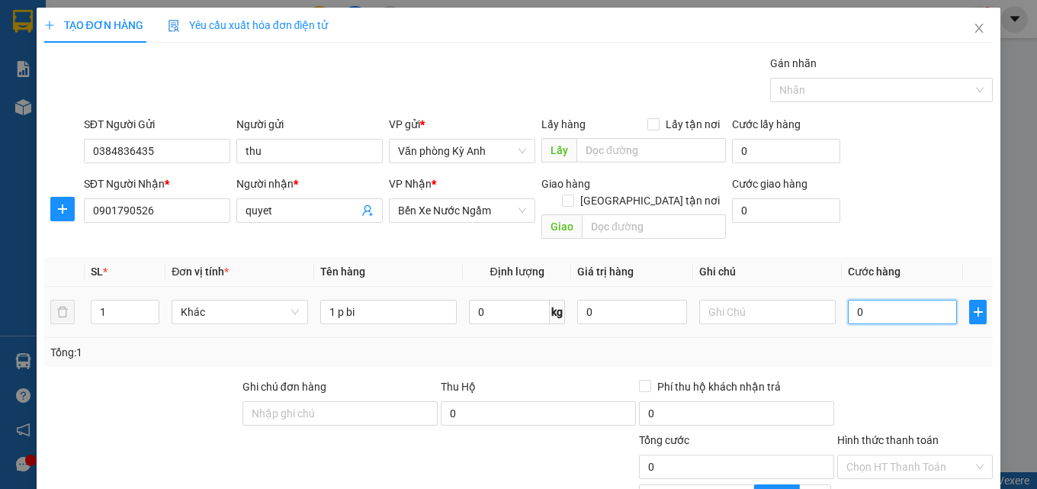
click at [865, 300] on input "0" at bounding box center [903, 312] width 110 height 24
type input "5"
type input "50"
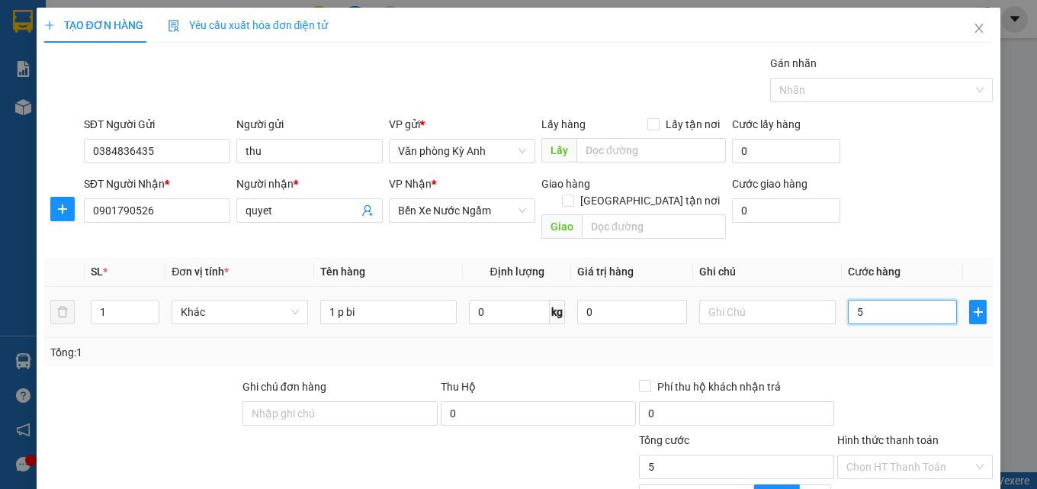
type input "50"
type input "500"
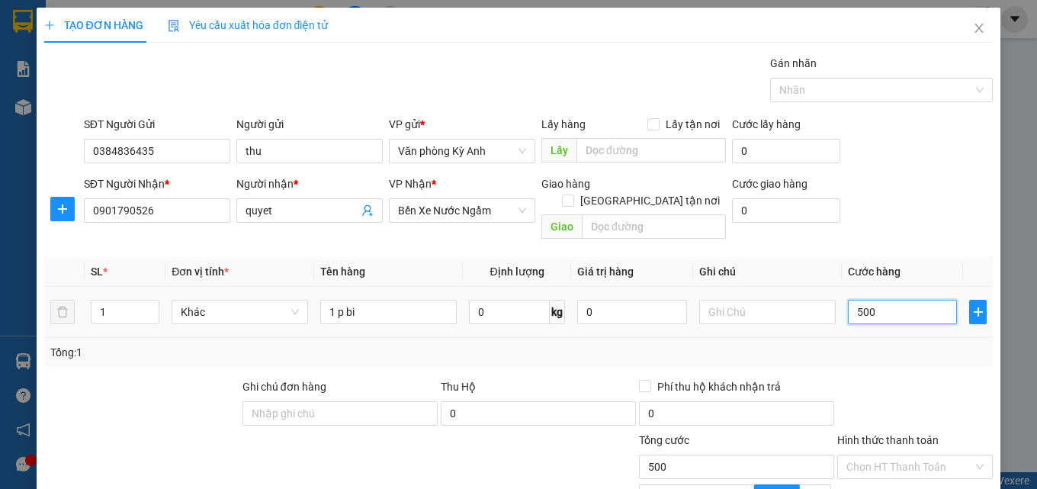
type input "5.000"
type input "50.000"
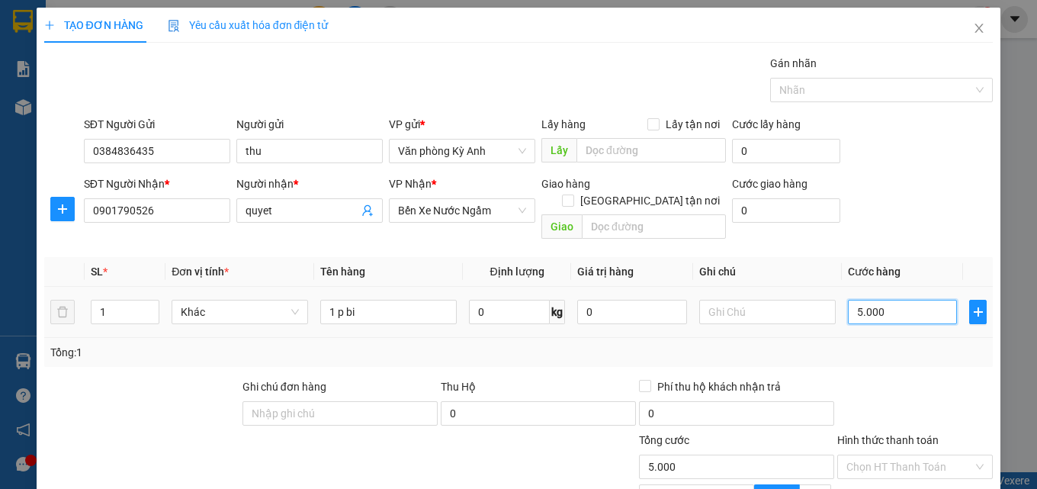
type input "50.000"
click at [877, 455] on input "Hình thức thanh toán" at bounding box center [909, 466] width 127 height 23
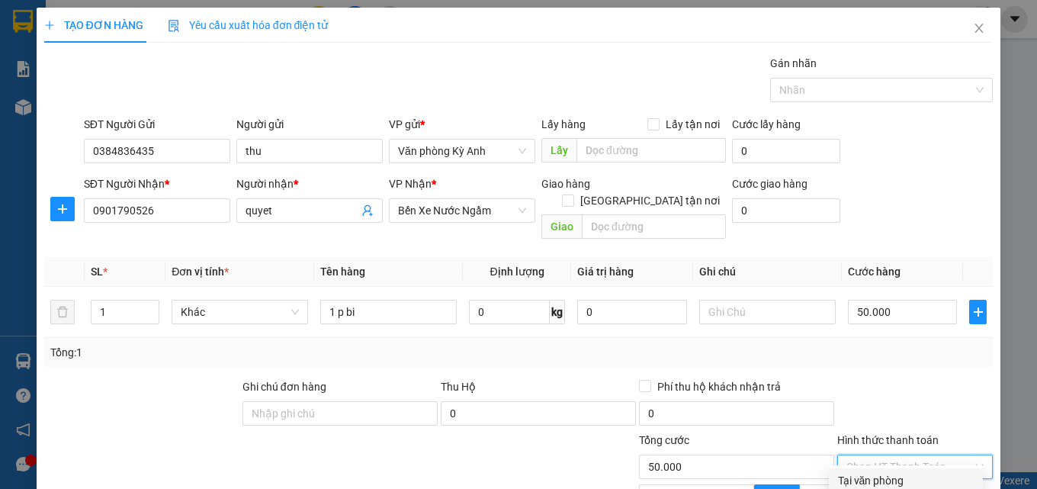
click at [887, 472] on div "Tại văn phòng" at bounding box center [906, 480] width 136 height 17
type input "0"
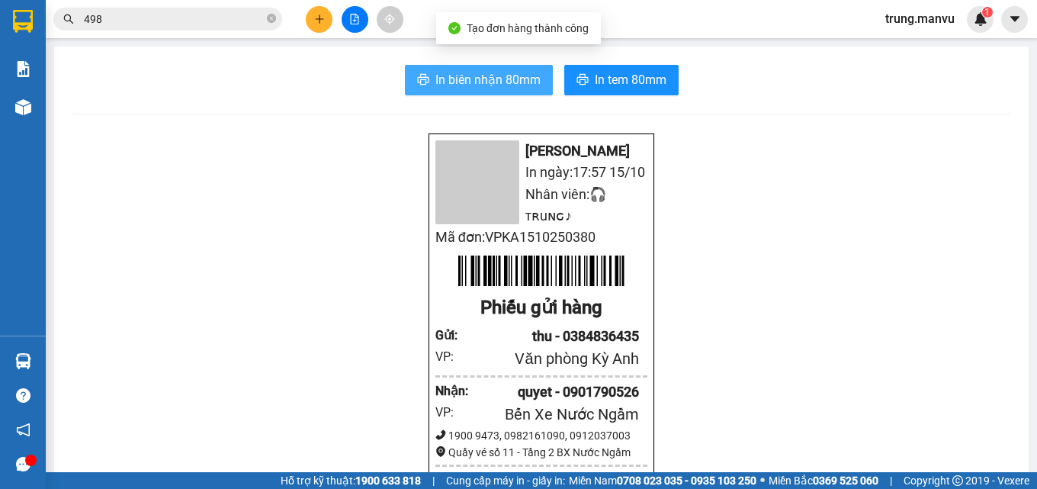
click at [464, 82] on span "In biên nhận 80mm" at bounding box center [487, 79] width 105 height 19
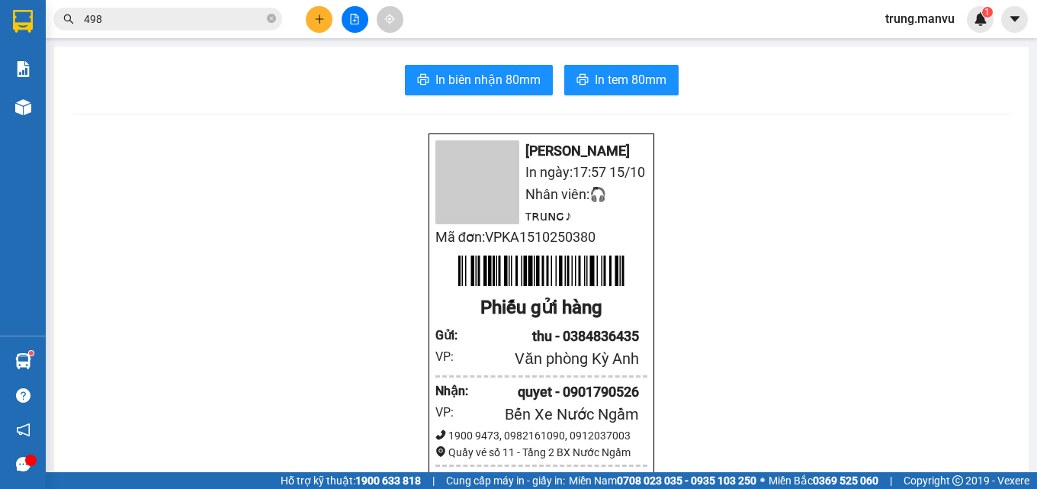
click at [240, 23] on input "498" at bounding box center [174, 19] width 180 height 17
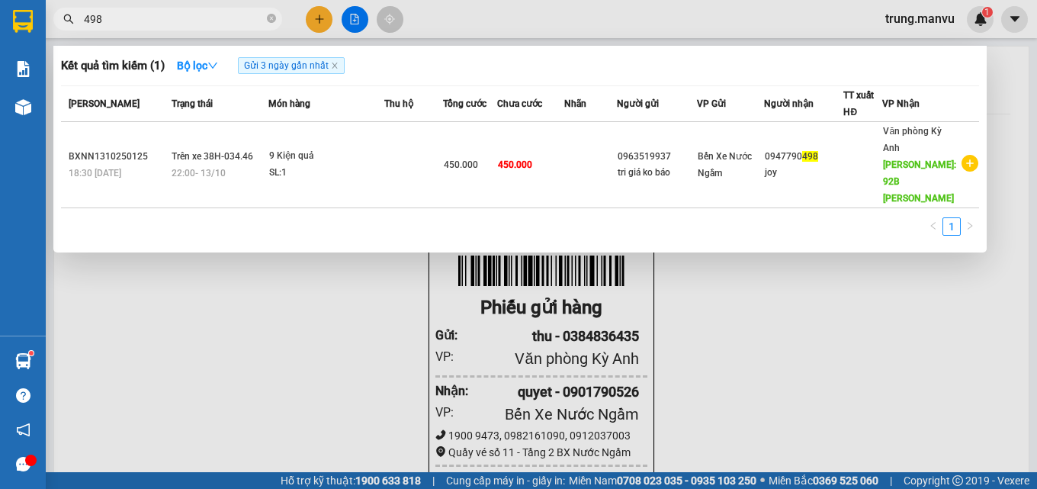
click at [240, 23] on input "498" at bounding box center [174, 19] width 180 height 17
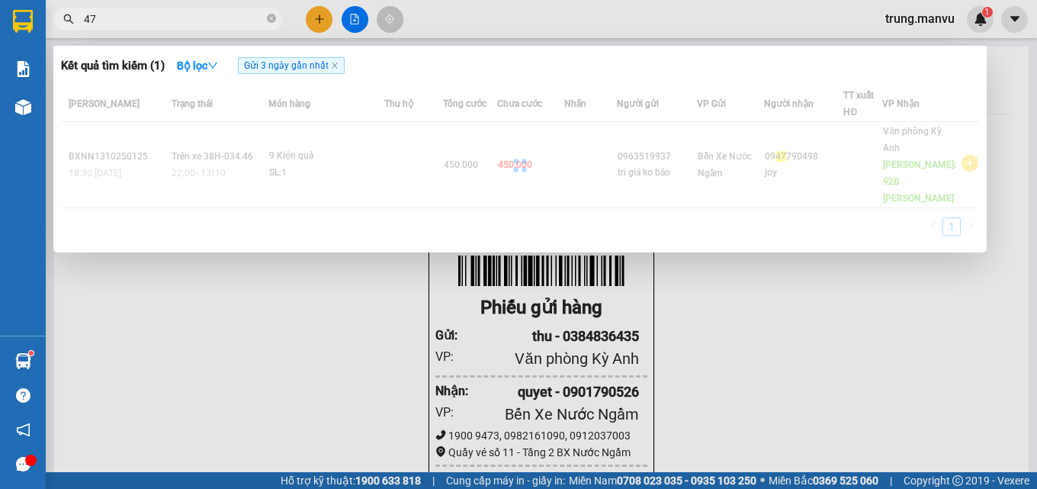
type input "4"
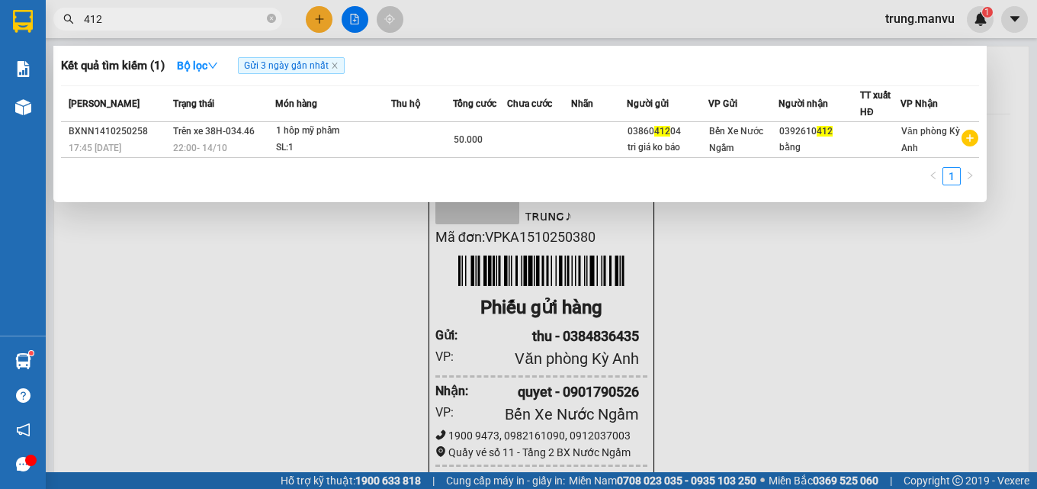
type input "412"
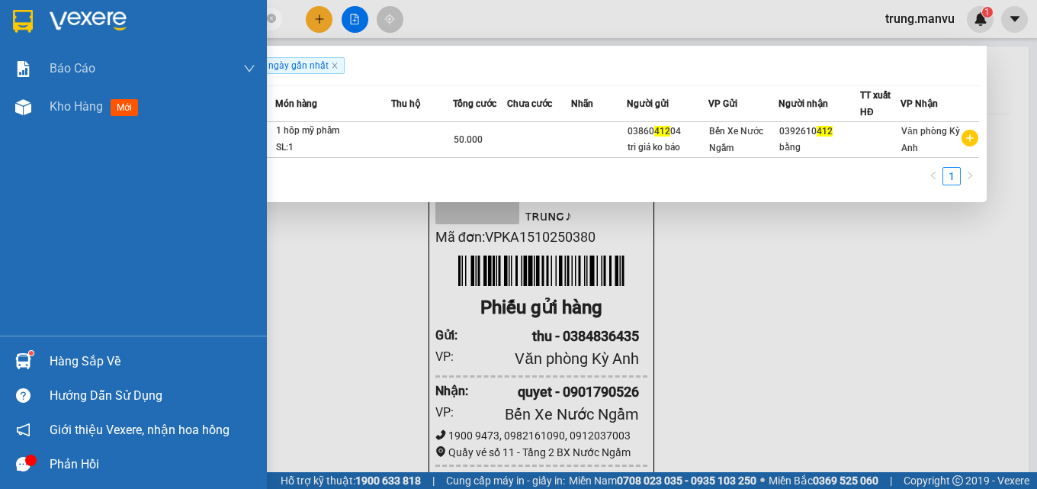
click at [29, 13] on img at bounding box center [23, 21] width 20 height 23
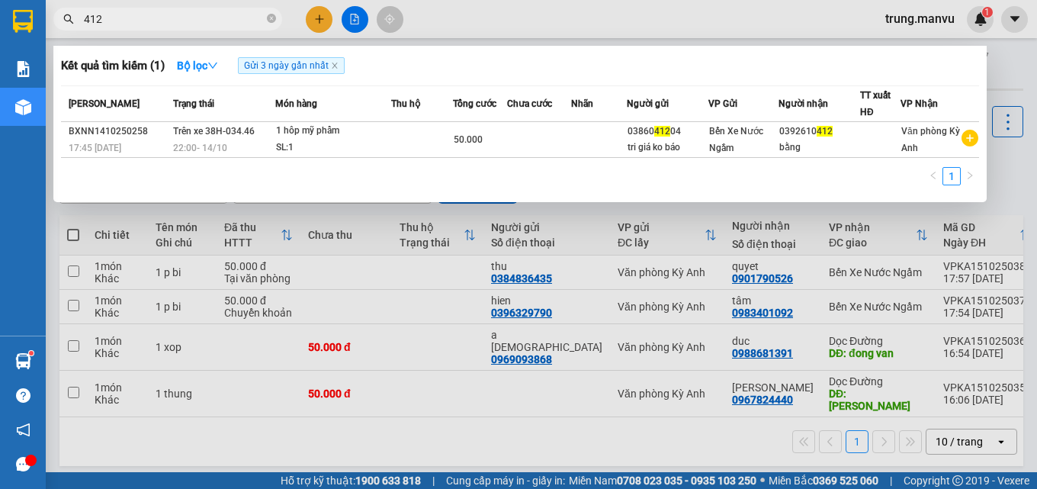
click at [319, 13] on div at bounding box center [518, 244] width 1037 height 489
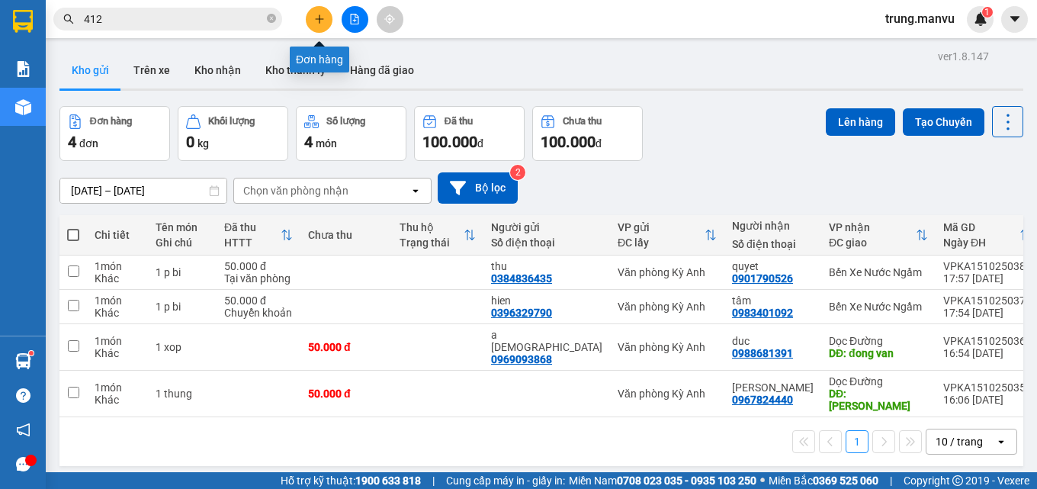
click at [341, 17] on button at bounding box center [354, 19] width 27 height 27
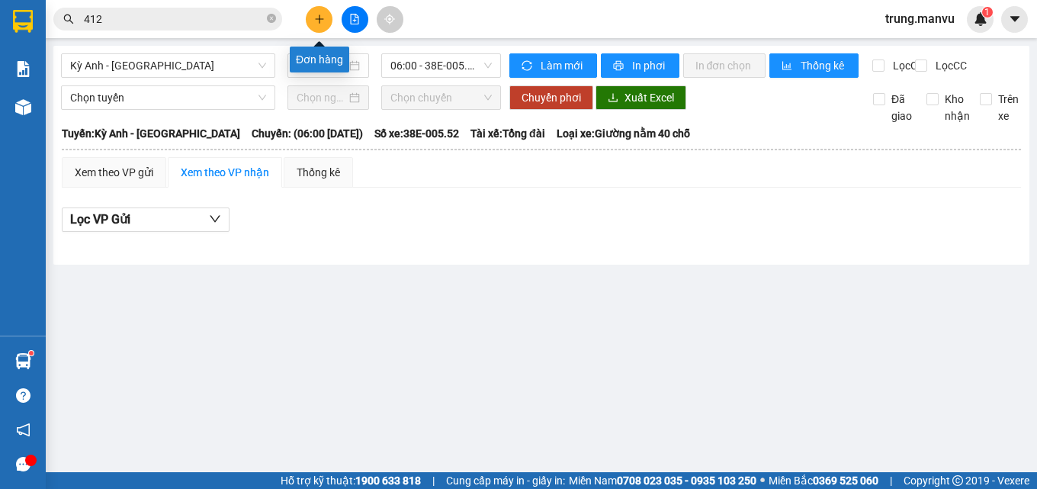
click at [319, 23] on icon "plus" at bounding box center [319, 19] width 11 height 11
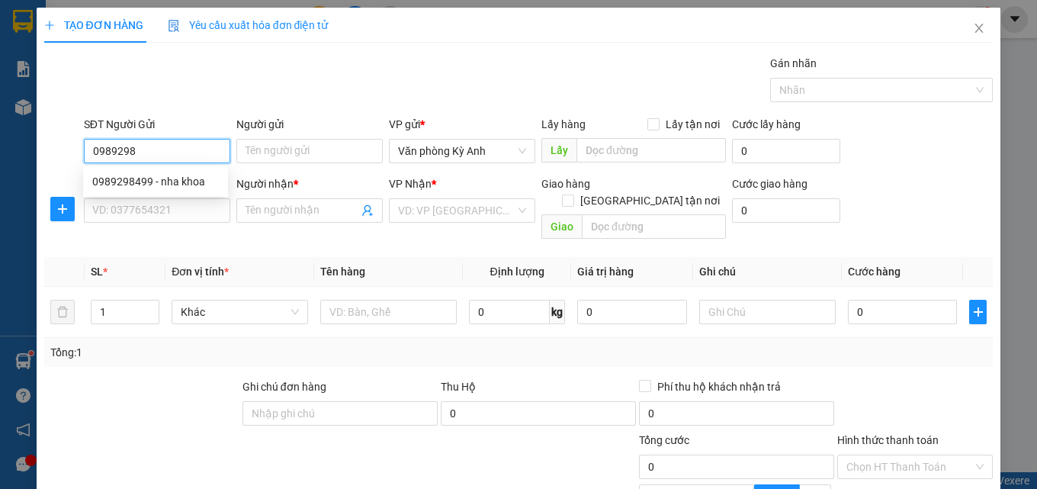
click at [164, 178] on div "0989298499 - nha khoa" at bounding box center [155, 181] width 127 height 17
type input "0989298499"
type input "nha khoa"
type input "0989298499"
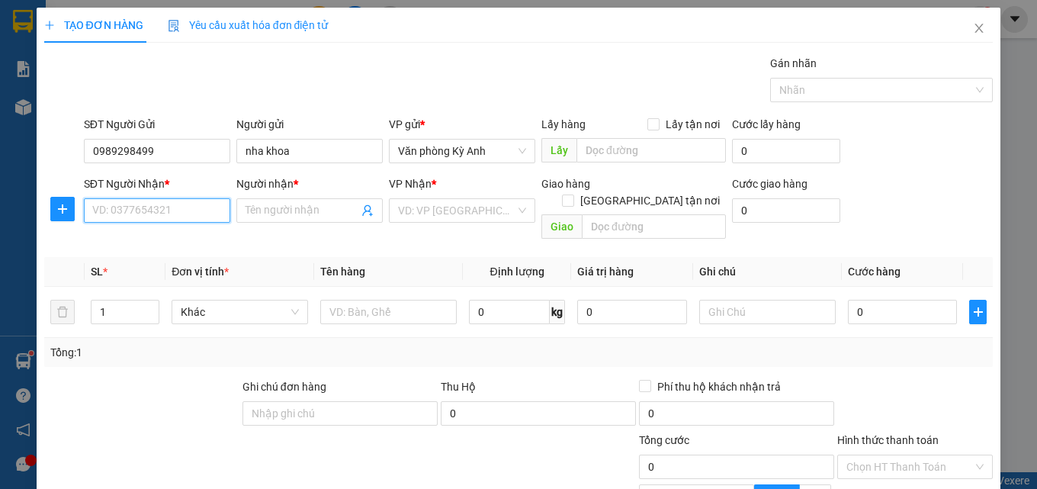
click at [152, 199] on input "SĐT Người Nhận *" at bounding box center [157, 210] width 146 height 24
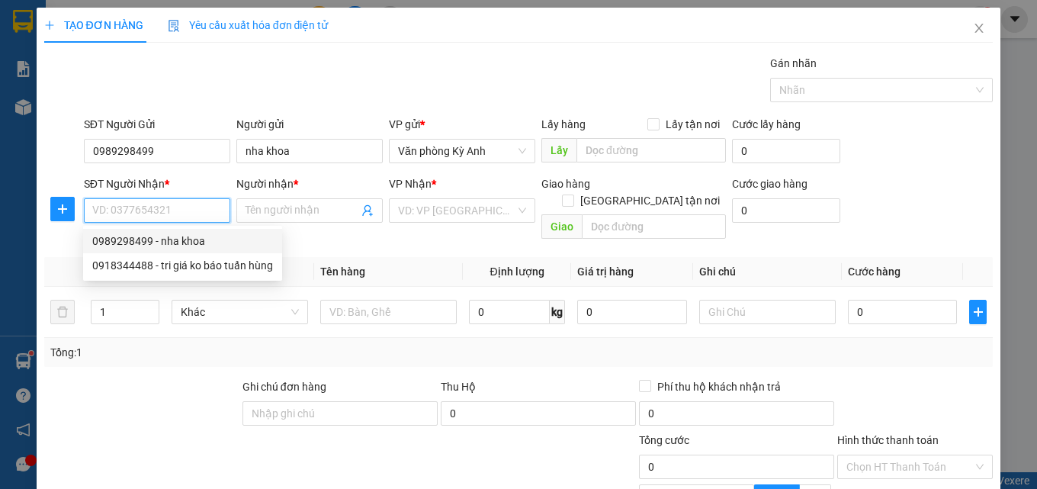
click at [159, 241] on div "0989298499 - nha khoa" at bounding box center [182, 240] width 181 height 17
type input "0989298499"
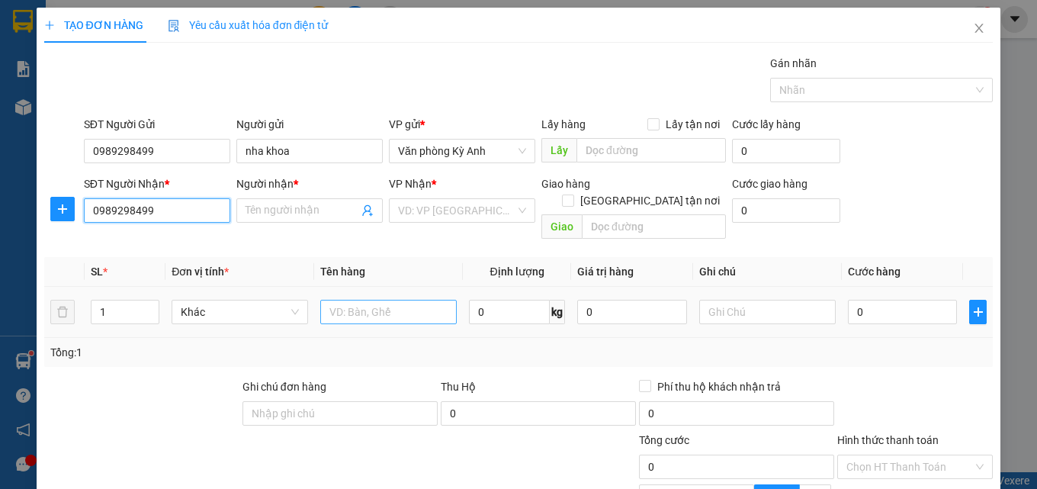
type input "nha khoa"
type input "ka"
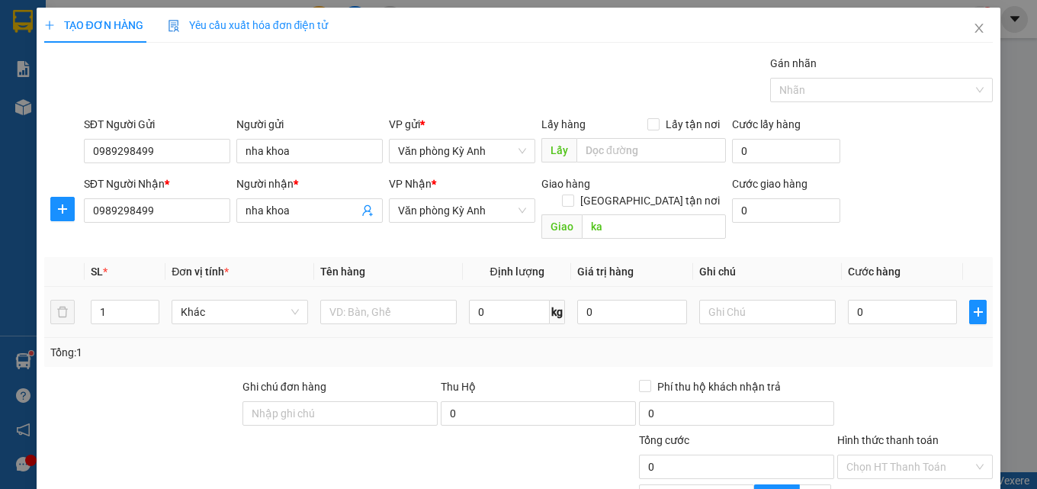
click at [364, 296] on div at bounding box center [388, 311] width 136 height 30
click at [306, 213] on input "nha khoa" at bounding box center [301, 210] width 113 height 17
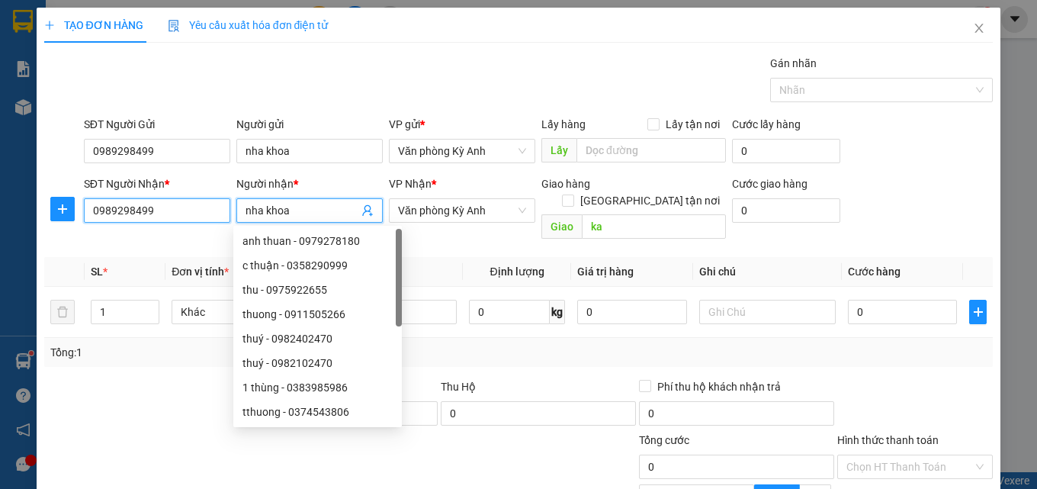
click at [194, 216] on input "0989298499" at bounding box center [157, 210] width 146 height 24
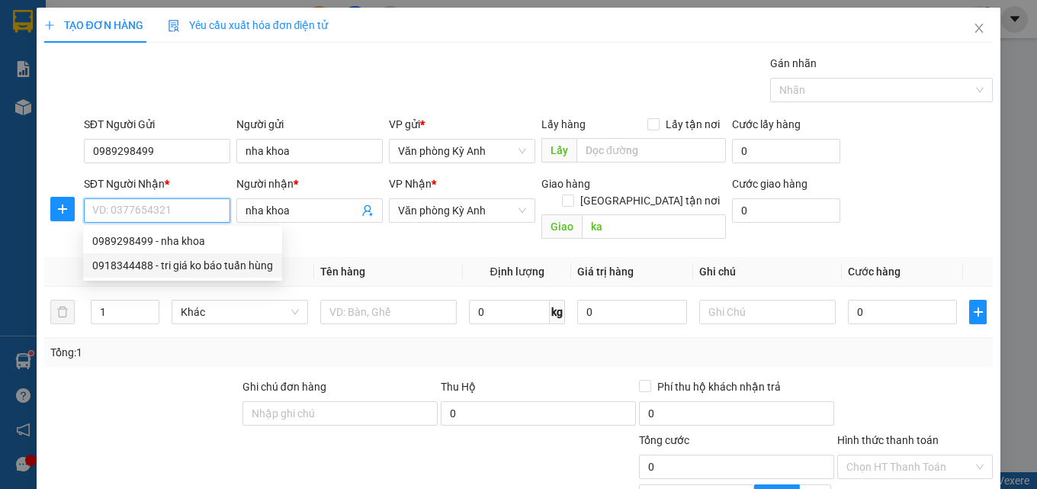
click at [243, 268] on div "0918344488 - tri giá ko báo tuấn hùng" at bounding box center [182, 265] width 181 height 17
type input "0918344488"
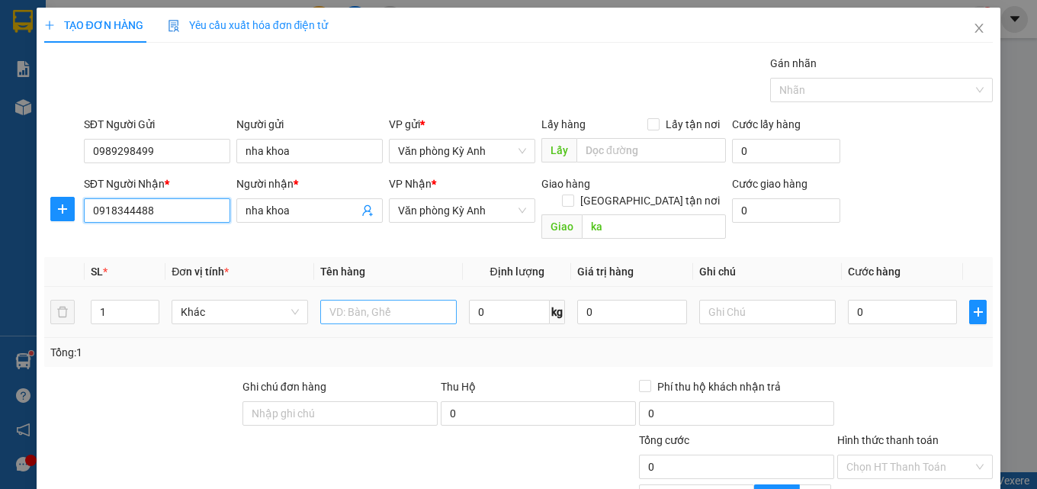
type input "tri giá ko báo tuấn hùng"
type input "0918344488"
click at [370, 300] on input "text" at bounding box center [388, 312] width 136 height 24
type input "1 hop"
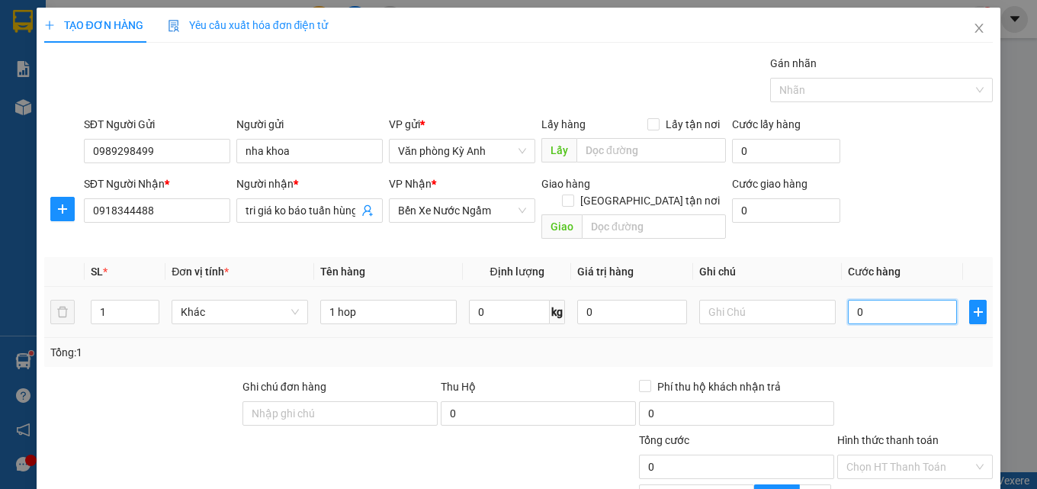
click at [871, 300] on input "0" at bounding box center [903, 312] width 110 height 24
type input "5"
type input "50"
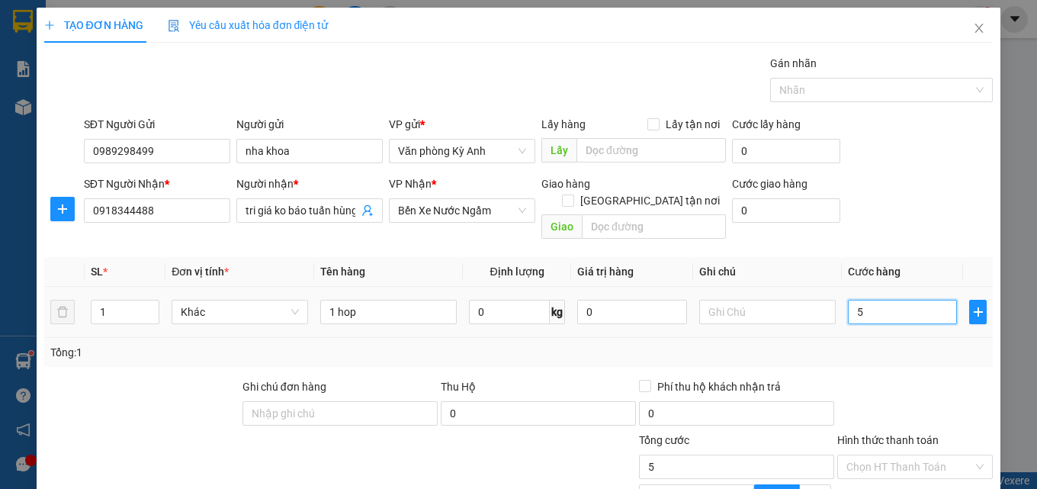
type input "50"
type input "500"
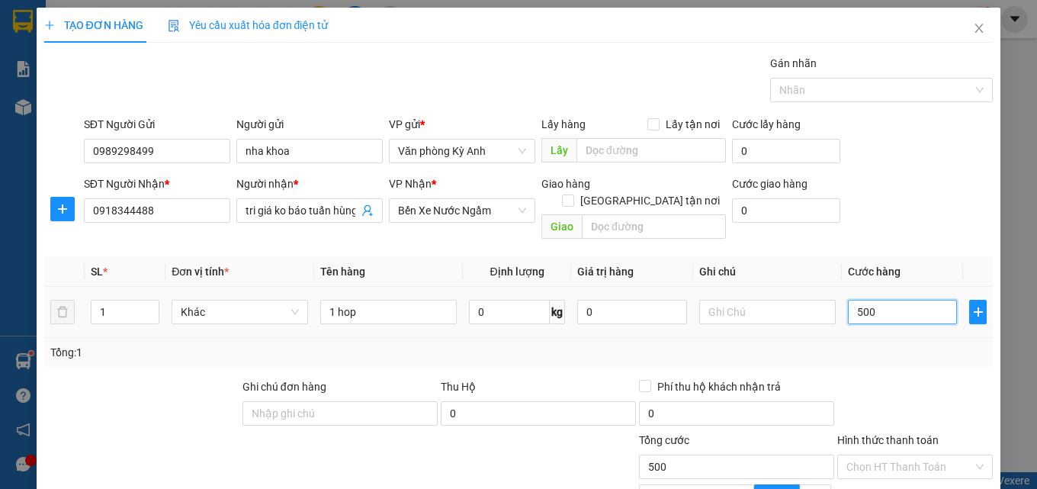
type input "5.000"
type input "50.000"
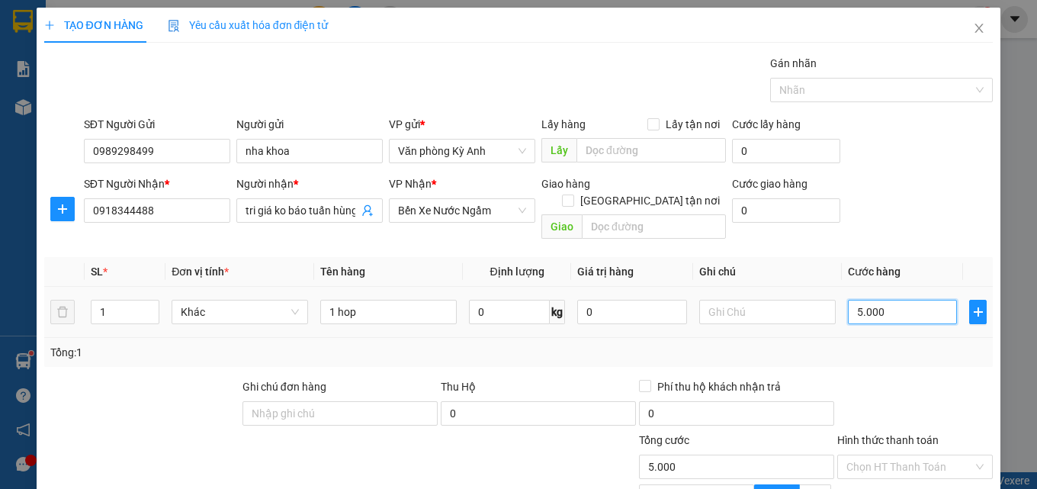
type input "50.000"
click at [904, 455] on input "Hình thức thanh toán" at bounding box center [909, 466] width 127 height 23
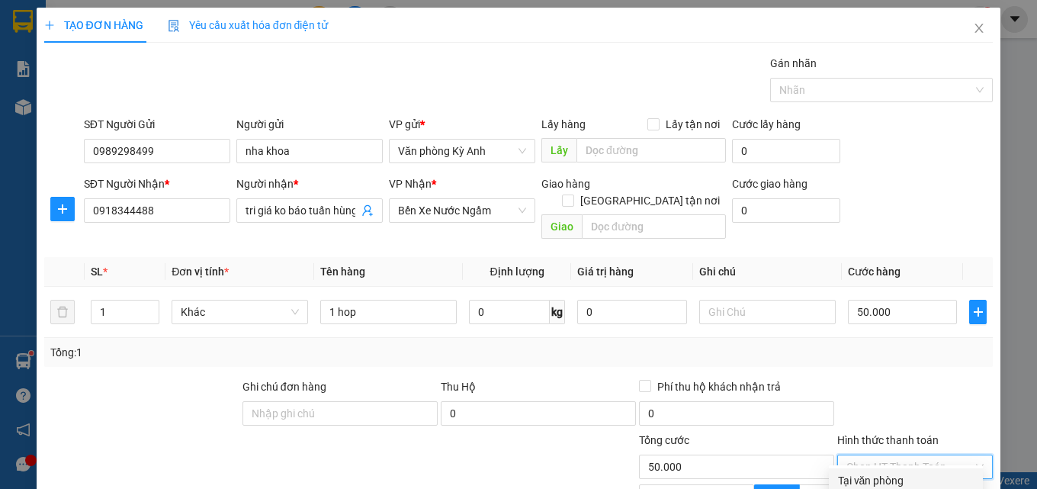
click at [884, 472] on div "Tại văn phòng" at bounding box center [906, 480] width 136 height 17
type input "0"
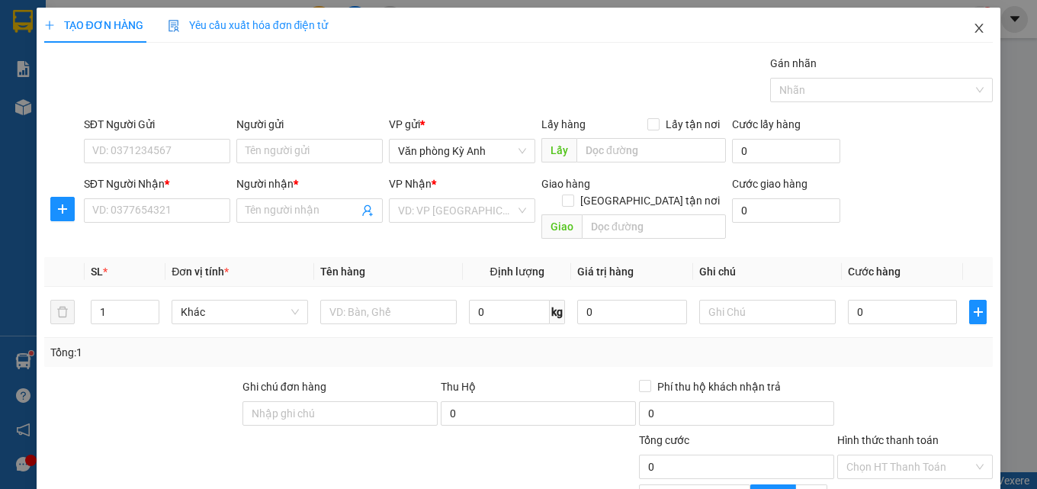
click at [973, 30] on icon "close" at bounding box center [979, 28] width 12 height 12
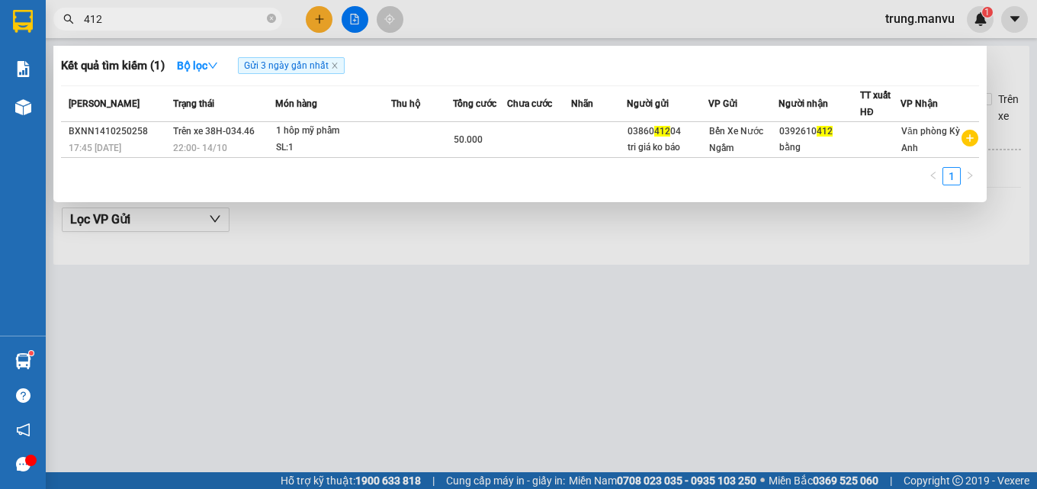
click at [210, 25] on input "412" at bounding box center [174, 19] width 180 height 17
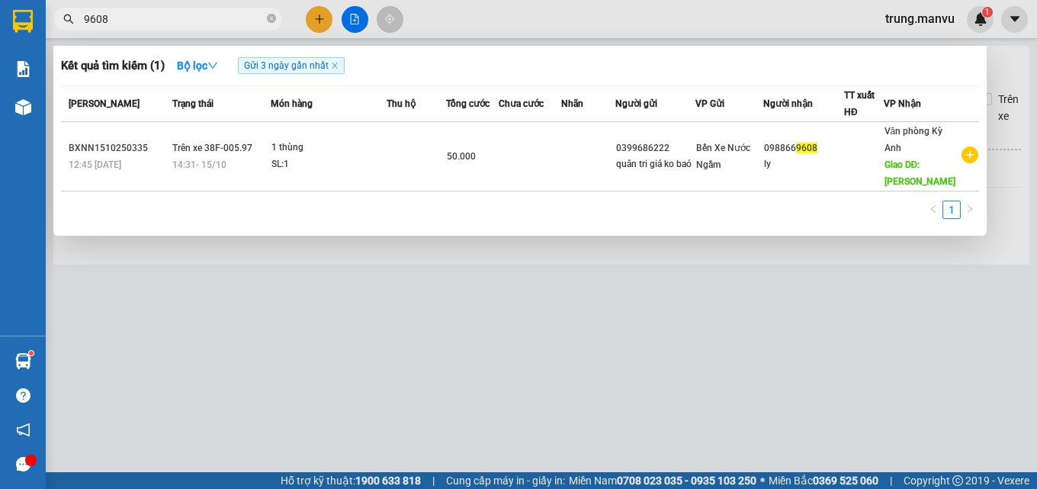
click at [226, 12] on input "9608" at bounding box center [174, 19] width 180 height 17
type input "9608"
click at [367, 280] on div at bounding box center [518, 244] width 1037 height 489
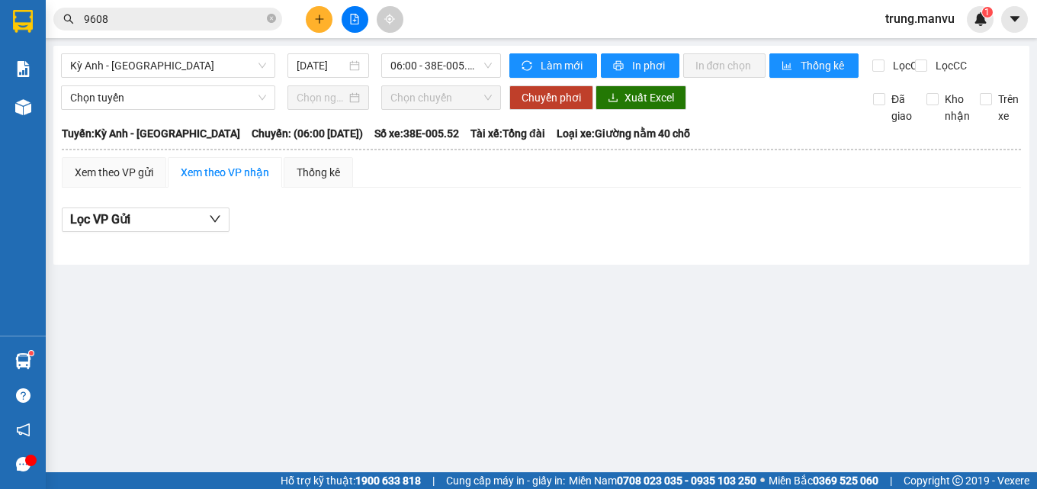
click at [202, 21] on input "9608" at bounding box center [174, 19] width 180 height 17
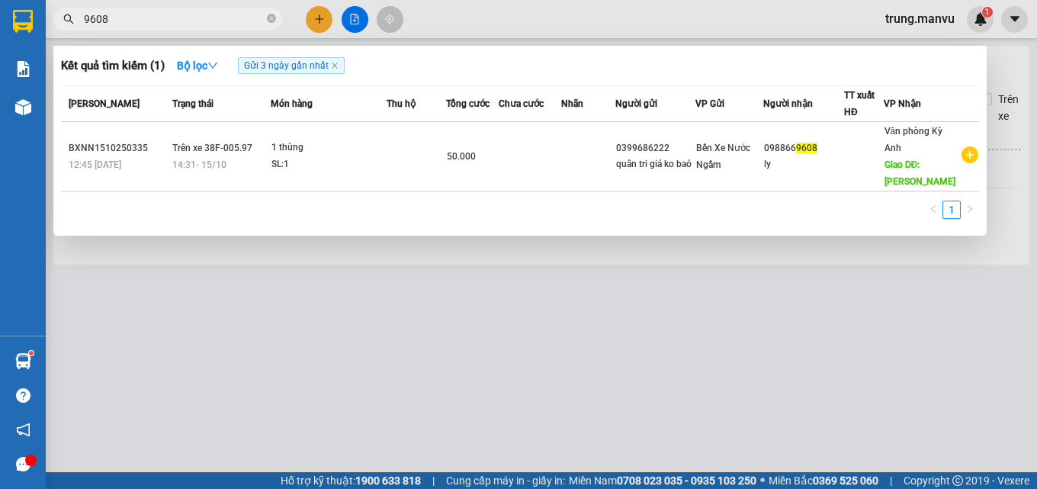
click at [732, 423] on div at bounding box center [518, 244] width 1037 height 489
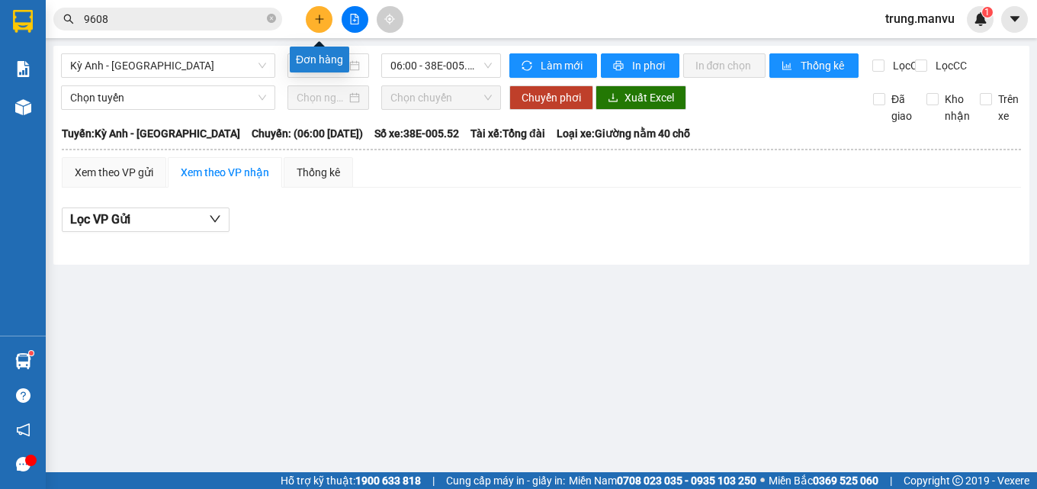
click at [317, 18] on icon "plus" at bounding box center [319, 19] width 11 height 11
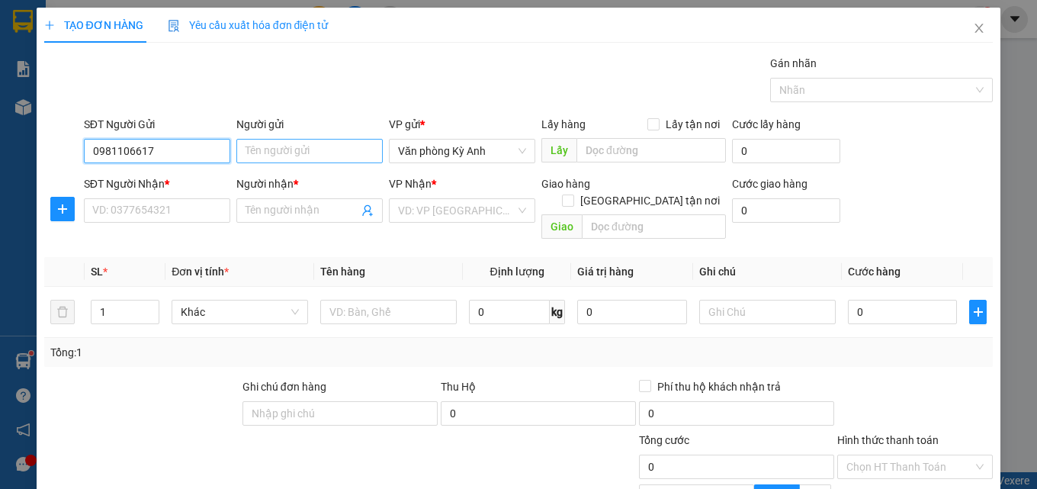
type input "0981106617"
click at [325, 152] on input "Người gửi" at bounding box center [309, 151] width 146 height 24
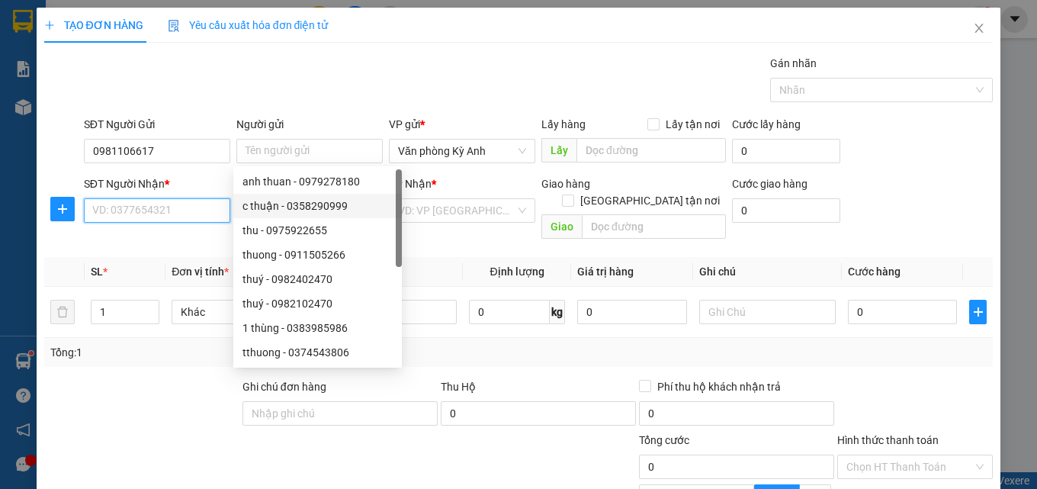
click at [210, 202] on input "SĐT Người Nhận *" at bounding box center [157, 210] width 146 height 24
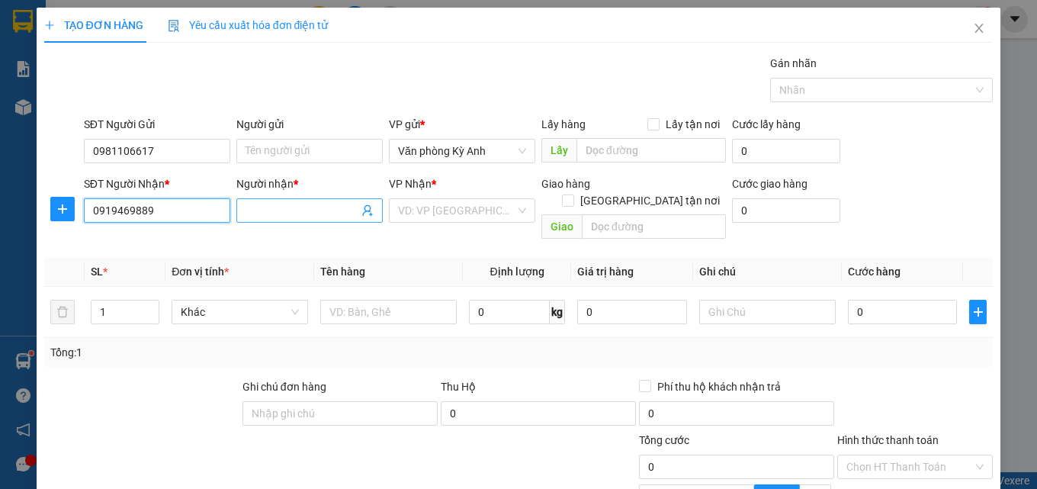
type input "0919469889"
click at [272, 219] on span at bounding box center [309, 210] width 146 height 24
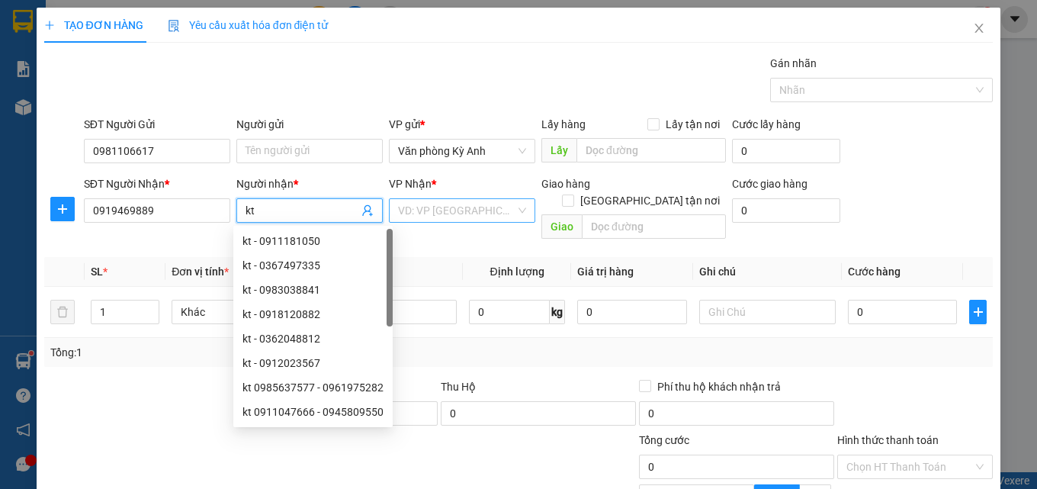
type input "kt"
drag, startPoint x: 492, startPoint y: 213, endPoint x: 473, endPoint y: 222, distance: 20.8
click at [491, 213] on input "search" at bounding box center [456, 210] width 117 height 23
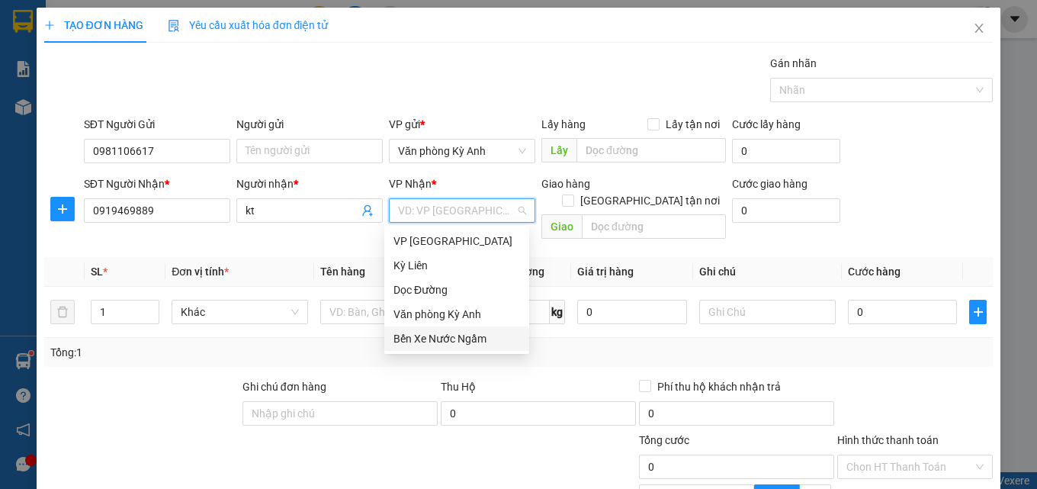
click at [441, 341] on div "Bến Xe Nước Ngầm" at bounding box center [456, 338] width 127 height 17
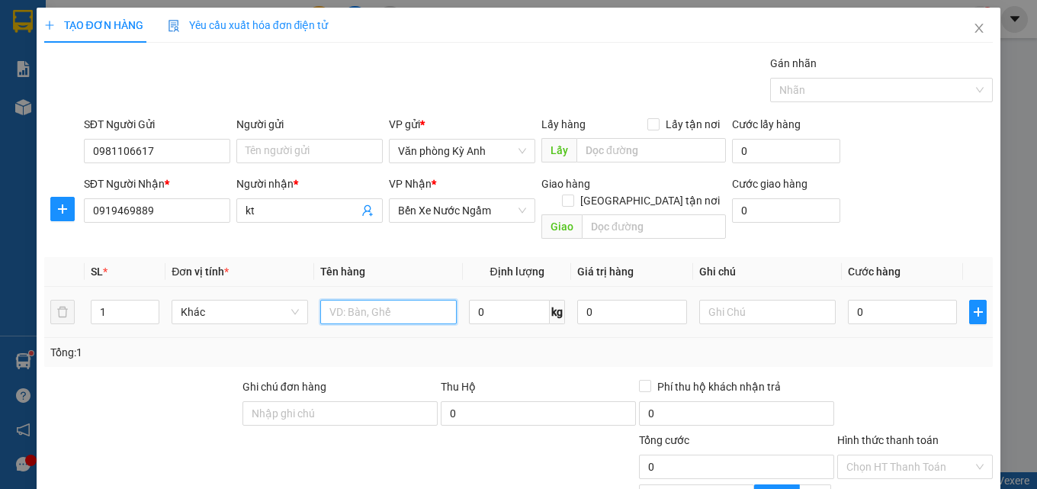
click at [367, 300] on input "text" at bounding box center [388, 312] width 136 height 24
type input "1 thung"
click at [870, 300] on input "0" at bounding box center [903, 312] width 110 height 24
type input "5"
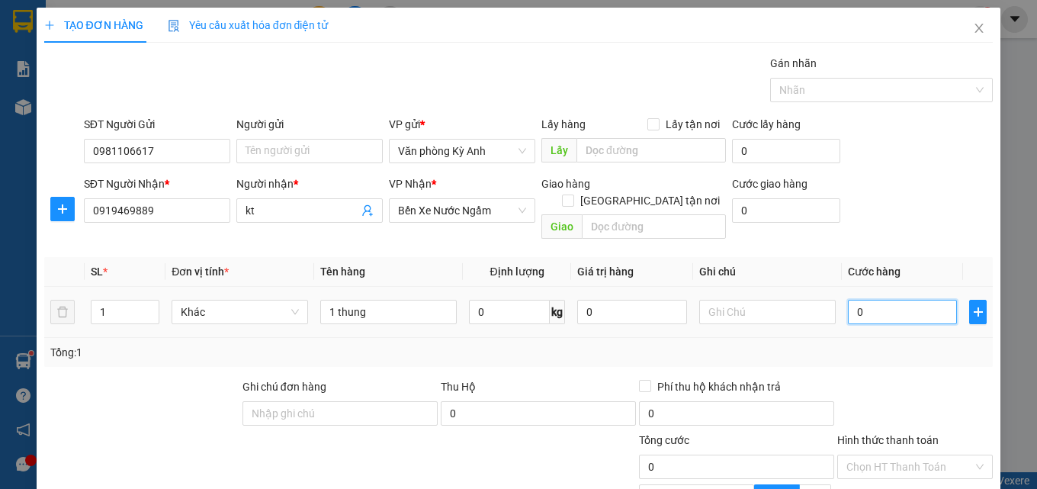
type input "5"
type input "50"
type input "500"
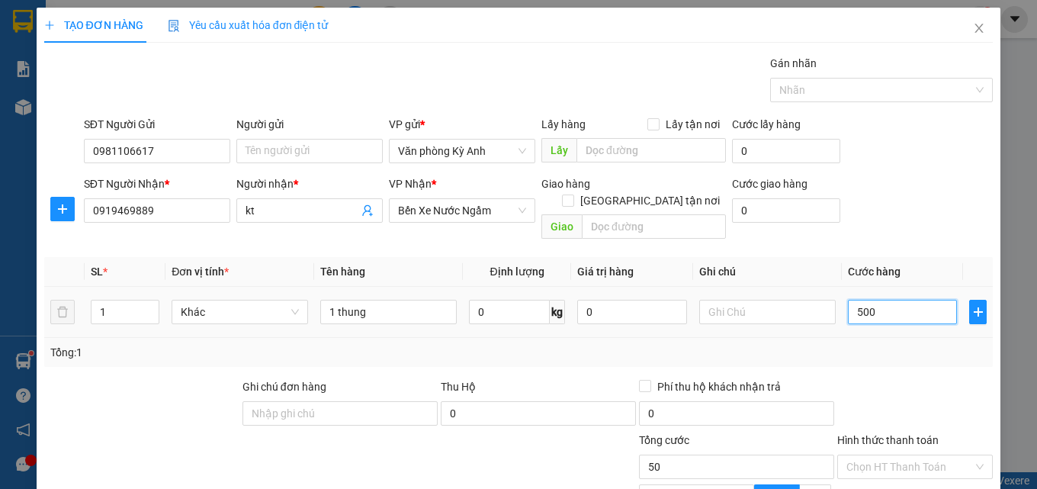
type input "500"
type input "5.000"
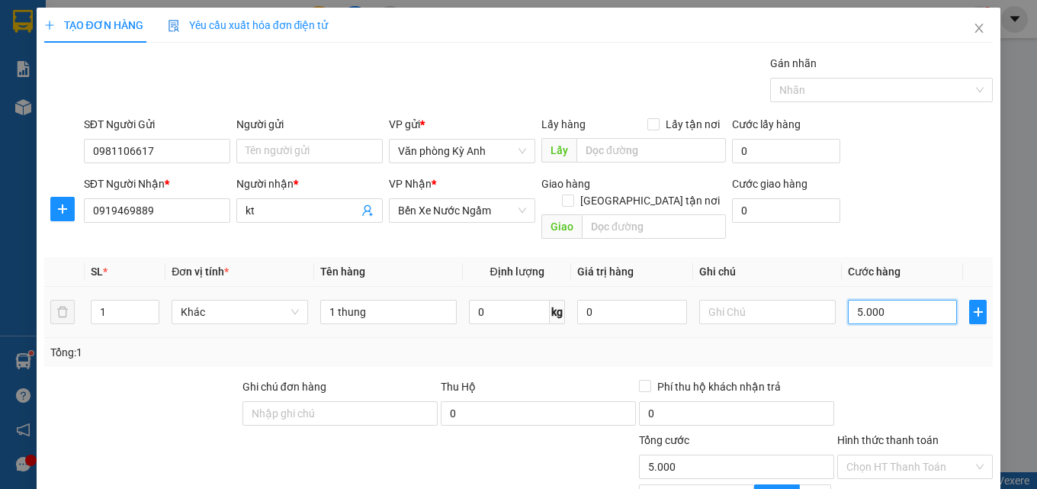
type input "50.000"
click at [864, 455] on input "Hình thức thanh toán" at bounding box center [909, 466] width 127 height 23
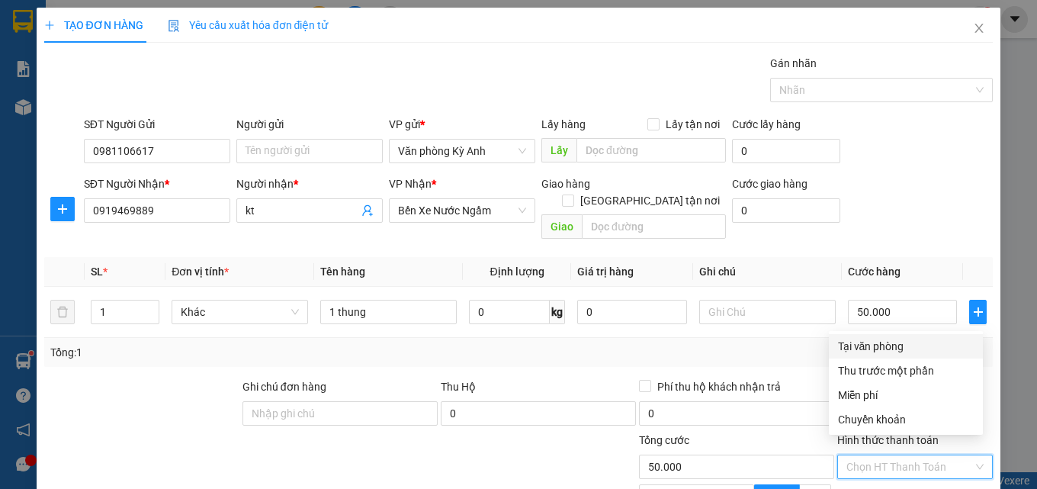
click at [873, 345] on div "Tại văn phòng" at bounding box center [906, 346] width 136 height 17
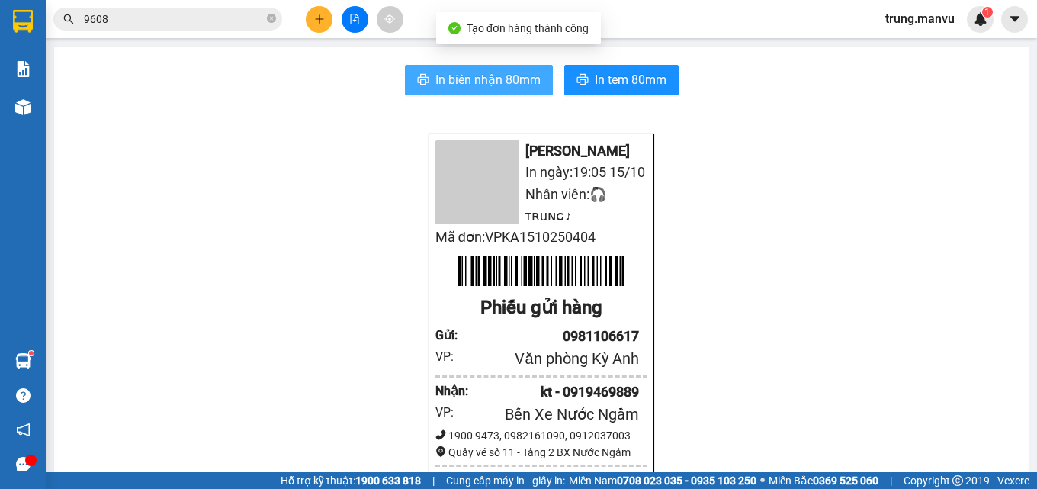
click at [502, 76] on span "In biên nhận 80mm" at bounding box center [487, 79] width 105 height 19
